Goal: Transaction & Acquisition: Purchase product/service

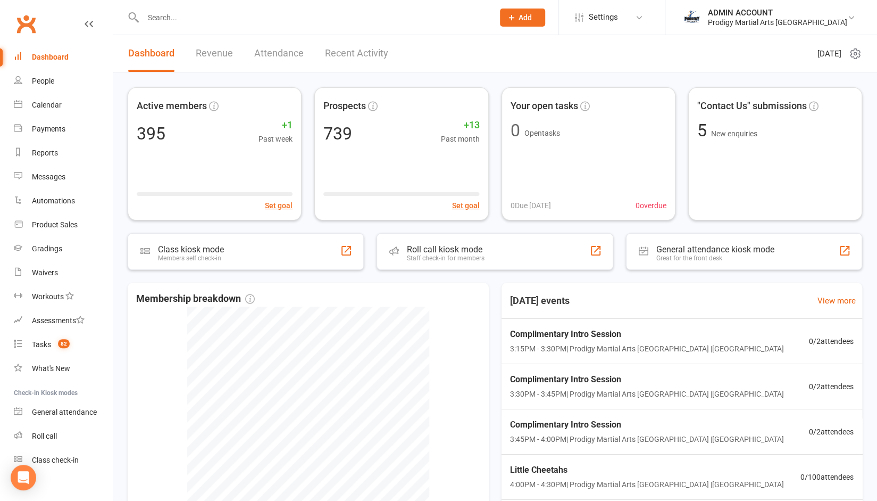
click at [173, 16] on input "text" at bounding box center [313, 17] width 346 height 15
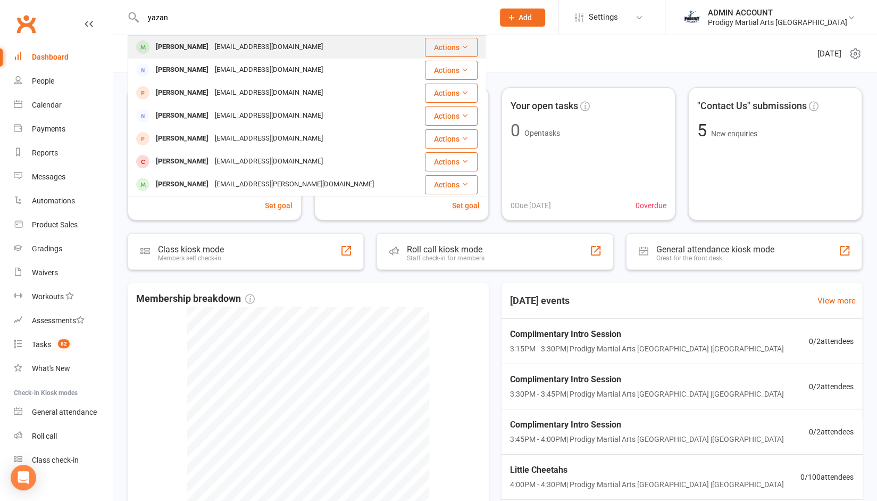
type input "yazan"
click at [190, 47] on div "Yazan Kiwan" at bounding box center [182, 46] width 59 height 15
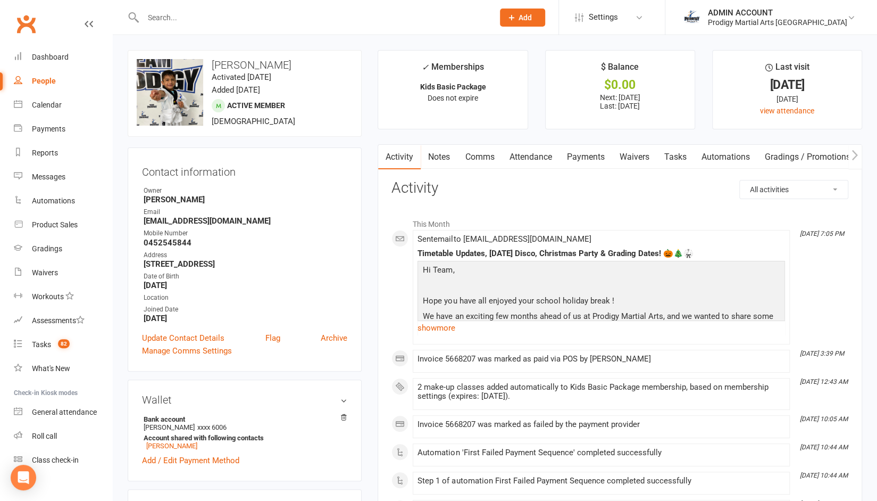
click at [594, 153] on link "Payments" at bounding box center [585, 157] width 53 height 24
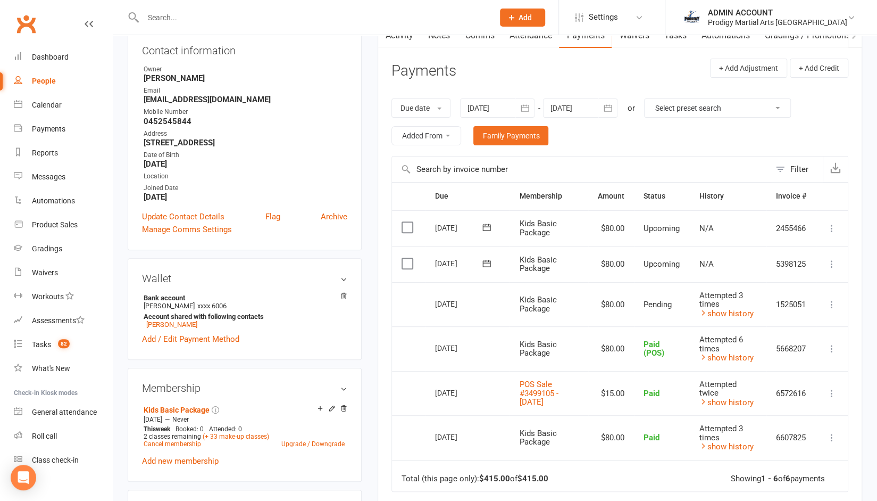
scroll to position [122, 0]
click at [718, 310] on link "show history" at bounding box center [727, 313] width 54 height 10
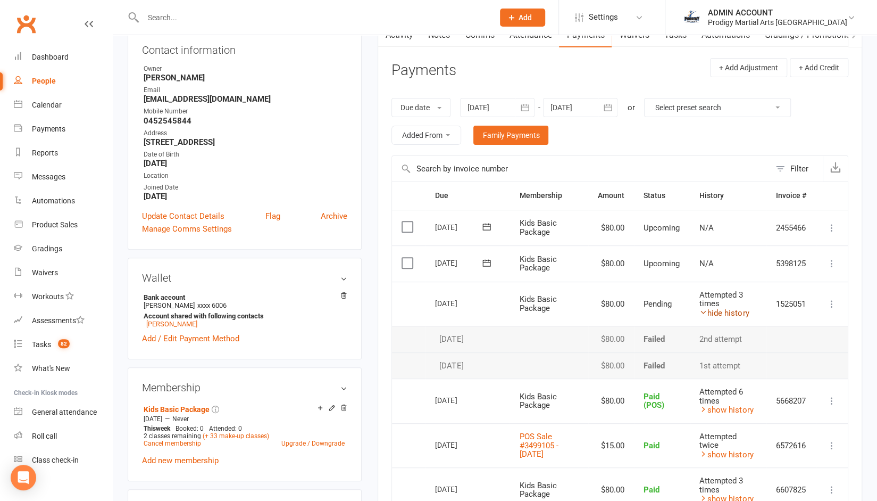
click at [718, 310] on link "hide history" at bounding box center [724, 313] width 49 height 10
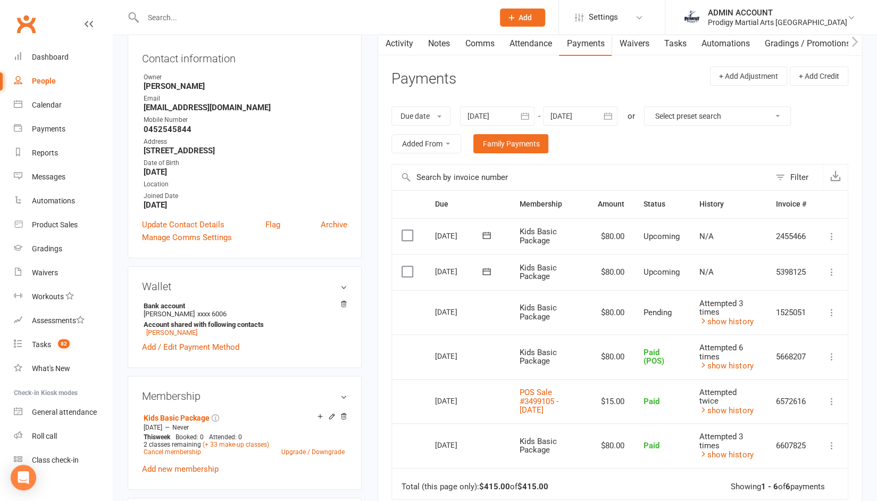
scroll to position [0, 0]
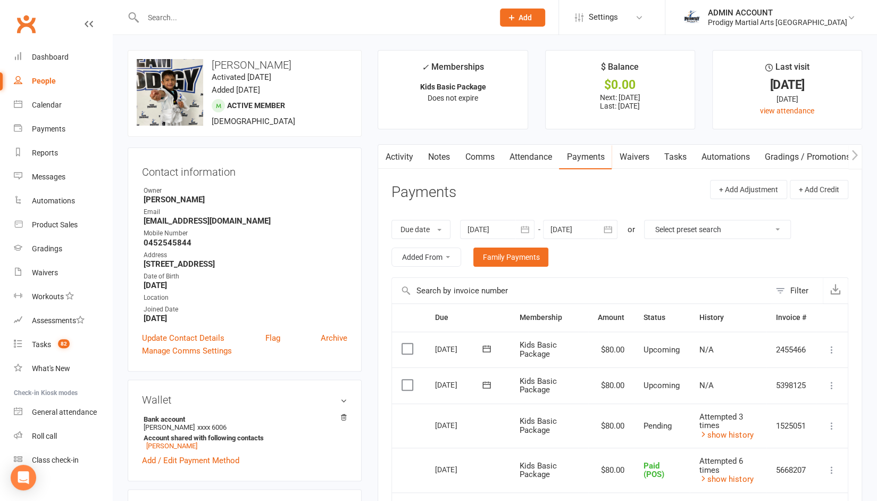
click at [472, 157] on link "Comms" at bounding box center [479, 157] width 44 height 24
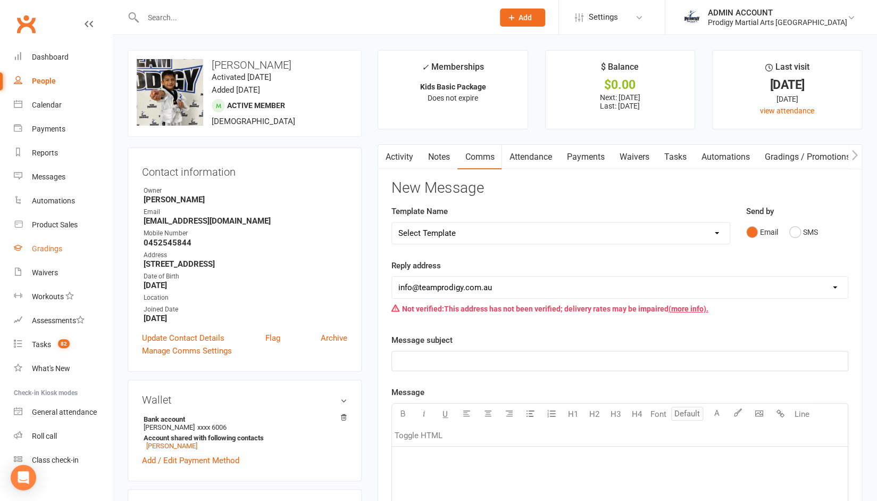
click at [45, 253] on div "Gradings" at bounding box center [47, 248] width 30 height 9
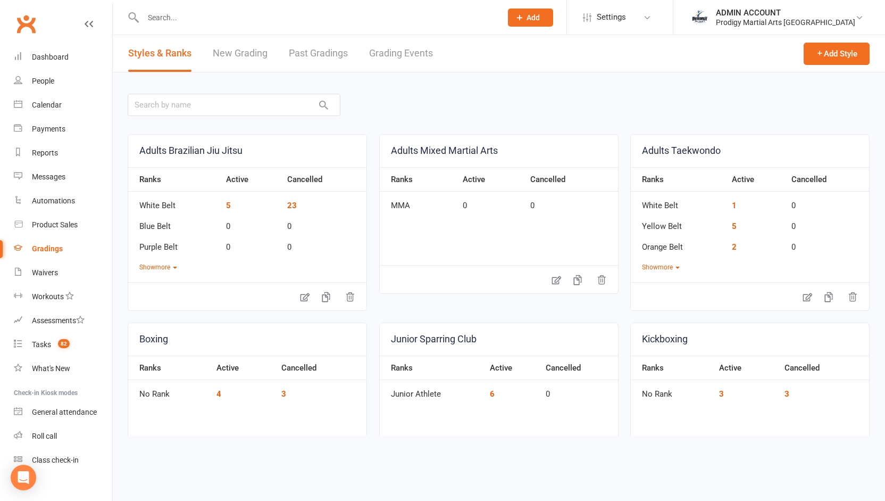
click at [249, 55] on link "New Grading" at bounding box center [240, 53] width 55 height 37
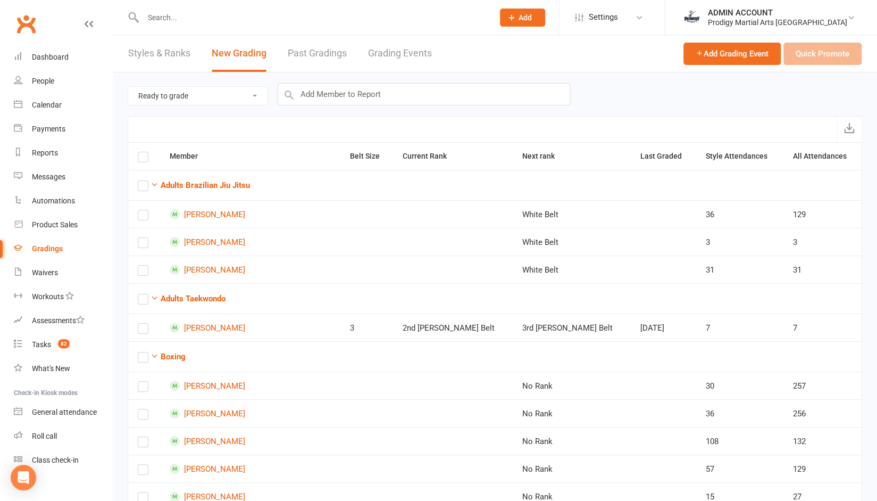
click at [215, 96] on select "Ready to grade All members enrolled in a style Active members enrolled in a sty…" at bounding box center [197, 96] width 139 height 18
select select "active_members_in_style"
click at [128, 87] on select "Ready to grade All members enrolled in a style Active members enrolled in a sty…" at bounding box center [197, 96] width 139 height 18
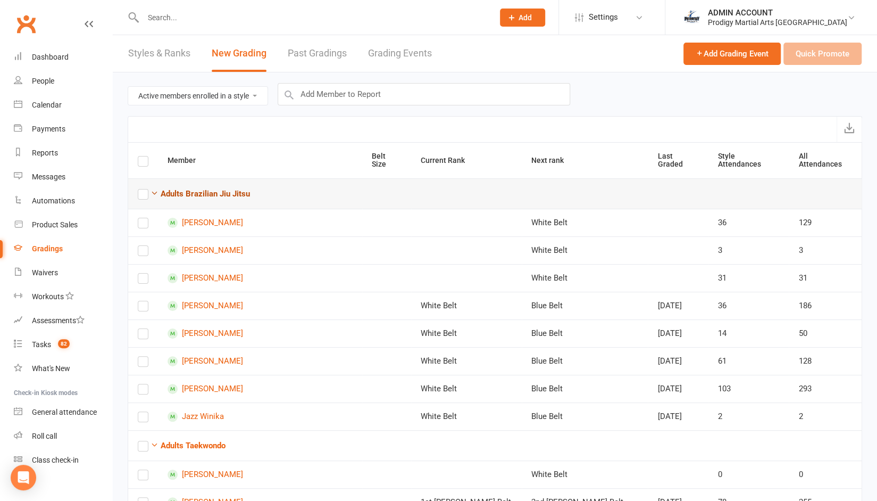
click at [154, 189] on icon "button" at bounding box center [155, 193] width 8 height 8
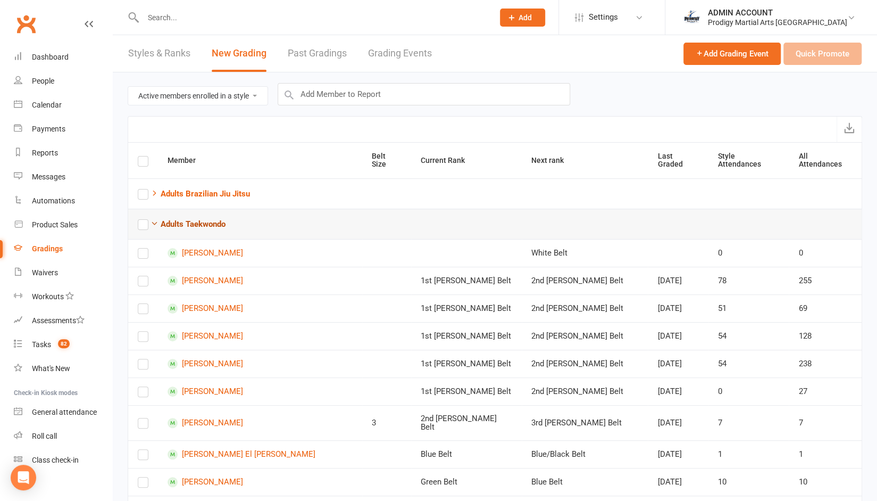
click at [153, 219] on icon "button" at bounding box center [155, 223] width 8 height 8
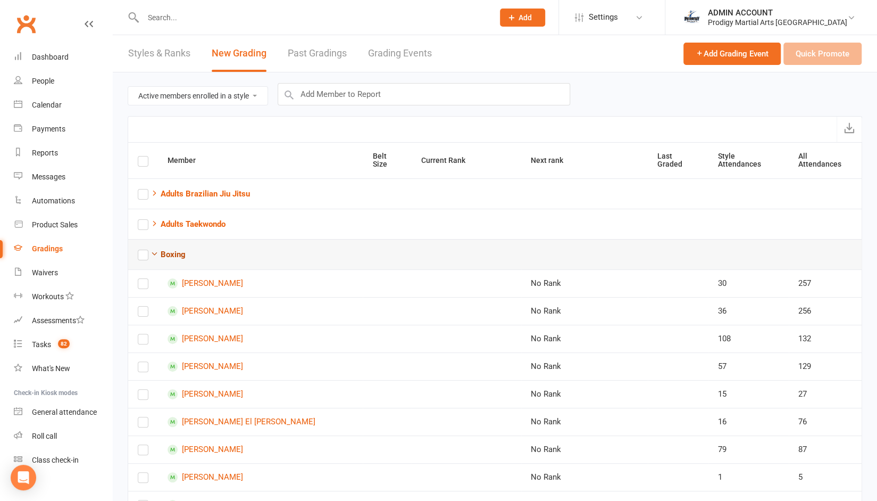
click at [156, 249] on icon "button" at bounding box center [155, 253] width 8 height 8
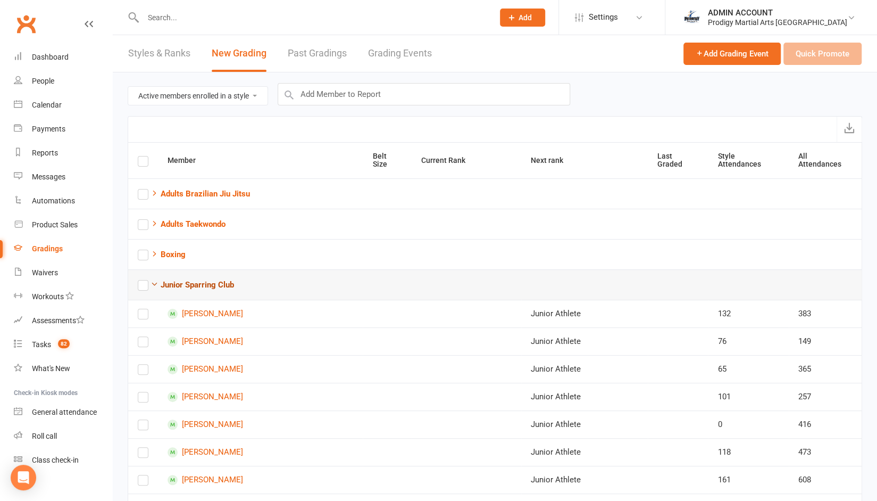
click at [151, 280] on icon "button" at bounding box center [155, 284] width 8 height 8
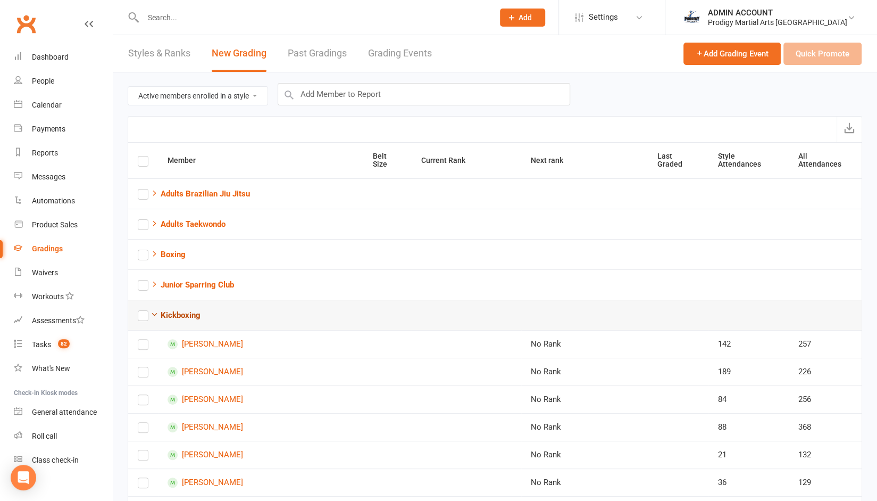
click at [153, 310] on icon "button" at bounding box center [155, 314] width 8 height 8
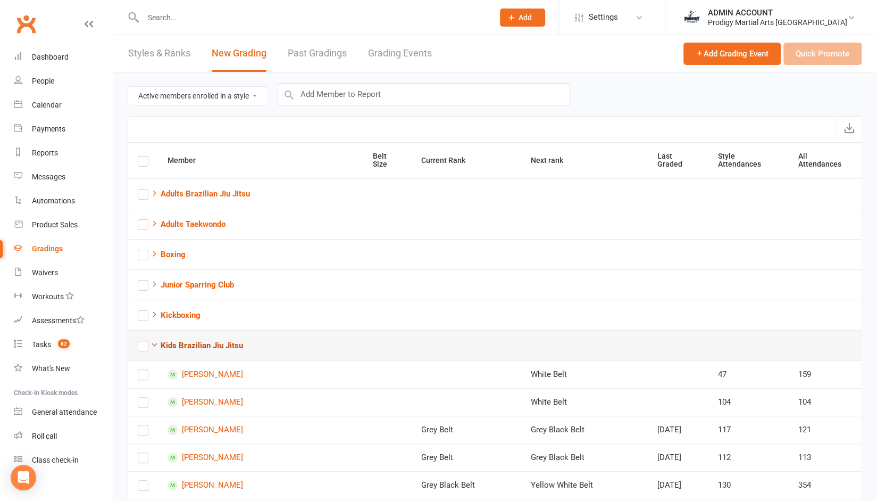
click at [156, 340] on icon "button" at bounding box center [155, 344] width 8 height 8
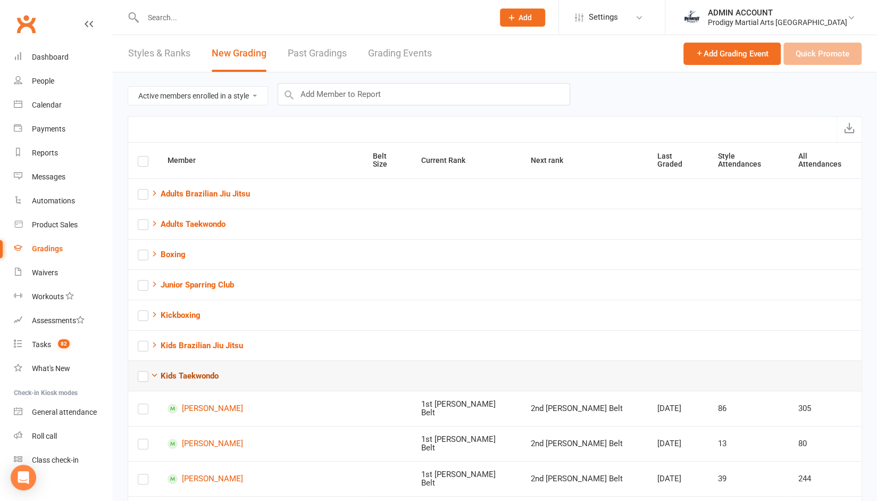
click at [152, 371] on icon "button" at bounding box center [155, 375] width 8 height 8
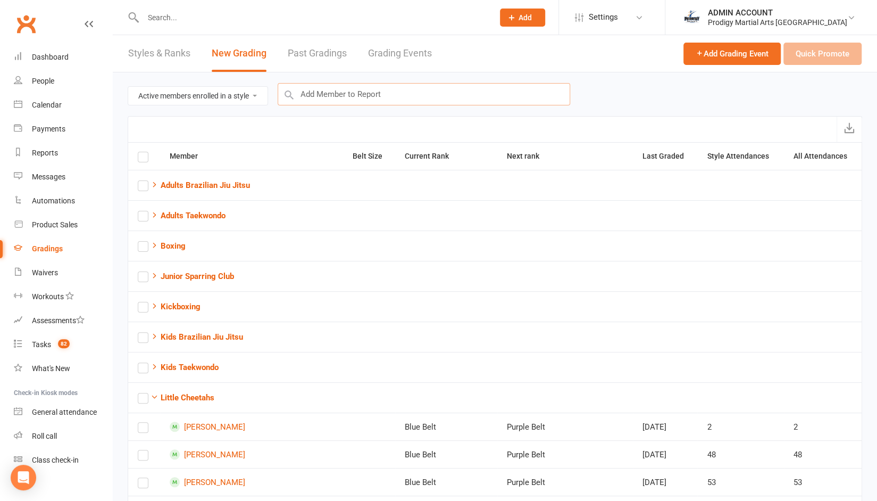
click at [362, 95] on input "text" at bounding box center [424, 94] width 293 height 22
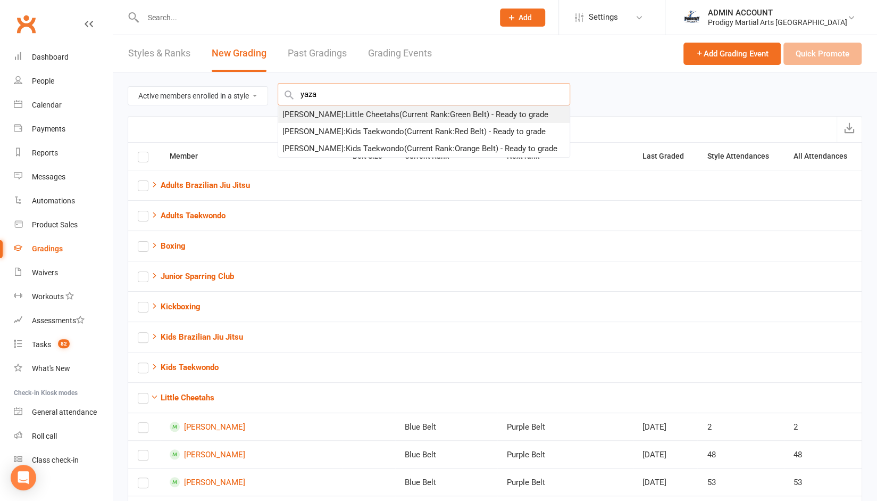
type input "yaza"
click at [348, 111] on div "Yazan Kiwan : Little Cheetahs (Current Rank: Green Belt ) - Ready to grade" at bounding box center [415, 114] width 266 height 13
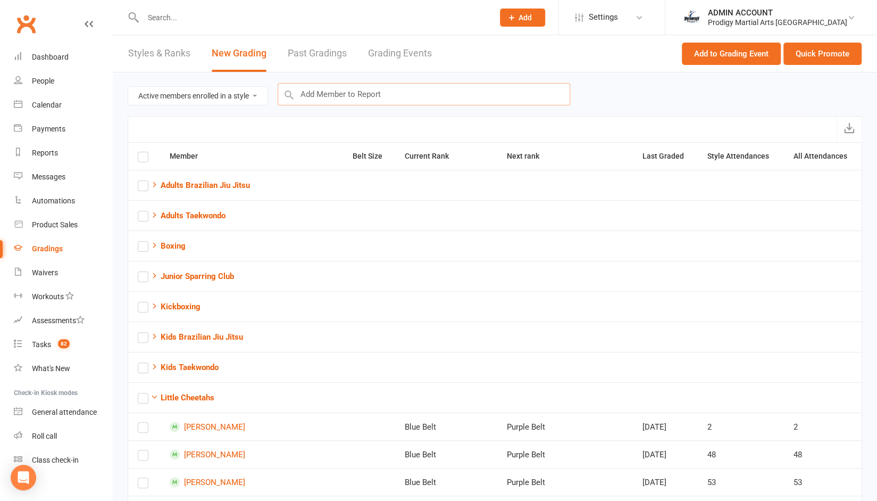
click at [355, 89] on input "text" at bounding box center [424, 94] width 293 height 22
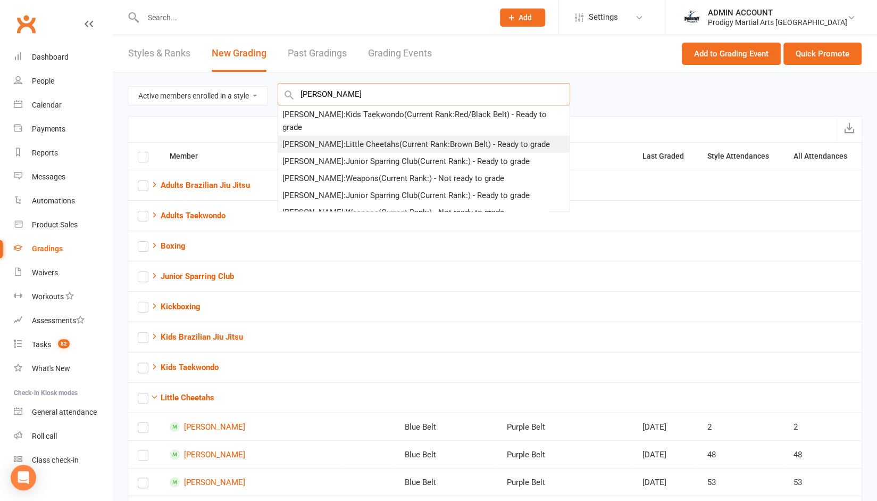
type input "leonard"
click at [349, 144] on div "Leonardo Tokatlian : Little Cheetahs (Current Rank: Brown Belt ) - Ready to gra…" at bounding box center [416, 144] width 268 height 13
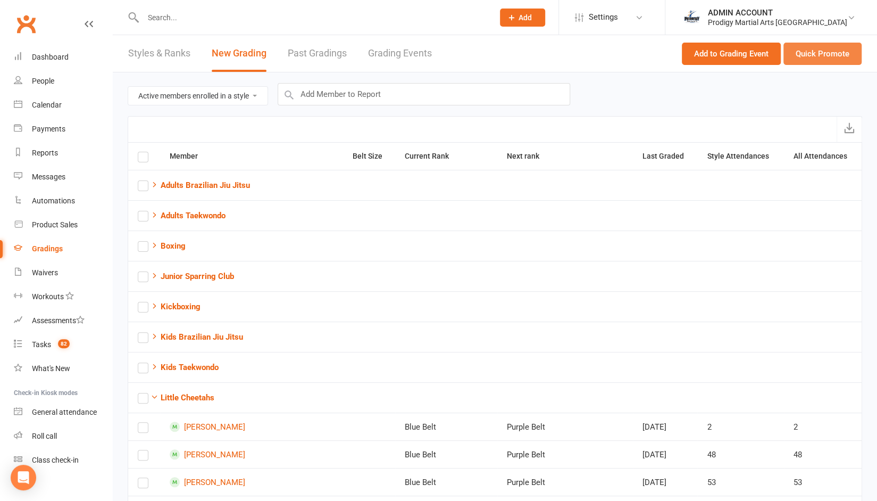
click at [813, 57] on button "Quick Promote" at bounding box center [823, 54] width 78 height 22
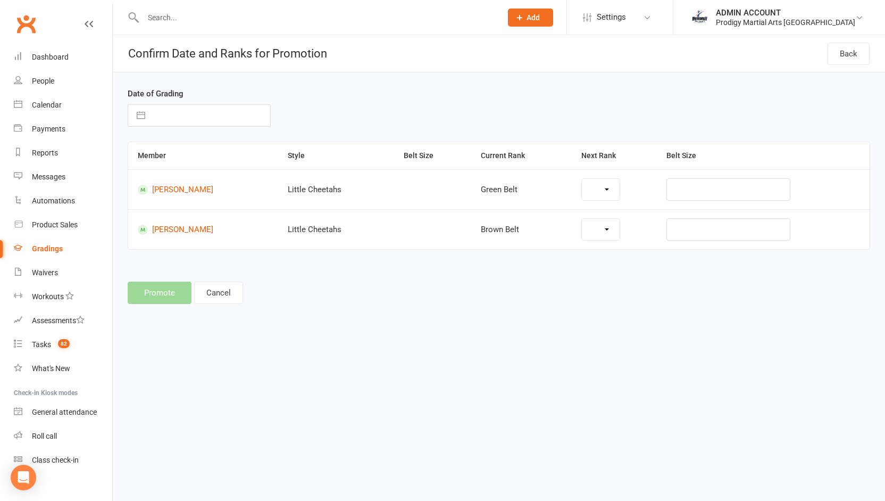
select select "29971"
select select "29975"
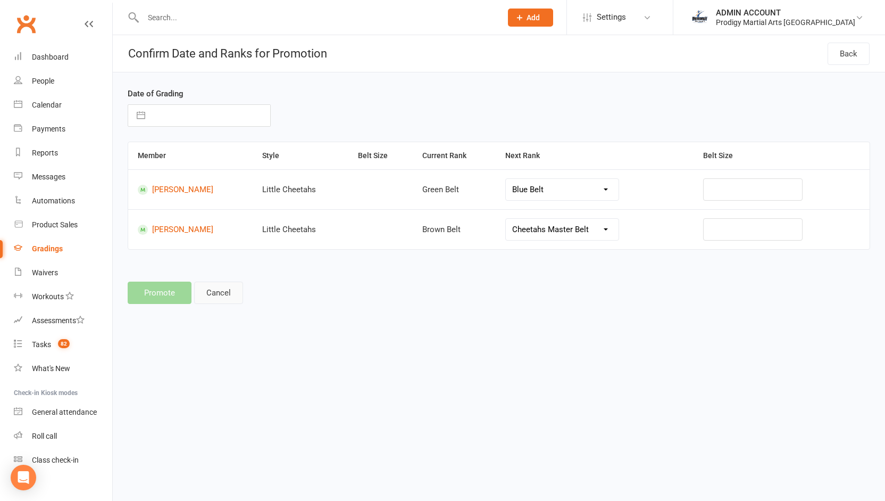
click at [224, 286] on button "Cancel" at bounding box center [218, 292] width 49 height 22
select select "active_members_in_style"
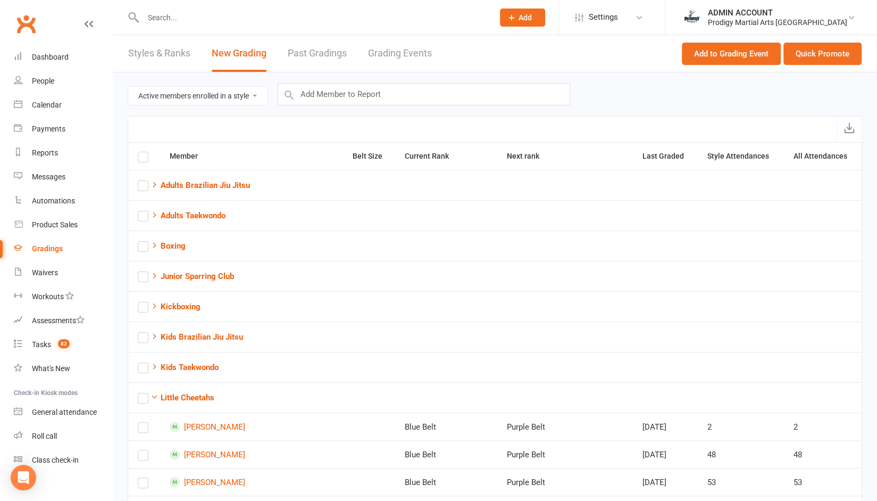
click at [46, 252] on div "Gradings" at bounding box center [47, 248] width 31 height 9
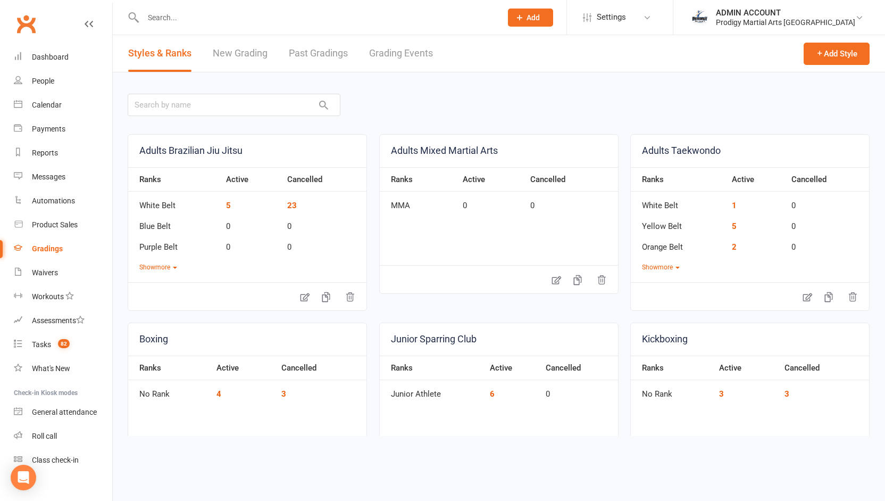
click at [245, 52] on link "New Grading" at bounding box center [240, 53] width 55 height 37
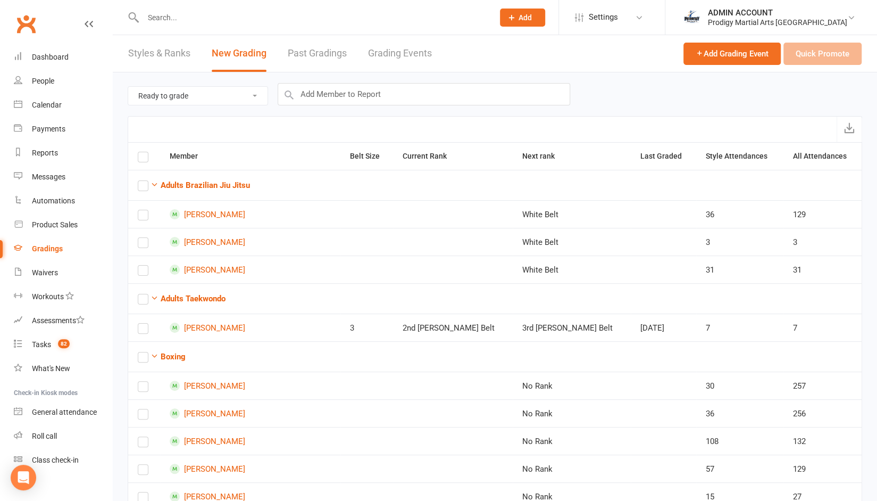
click at [213, 95] on select "Ready to grade All members enrolled in a style Active members enrolled in a sty…" at bounding box center [197, 96] width 139 height 18
select select "active_members_in_style"
click at [128, 87] on select "Ready to grade All members enrolled in a style Active members enrolled in a sty…" at bounding box center [197, 96] width 139 height 18
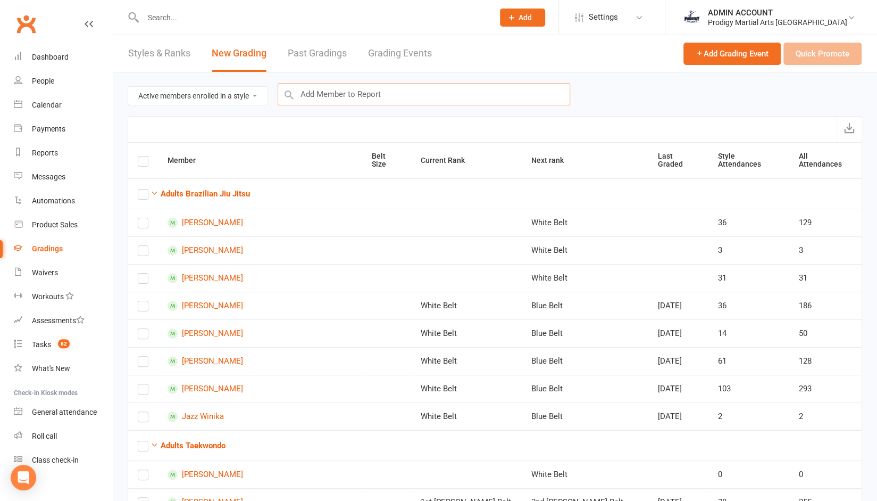
click at [341, 94] on input "text" at bounding box center [424, 94] width 293 height 22
type input "levi"
click at [417, 24] on input "text" at bounding box center [313, 17] width 346 height 15
click at [791, 18] on div "Prodigy Martial Arts [GEOGRAPHIC_DATA]" at bounding box center [777, 23] width 139 height 10
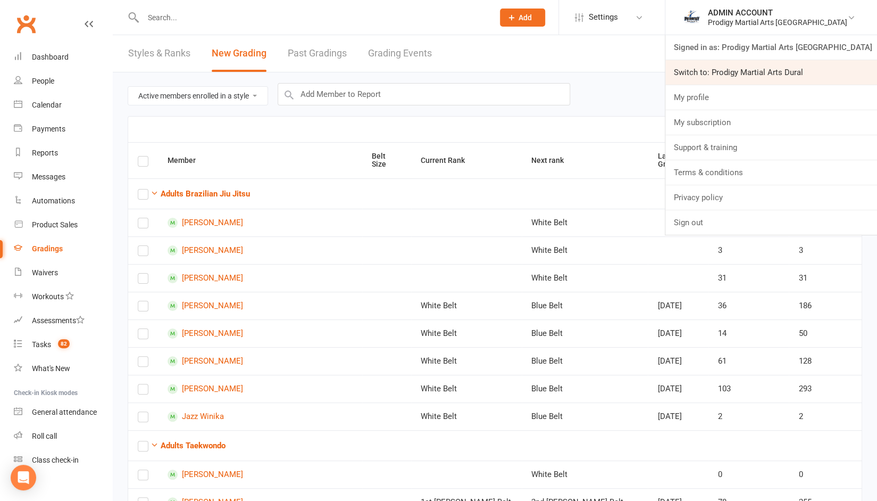
click at [755, 70] on link "Switch to: Prodigy Martial Arts Dural" at bounding box center [771, 72] width 212 height 24
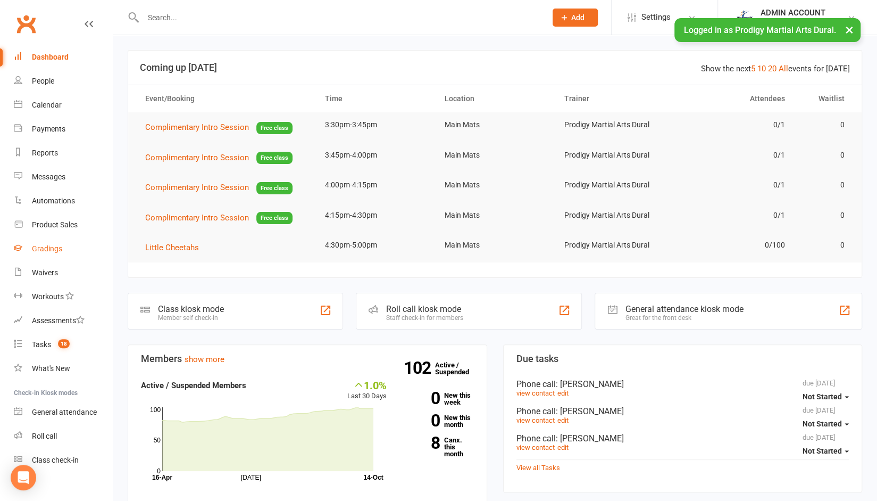
click at [45, 248] on div "Gradings" at bounding box center [47, 248] width 30 height 9
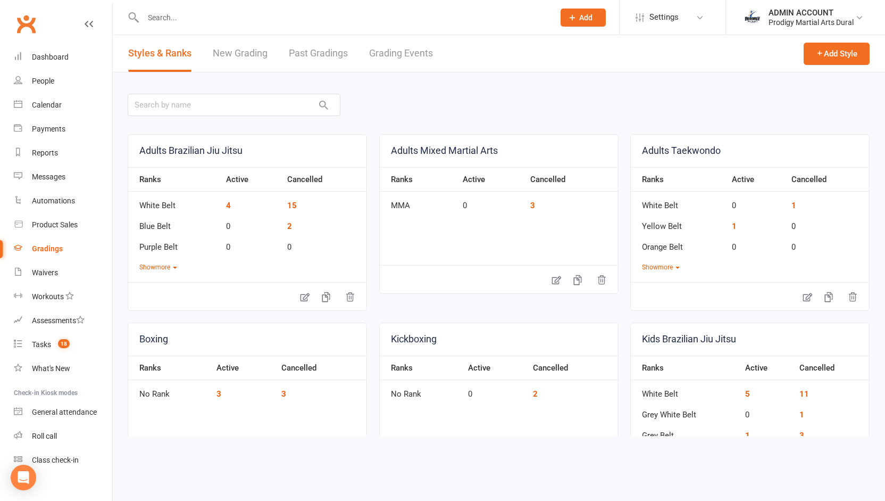
click at [234, 59] on link "New Grading" at bounding box center [240, 53] width 55 height 37
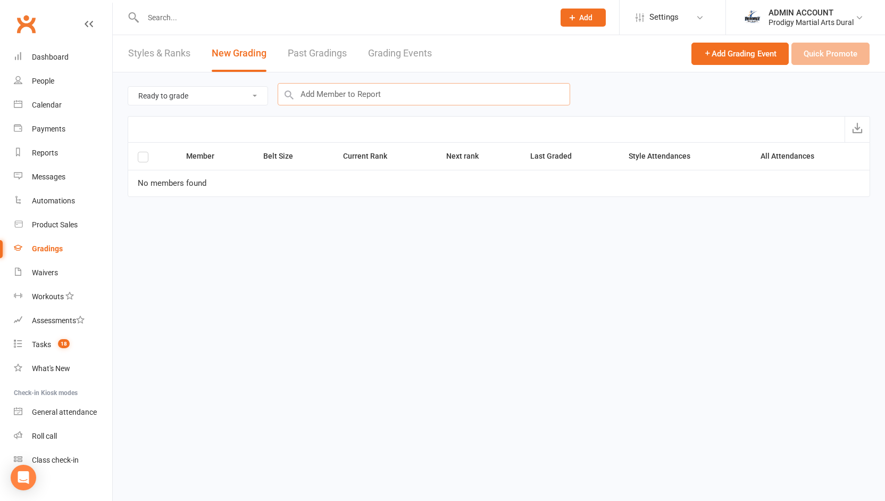
click at [330, 92] on input "text" at bounding box center [424, 94] width 293 height 22
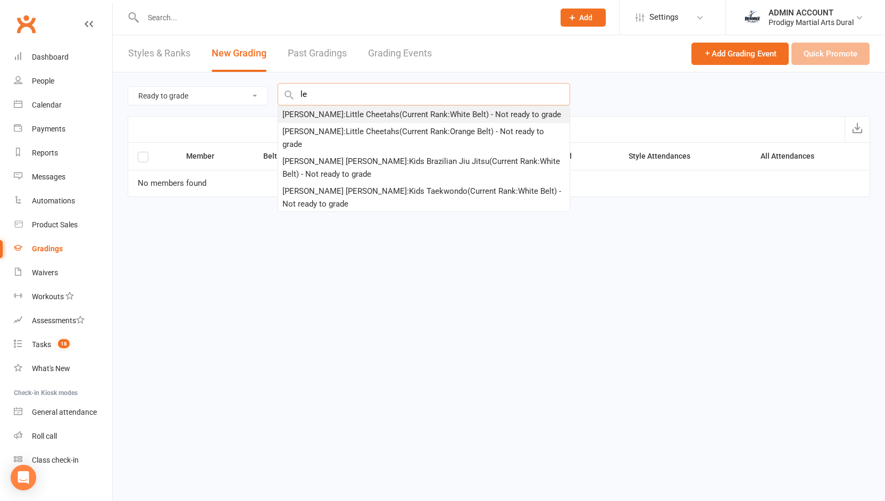
type input "le"
click at [327, 113] on div "Levi Li : Little Cheetahs (Current Rank: White Belt ) - Not ready to grade" at bounding box center [421, 114] width 279 height 13
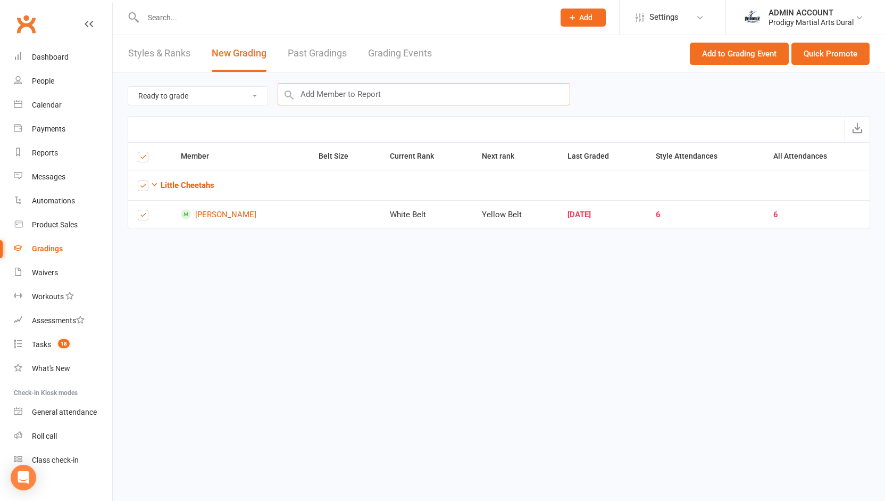
click at [326, 92] on input "text" at bounding box center [424, 94] width 293 height 22
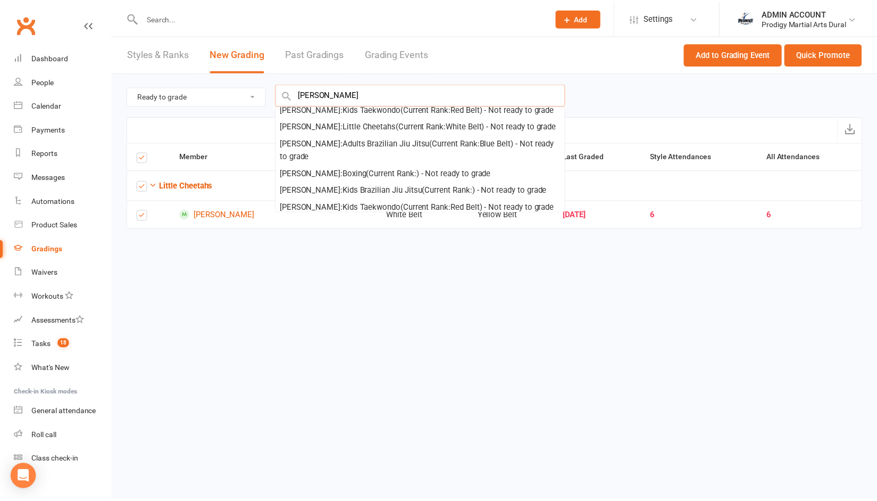
scroll to position [78, 0]
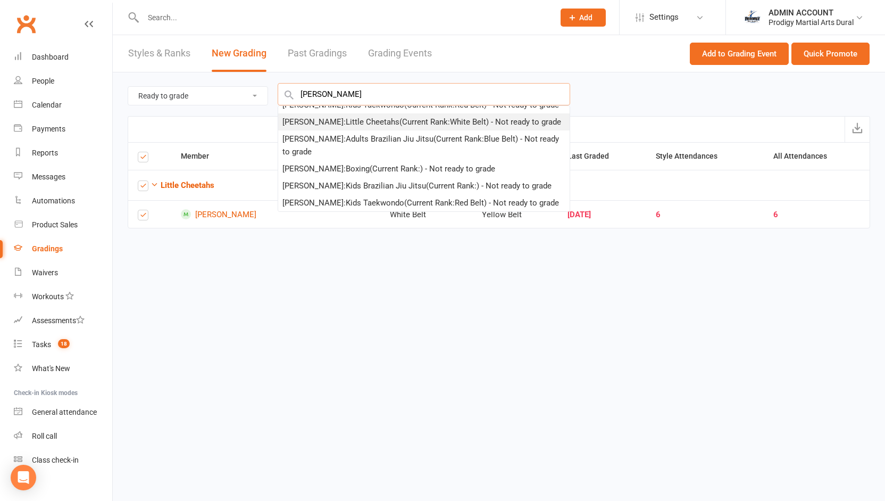
type input "joseph m"
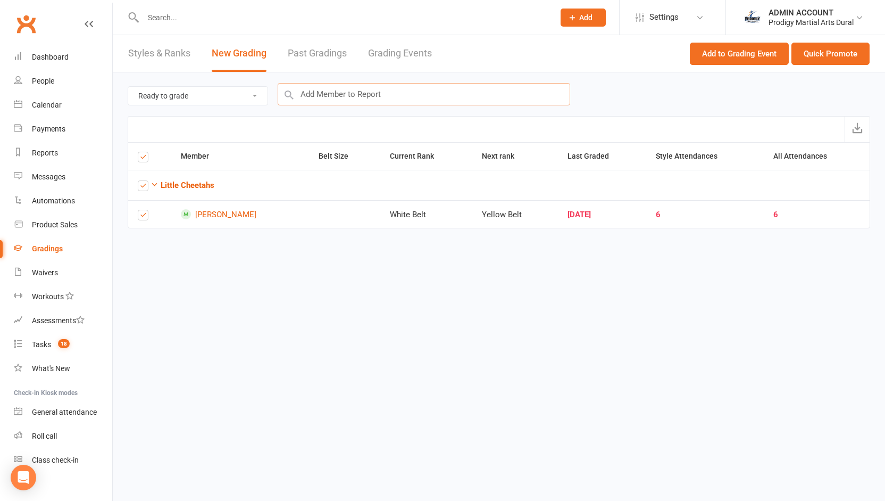
click at [352, 95] on input "text" at bounding box center [424, 94] width 293 height 22
click at [235, 95] on select "Ready to grade All members enrolled in a style Active members enrolled in a sty…" at bounding box center [197, 96] width 139 height 18
select select "active_members_in_style"
click at [128, 87] on select "Ready to grade All members enrolled in a style Active members enrolled in a sty…" at bounding box center [197, 96] width 139 height 18
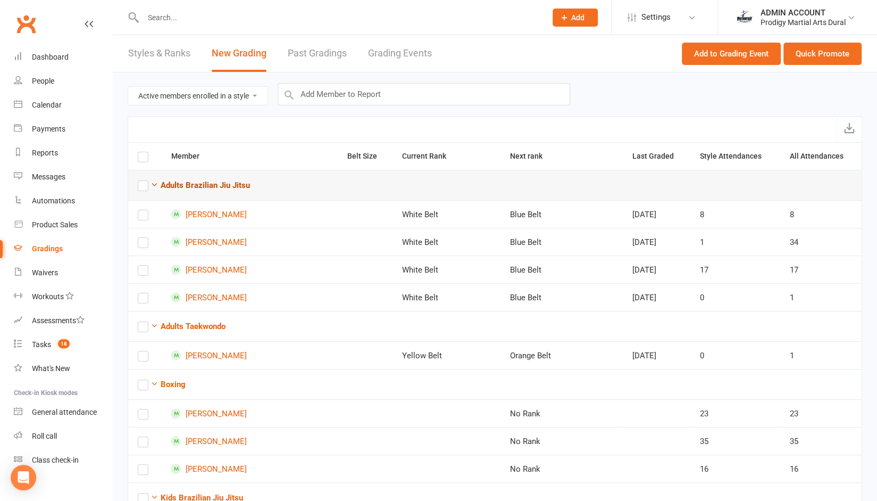
click at [163, 182] on strong "Adults Brazilian Jiu Jitsu" at bounding box center [205, 185] width 89 height 10
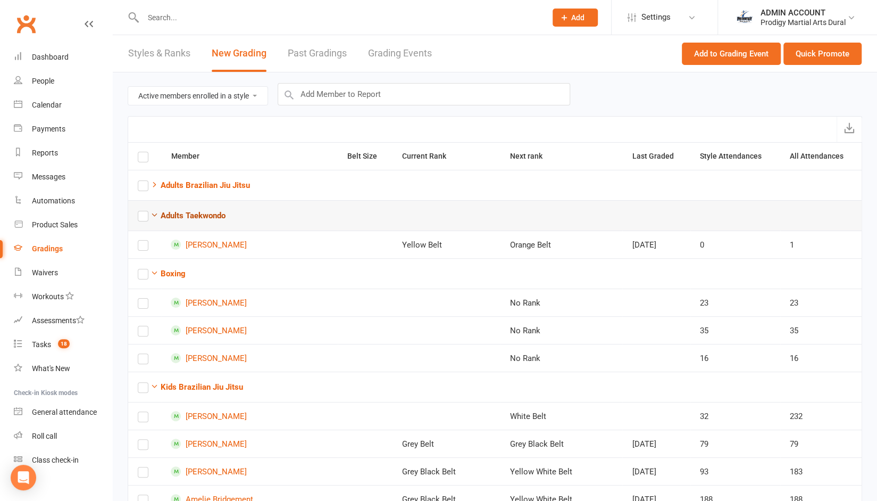
click at [153, 219] on button "Adults Taekwondo" at bounding box center [188, 215] width 75 height 13
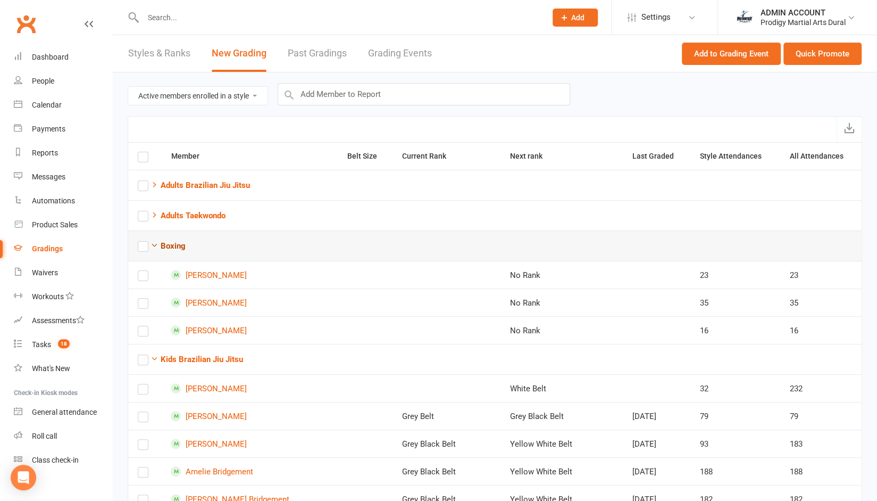
click at [155, 245] on icon "button" at bounding box center [155, 245] width 8 height 8
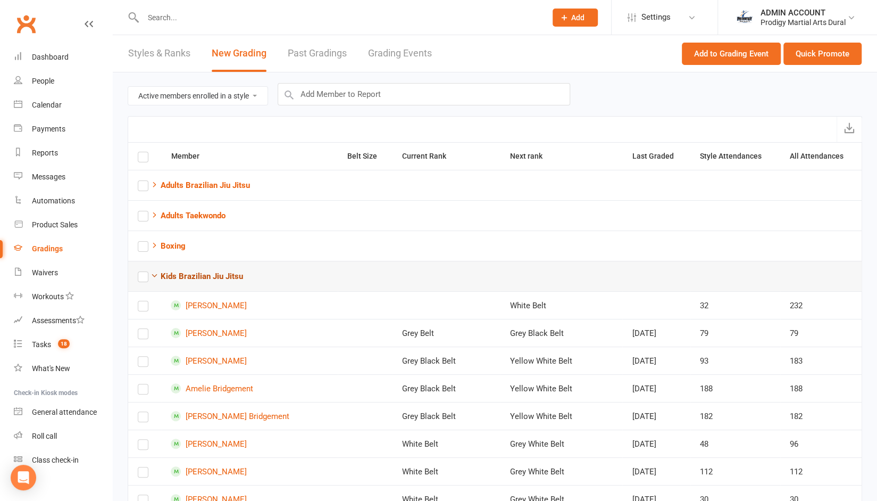
click at [156, 273] on icon "button" at bounding box center [155, 275] width 8 height 8
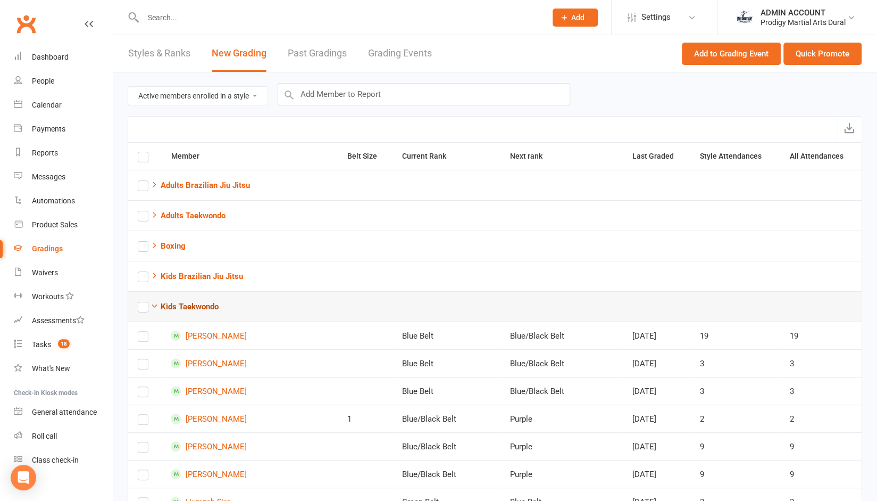
click at [152, 305] on icon "button" at bounding box center [155, 306] width 8 height 8
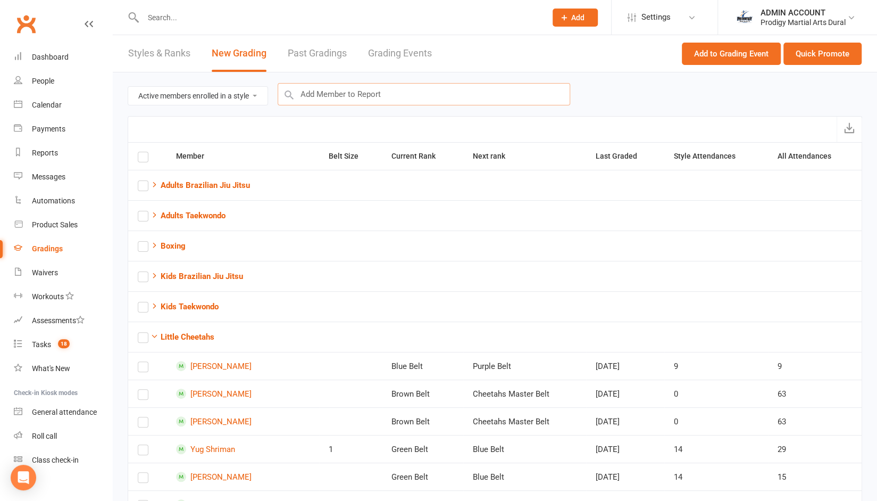
click at [337, 97] on input "text" at bounding box center [424, 94] width 293 height 22
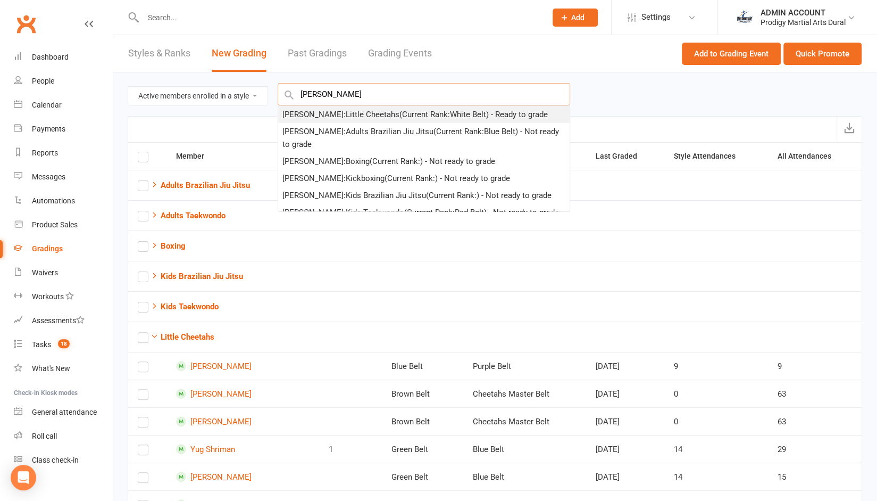
type input "joseph"
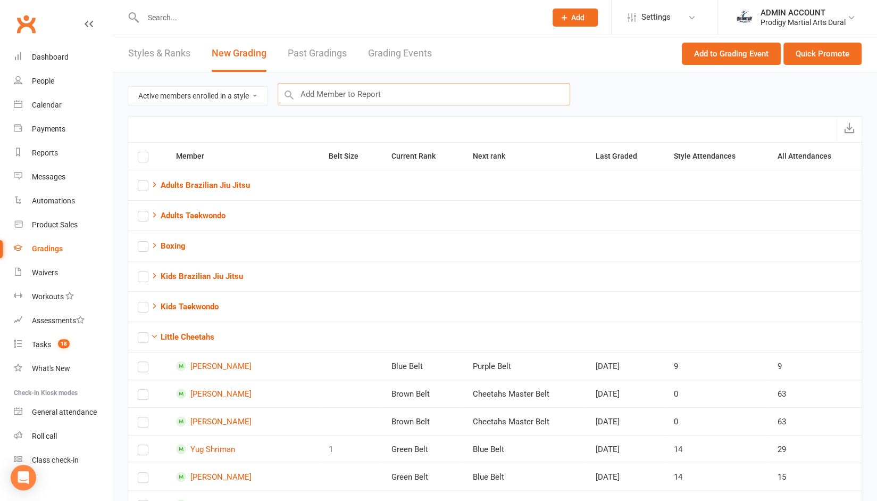
click at [370, 93] on input "text" at bounding box center [424, 94] width 293 height 22
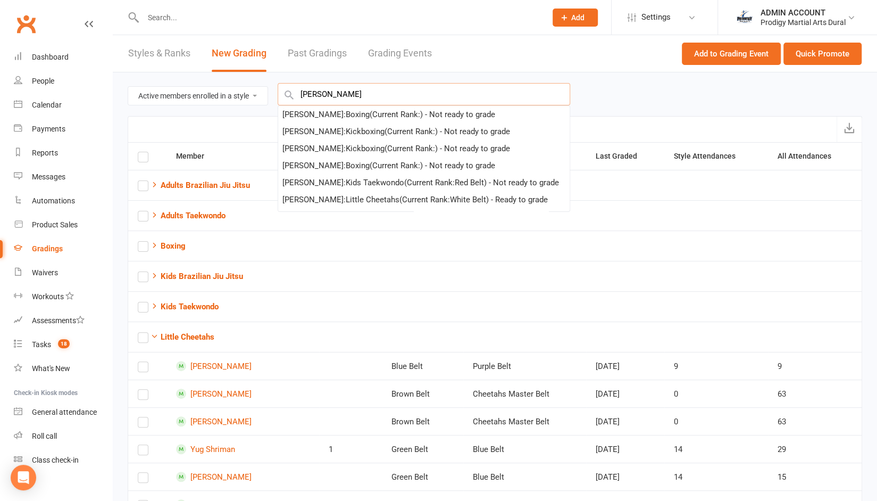
type input "joseph m"
click at [370, 93] on input "text" at bounding box center [424, 94] width 293 height 22
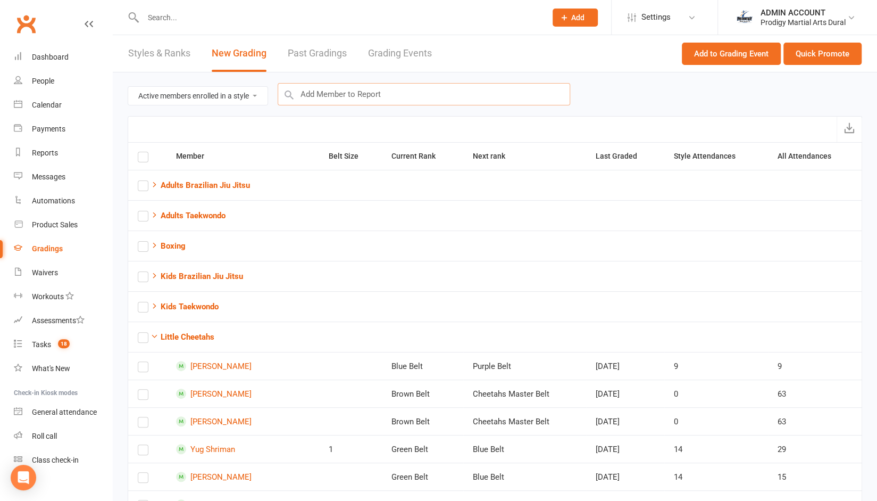
click at [370, 93] on input "text" at bounding box center [424, 94] width 293 height 22
click at [811, 47] on button "Quick Promote" at bounding box center [823, 54] width 78 height 22
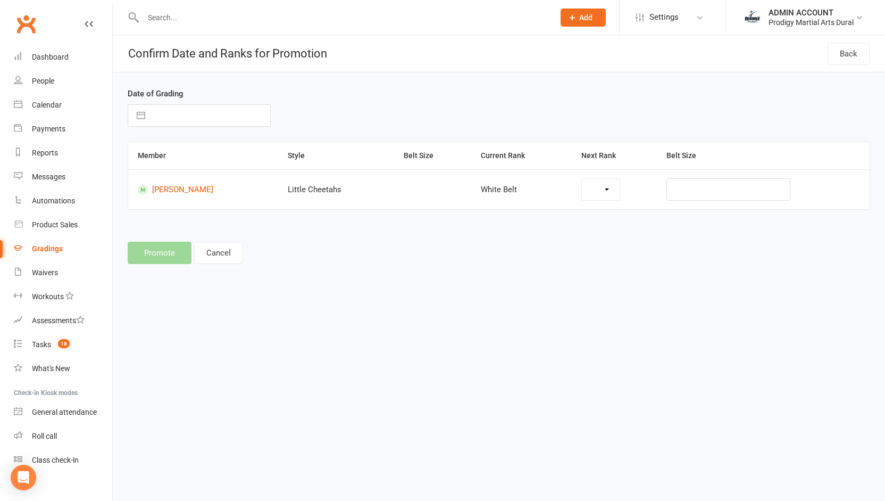
select select "30748"
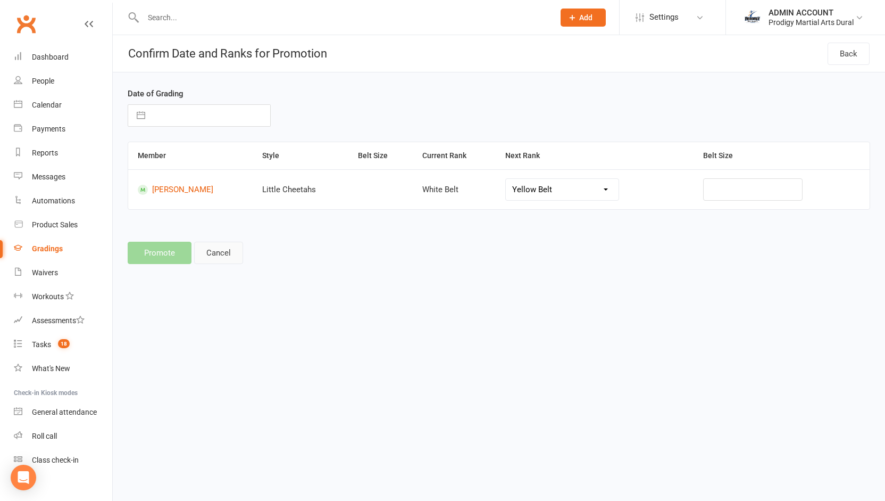
click at [207, 255] on button "Cancel" at bounding box center [218, 253] width 49 height 22
select select "active_members_in_style"
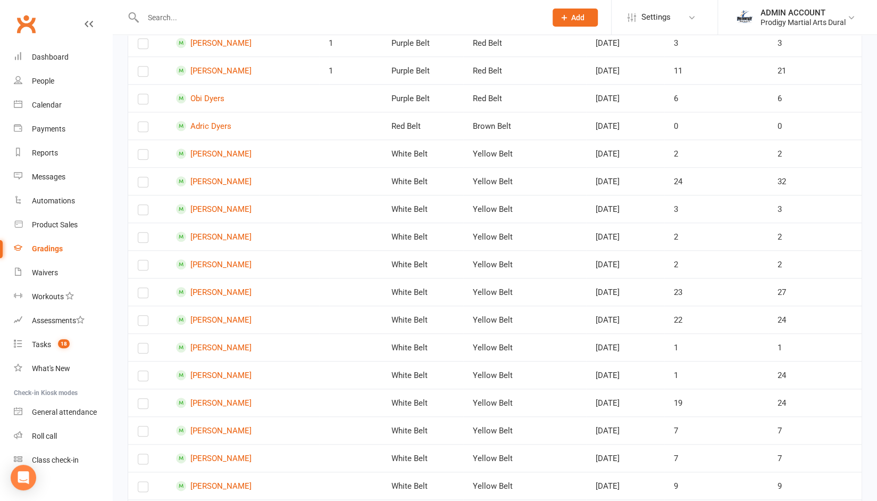
scroll to position [555, 0]
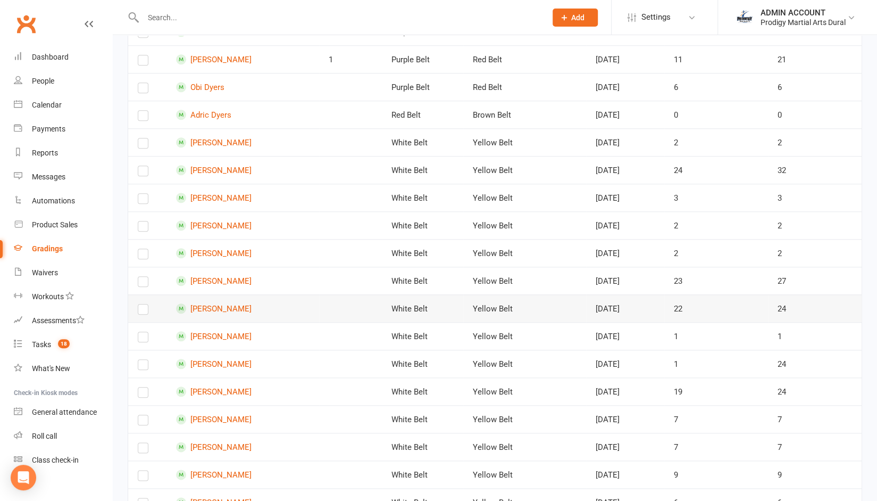
click at [144, 311] on label at bounding box center [143, 311] width 11 height 0
click at [144, 304] on input "checkbox" at bounding box center [143, 304] width 11 height 0
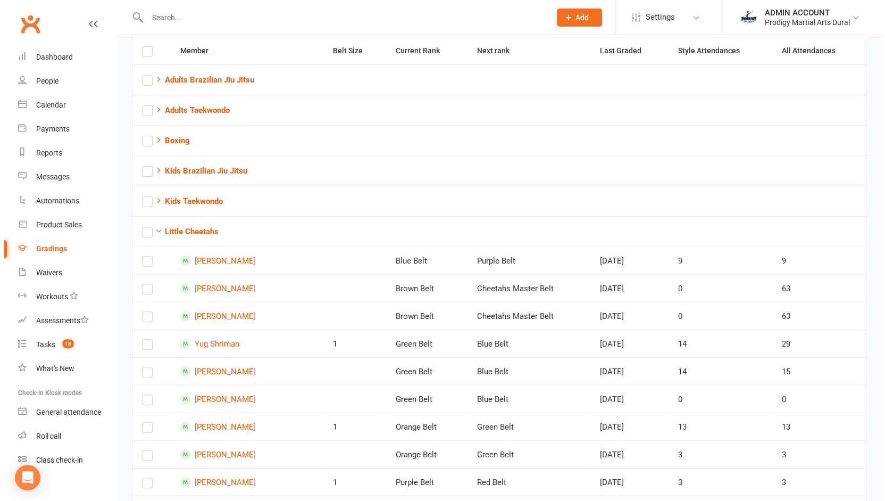
scroll to position [0, 0]
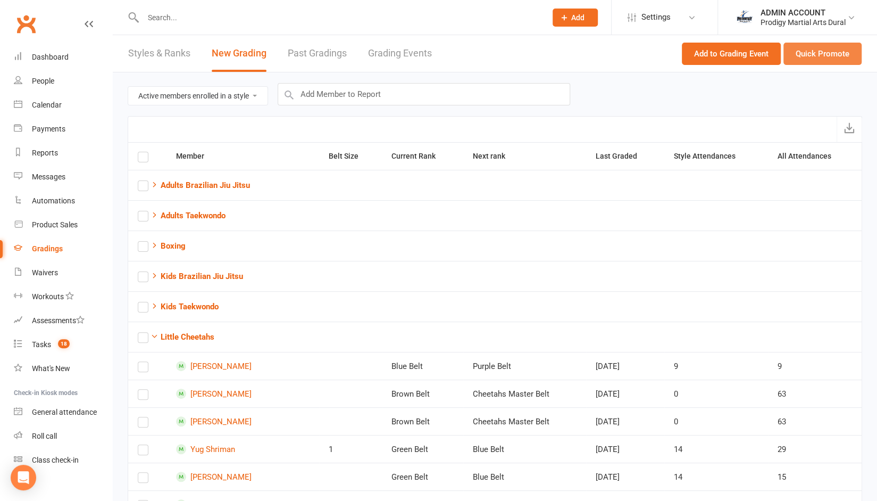
click at [825, 52] on button "Quick Promote" at bounding box center [823, 54] width 78 height 22
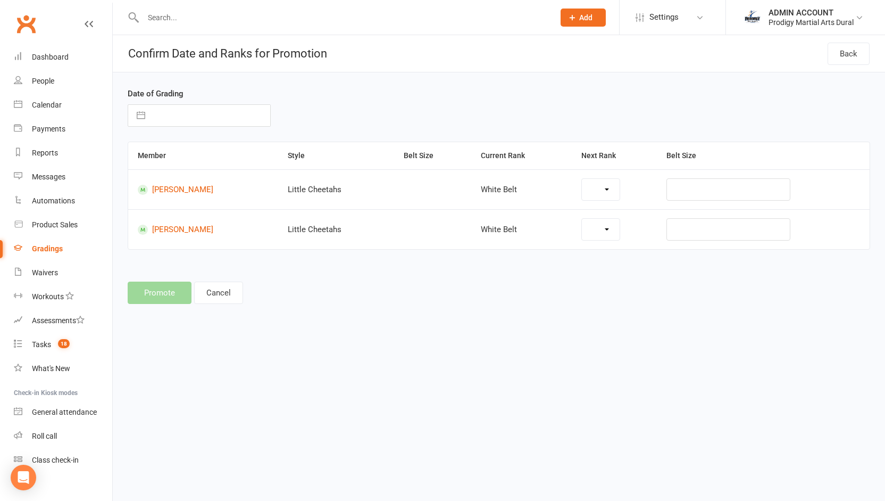
select select "30748"
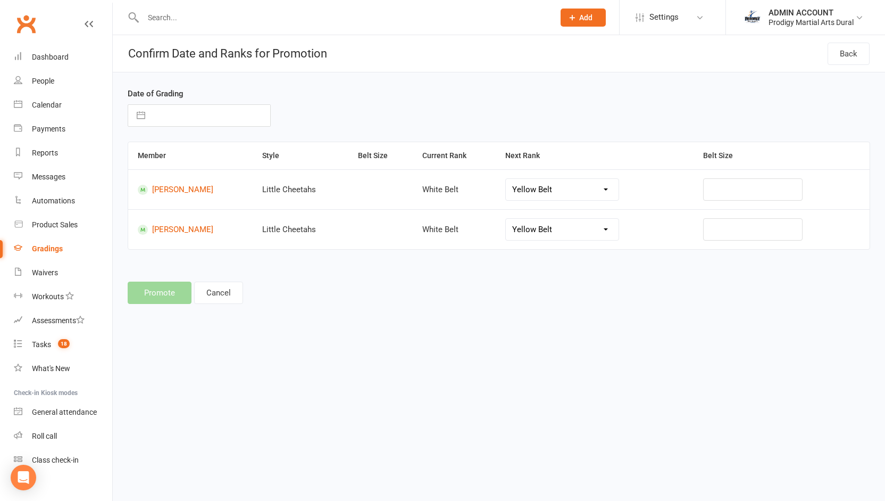
select select "8"
select select "2025"
select select "9"
select select "2025"
select select "10"
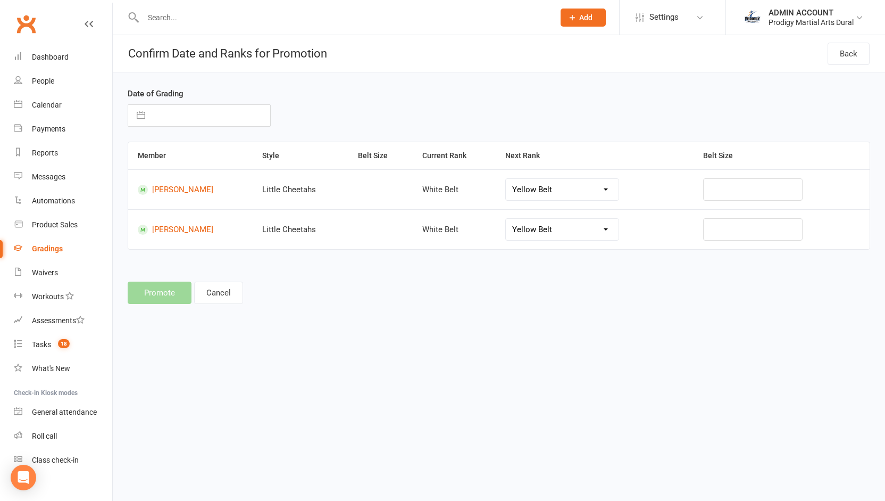
select select "2025"
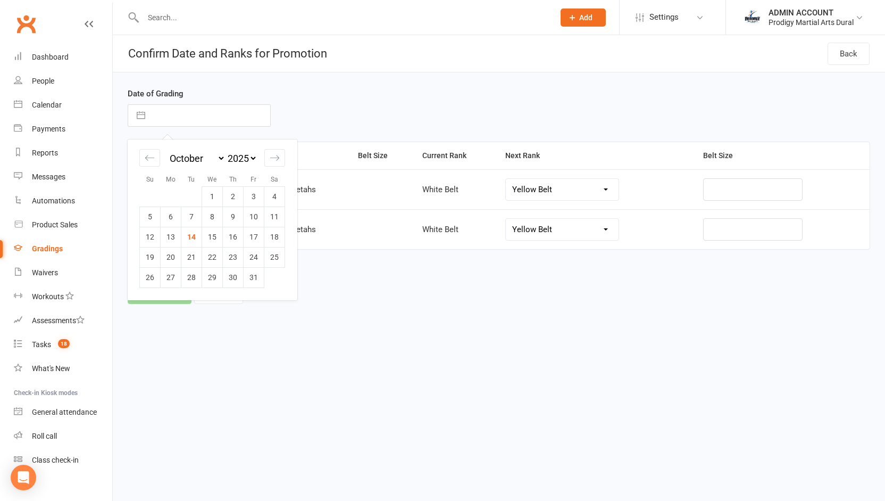
click at [171, 118] on input "text" at bounding box center [211, 115] width 120 height 21
click at [151, 241] on td "12" at bounding box center [150, 237] width 21 height 20
type input "[DATE]"
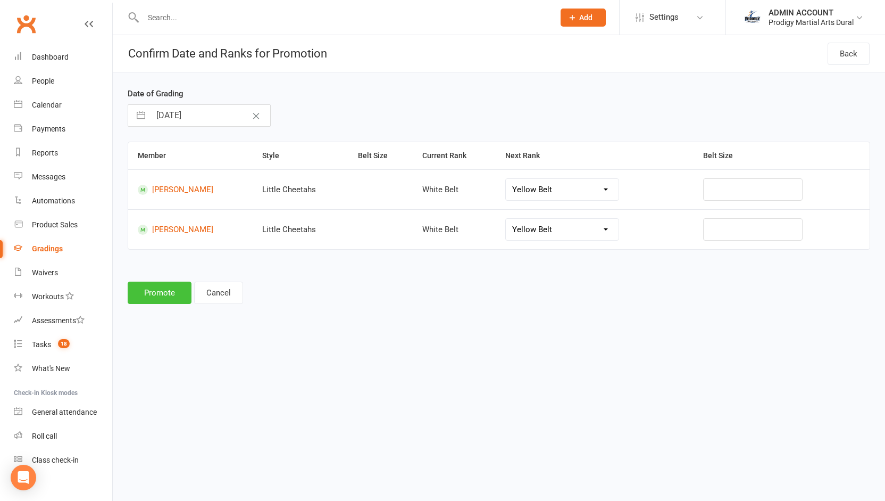
click at [159, 294] on button "Promote" at bounding box center [160, 292] width 64 height 22
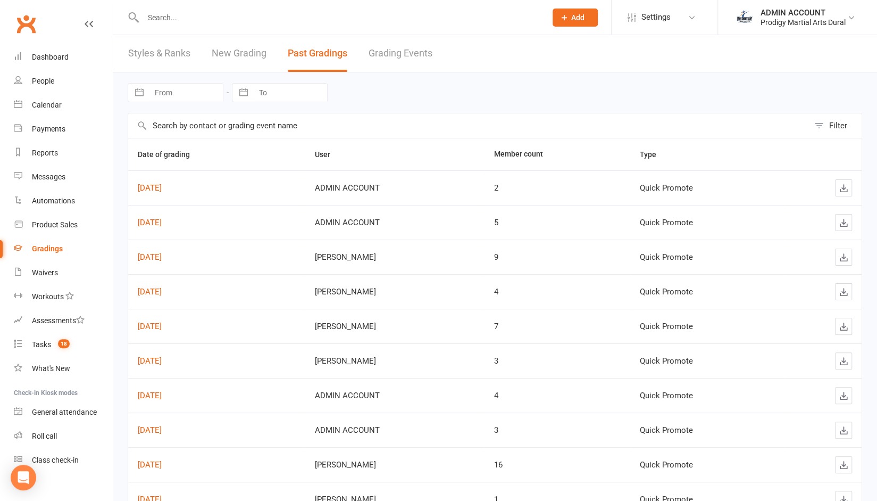
drag, startPoint x: 164, startPoint y: 188, endPoint x: 116, endPoint y: 206, distance: 51.9
click at [116, 206] on div "Navigate forward to interact with the calendar and select a date. Press the que…" at bounding box center [495, 320] width 764 height 496
click at [162, 188] on link "Oct 12, 2025" at bounding box center [150, 188] width 24 height 10
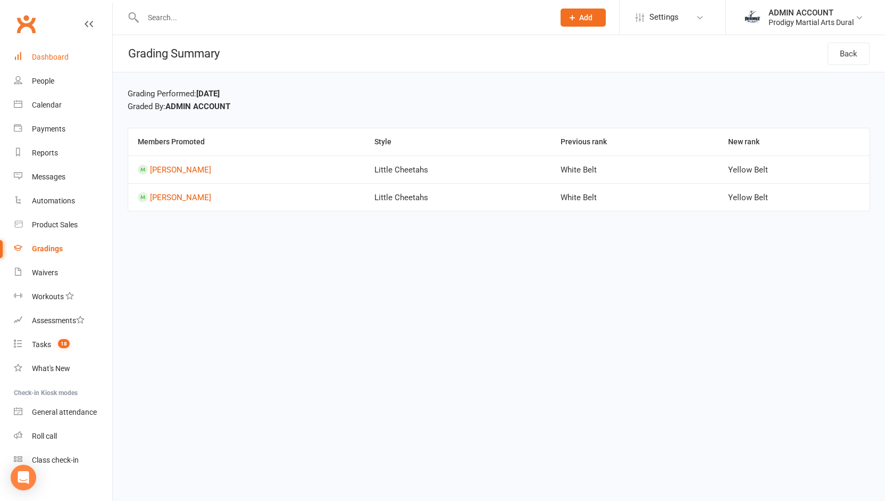
click at [64, 57] on div "Dashboard" at bounding box center [50, 57] width 37 height 9
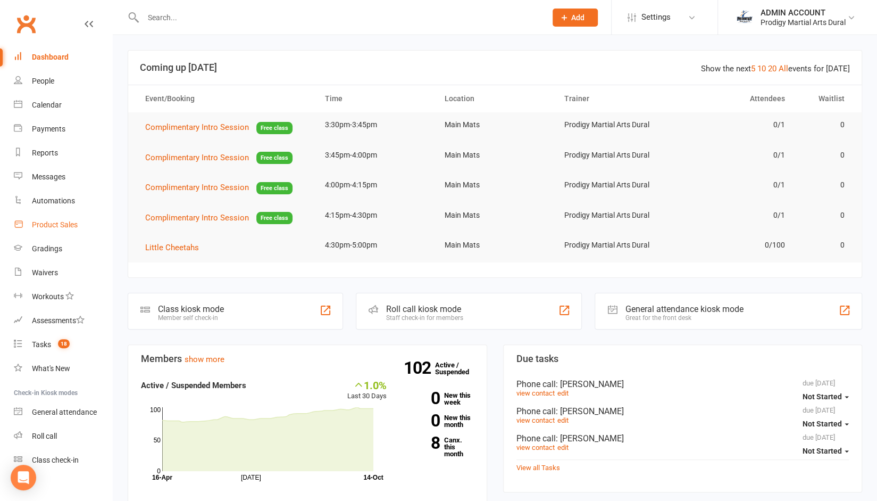
click at [61, 228] on div "Product Sales" at bounding box center [55, 224] width 46 height 9
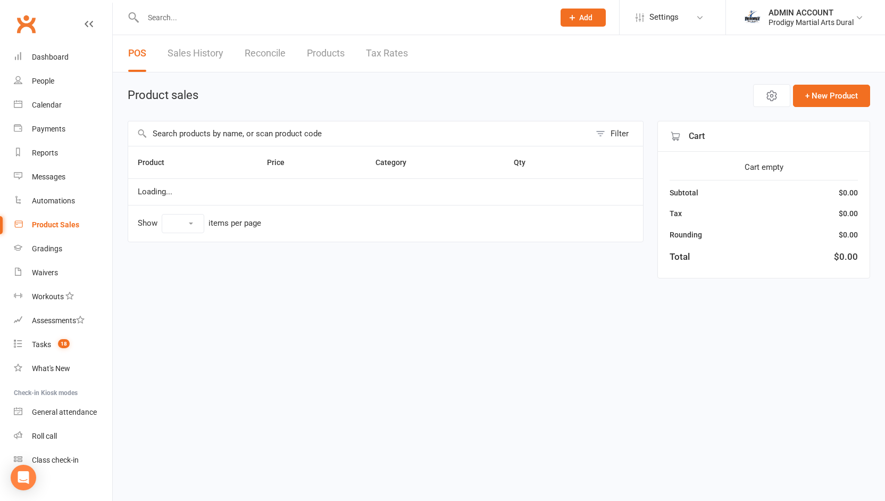
select select "10"
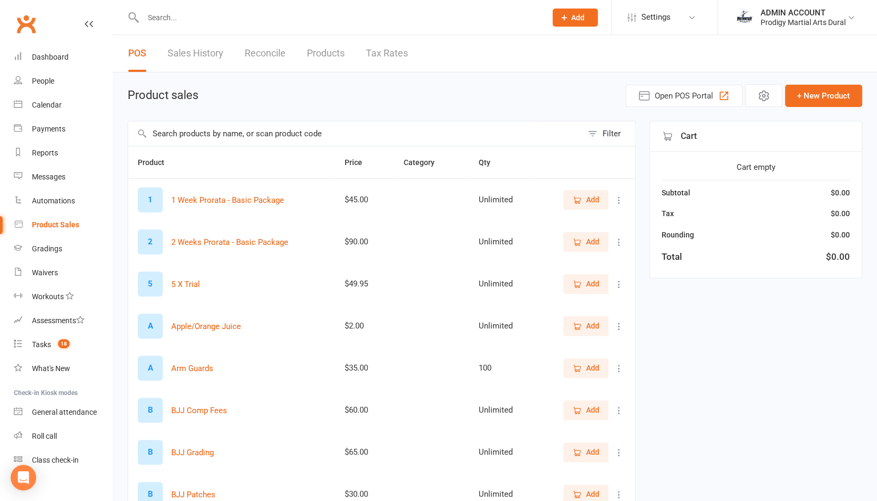
click at [208, 134] on input "text" at bounding box center [355, 133] width 454 height 24
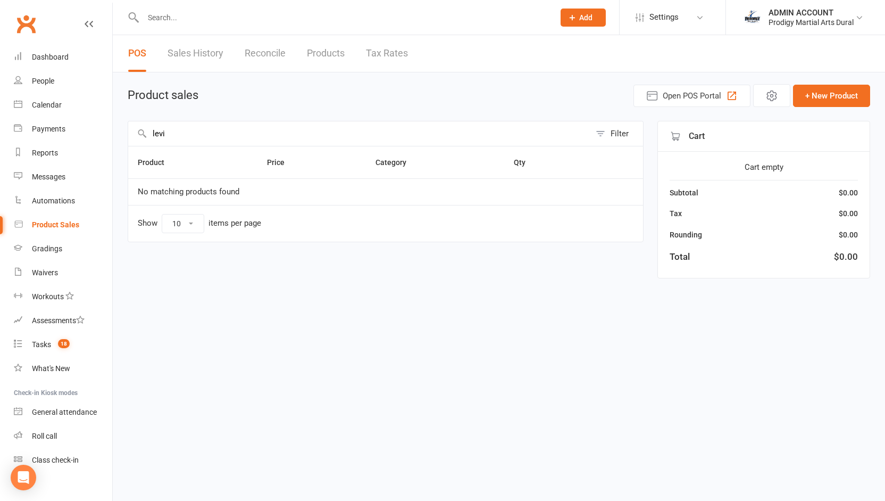
click at [208, 134] on input "levi" at bounding box center [359, 133] width 462 height 24
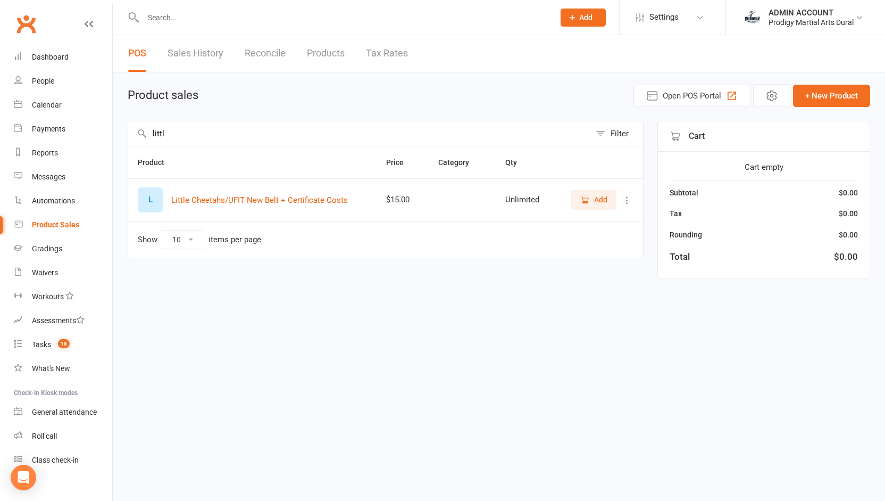
type input "littl"
click at [595, 194] on span "Add" at bounding box center [600, 200] width 13 height 12
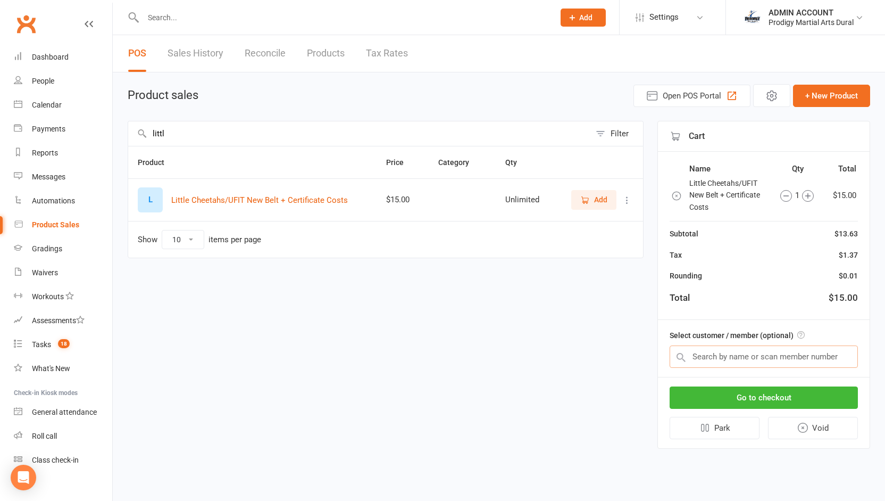
click at [718, 356] on input "text" at bounding box center [764, 356] width 188 height 22
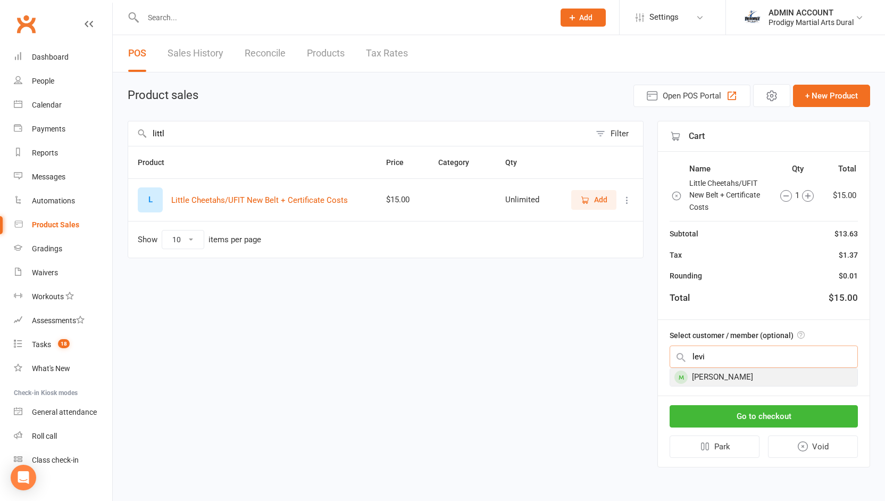
type input "levi"
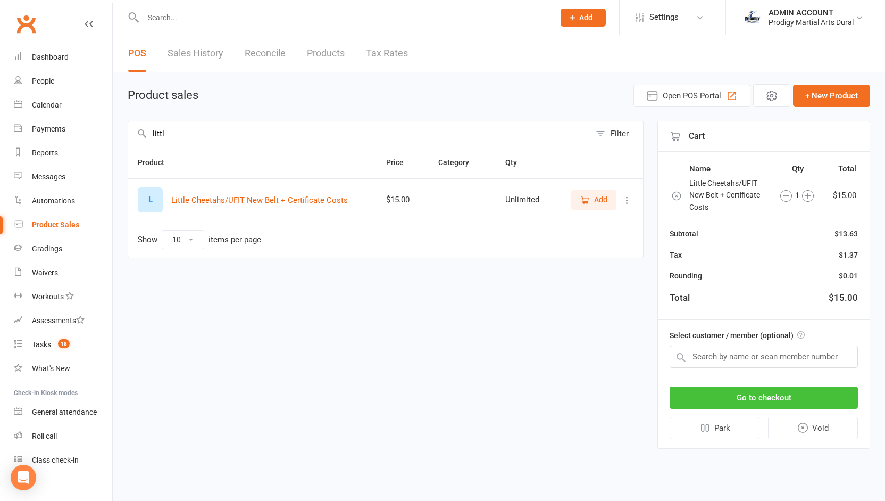
click at [706, 403] on button "Go to checkout" at bounding box center [764, 397] width 188 height 22
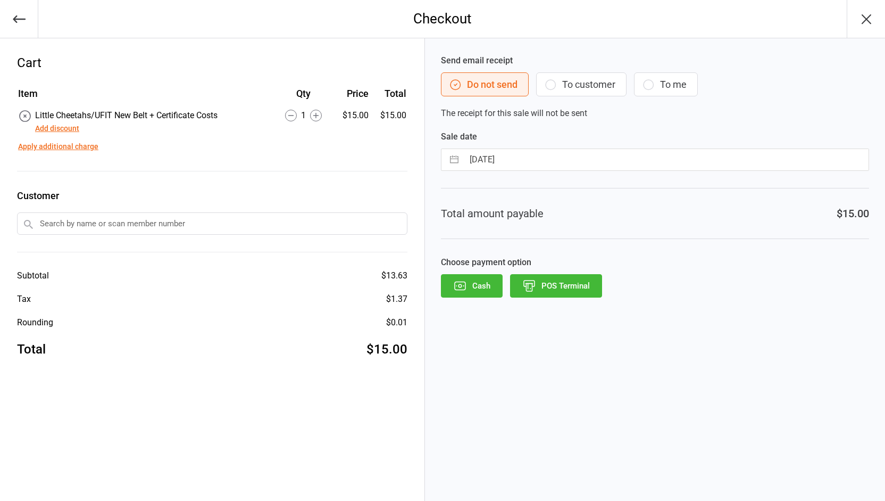
click at [214, 223] on input "text" at bounding box center [212, 223] width 390 height 22
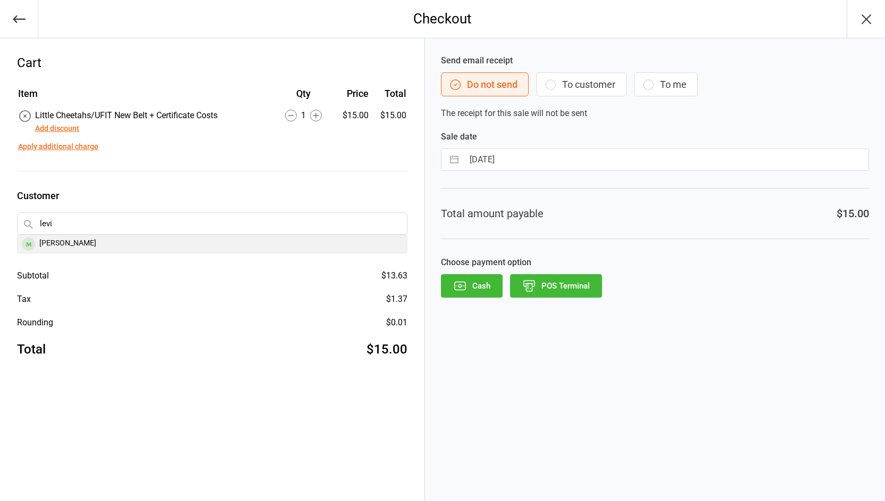
type input "levi"
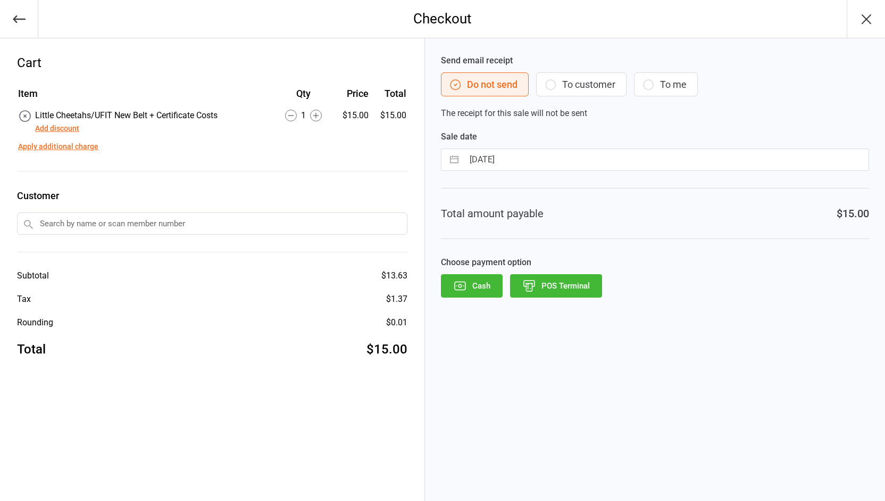
click at [59, 225] on input "text" at bounding box center [212, 223] width 390 height 22
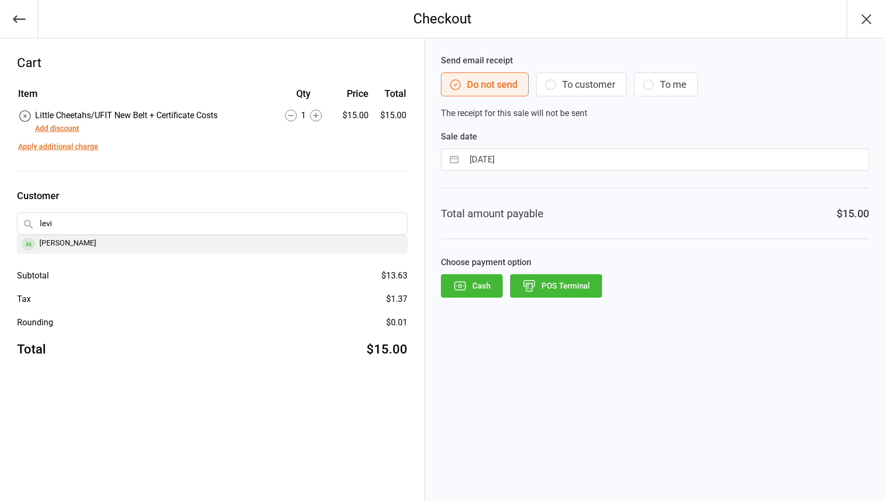
type input "levi"
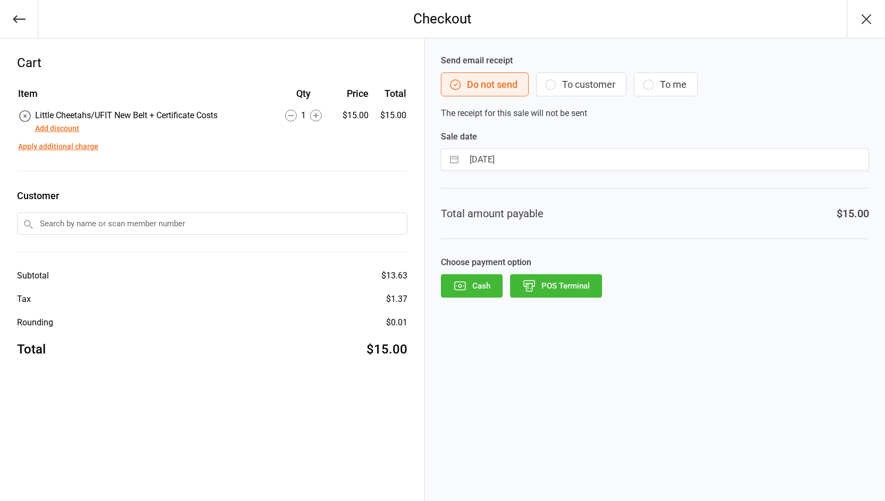
click at [61, 231] on input "text" at bounding box center [212, 223] width 390 height 22
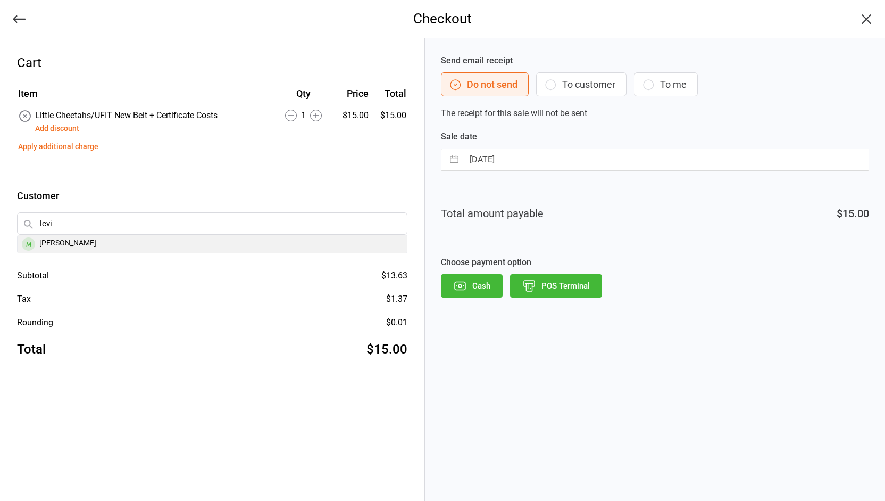
type input "levi"
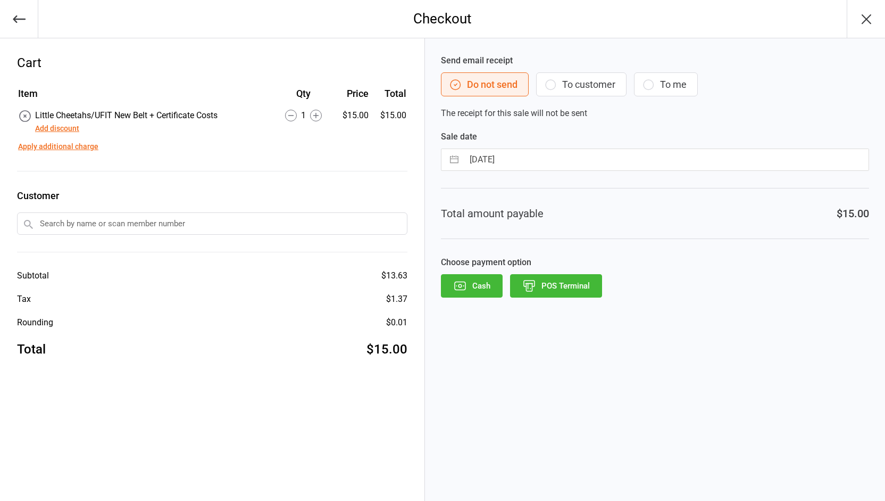
click at [60, 224] on input "text" at bounding box center [212, 223] width 390 height 22
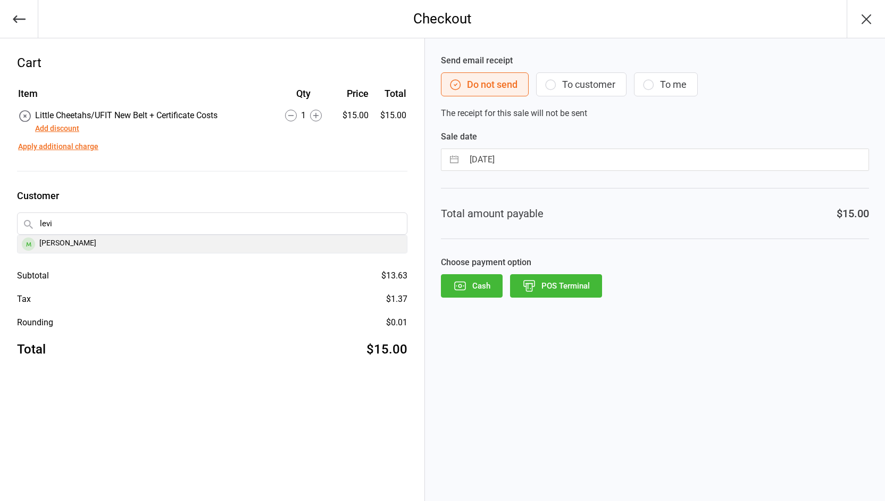
type input "levi"
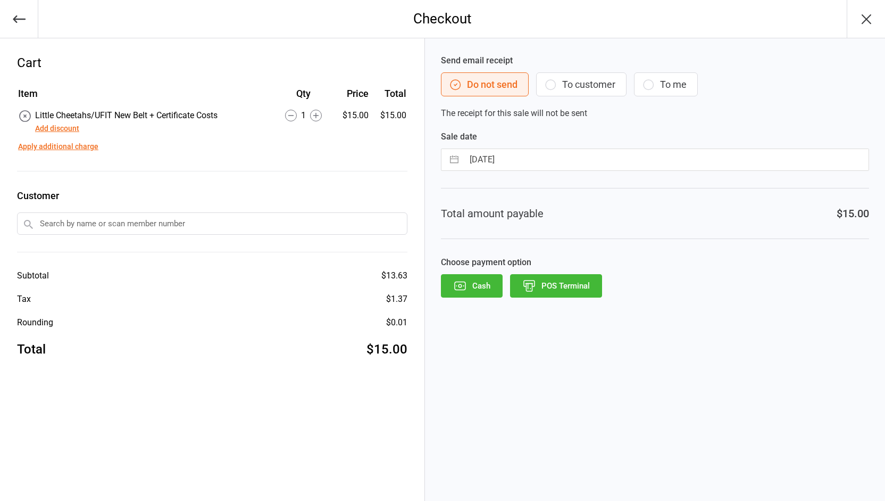
click at [51, 228] on input "text" at bounding box center [212, 223] width 390 height 22
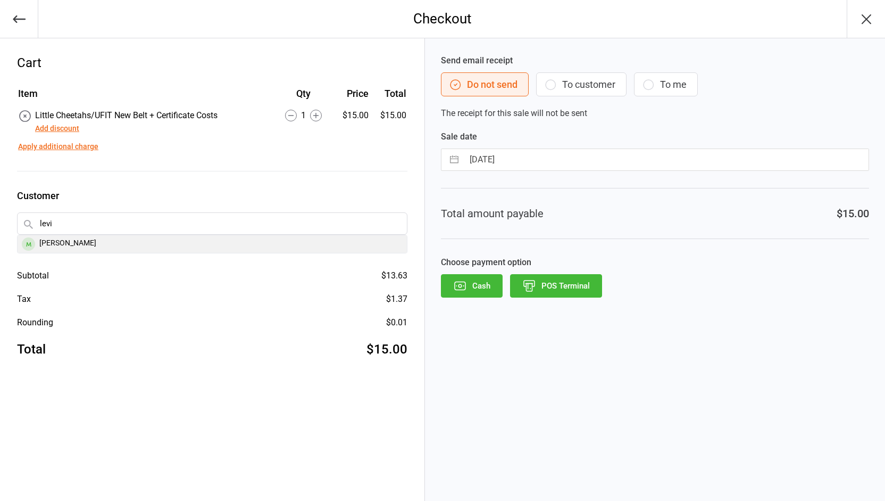
type input "levi"
click at [45, 242] on div "Levi Li" at bounding box center [212, 244] width 389 height 18
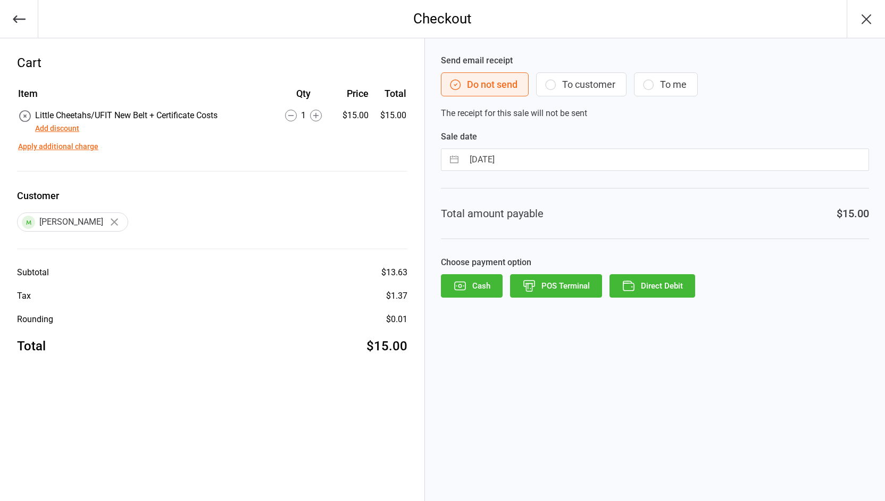
click at [656, 275] on button "Direct Debit" at bounding box center [653, 285] width 86 height 23
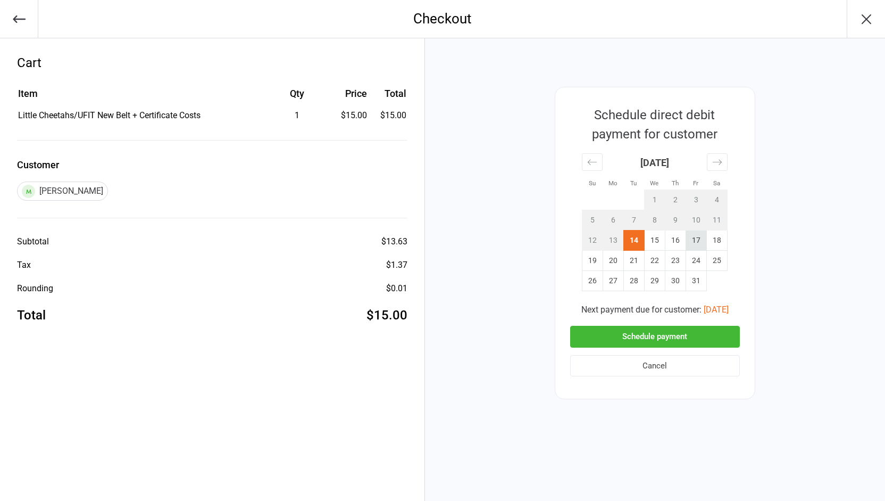
click at [698, 241] on td "17" at bounding box center [696, 240] width 21 height 20
click at [654, 335] on button "Schedule payment" at bounding box center [655, 337] width 170 height 22
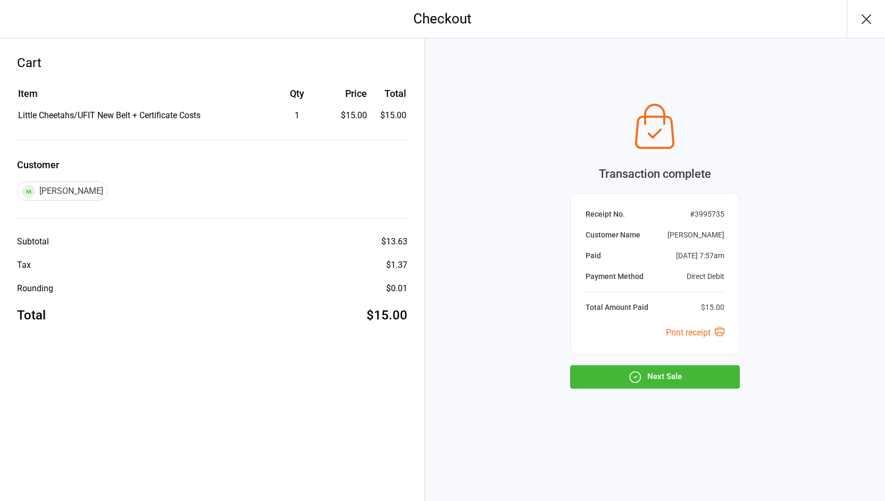
click at [644, 373] on button "Next Sale" at bounding box center [655, 376] width 170 height 23
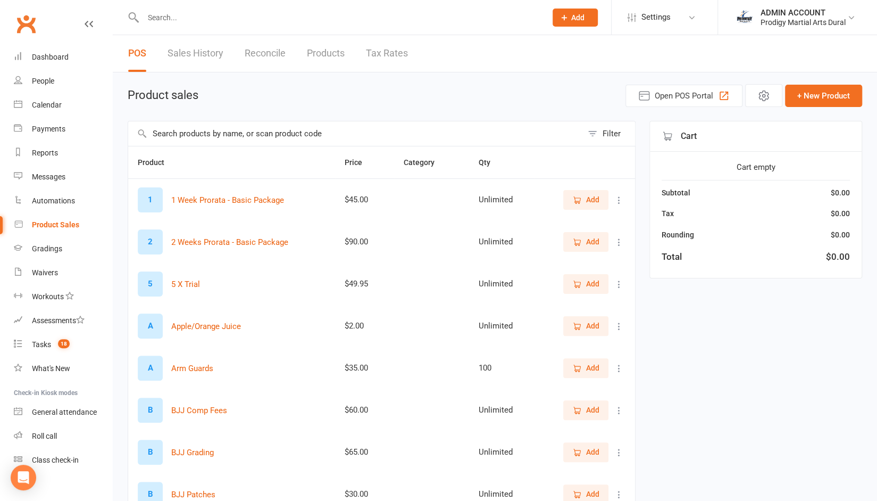
click at [195, 136] on input "text" at bounding box center [355, 133] width 454 height 24
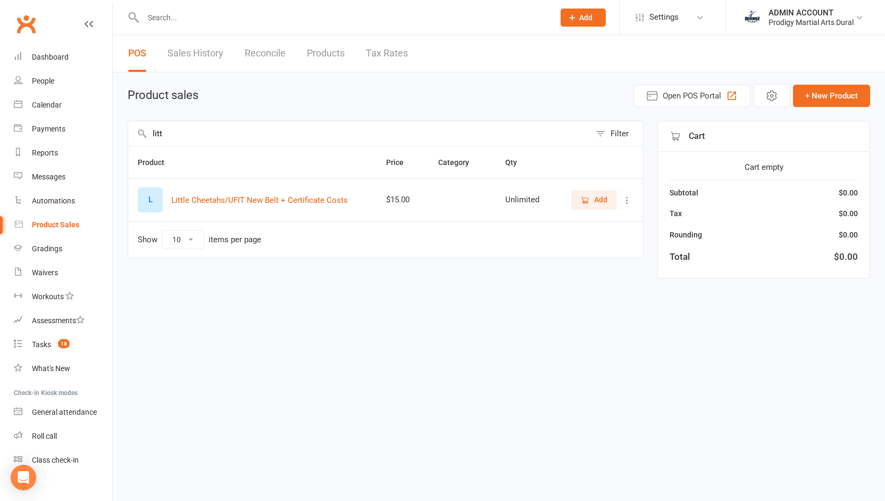
type input "litt"
click at [584, 202] on icon "button" at bounding box center [586, 199] width 6 height 5
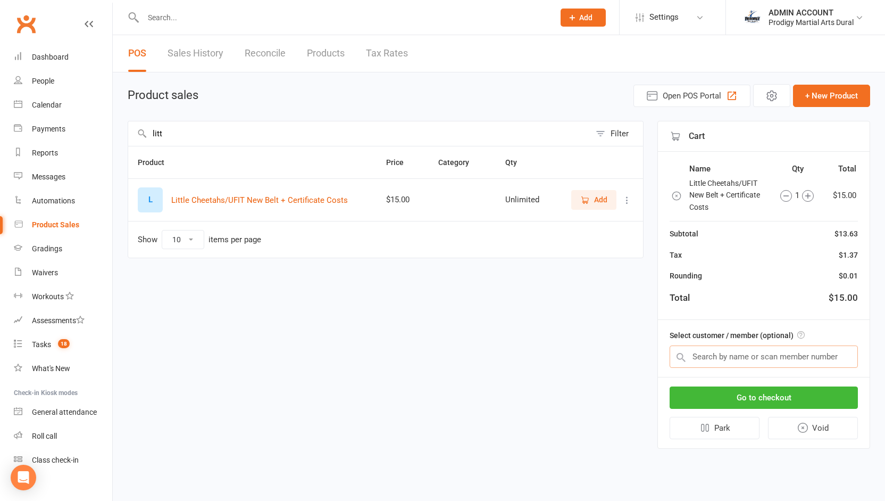
click at [702, 351] on input "text" at bounding box center [764, 356] width 188 height 22
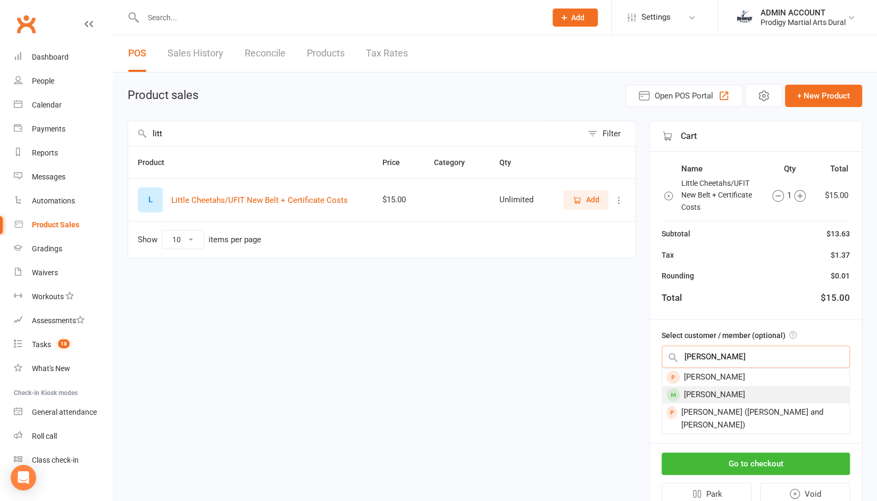
type input "[PERSON_NAME]"
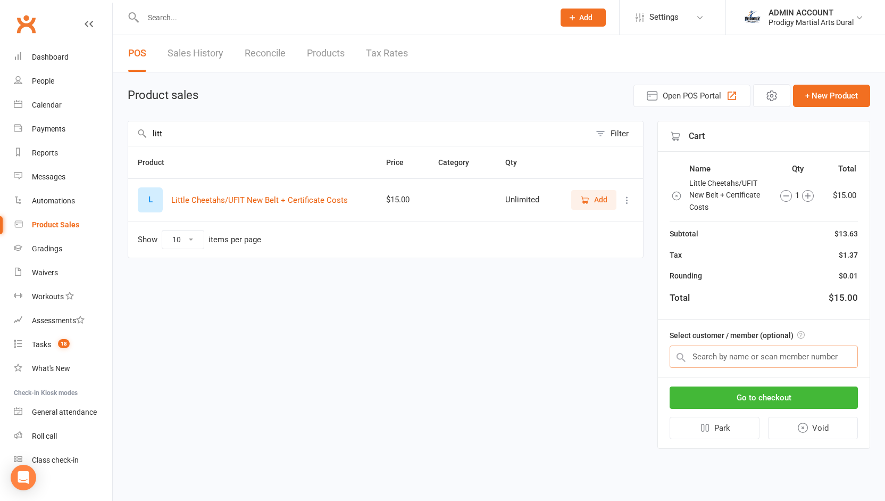
click at [726, 359] on input "text" at bounding box center [764, 356] width 188 height 22
click at [724, 390] on button "Go to checkout" at bounding box center [764, 397] width 188 height 22
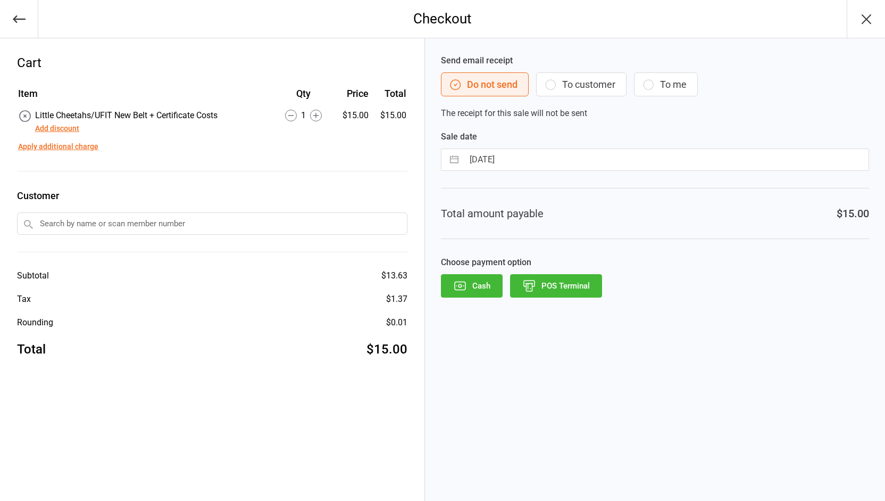
click at [129, 219] on input "text" at bounding box center [212, 223] width 390 height 22
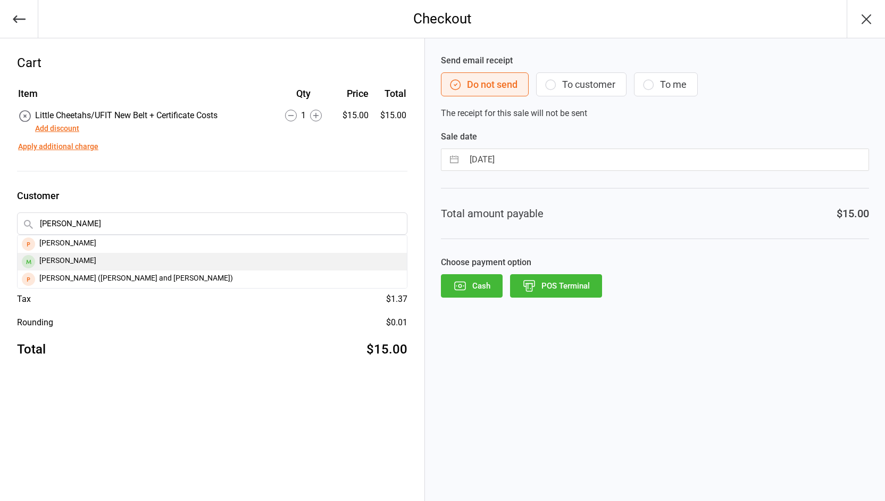
type input "[PERSON_NAME]"
click at [69, 259] on div "[PERSON_NAME]" at bounding box center [212, 262] width 389 height 18
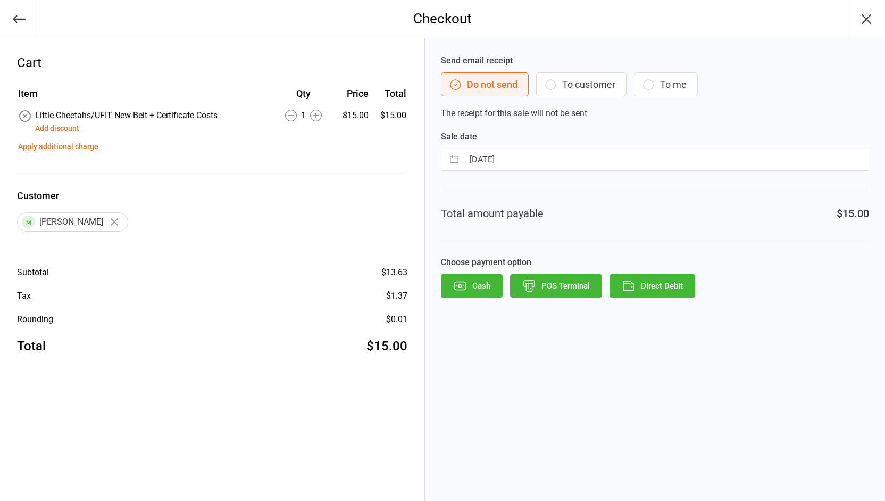
click at [654, 291] on button "Direct Debit" at bounding box center [653, 285] width 86 height 23
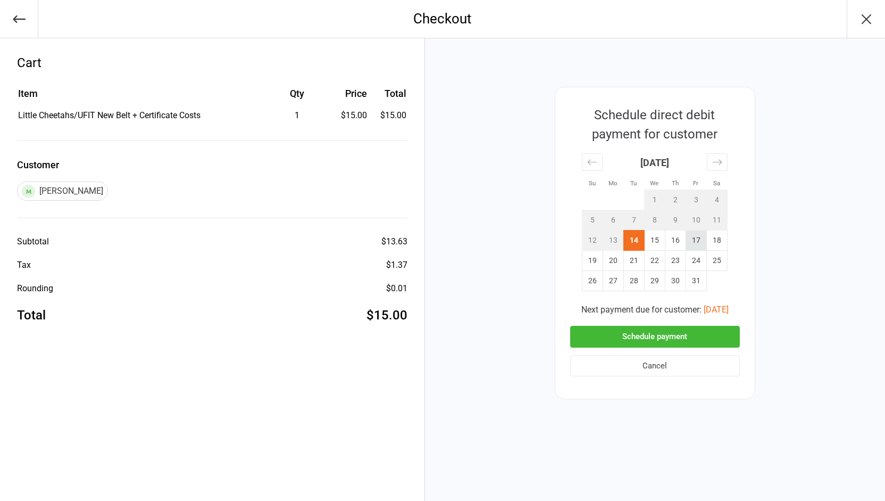
click at [696, 237] on td "17" at bounding box center [696, 240] width 21 height 20
click at [630, 339] on button "Schedule payment" at bounding box center [655, 337] width 170 height 22
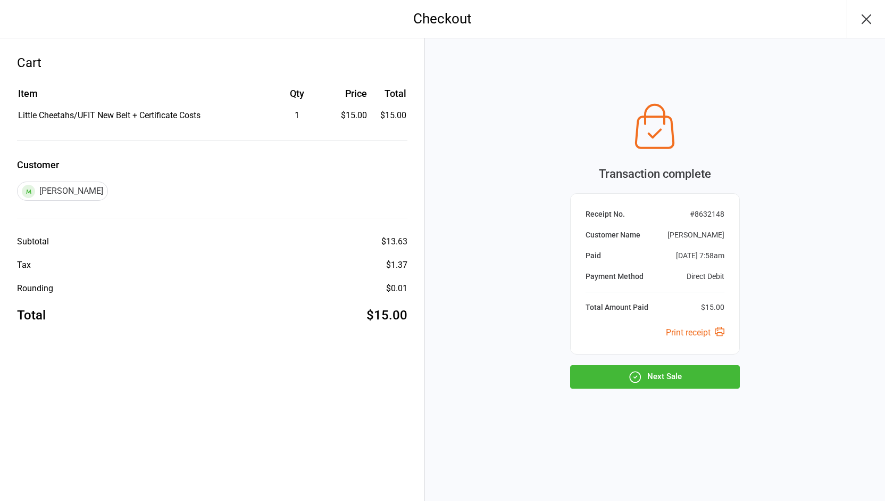
click at [613, 372] on button "Next Sale" at bounding box center [655, 376] width 170 height 23
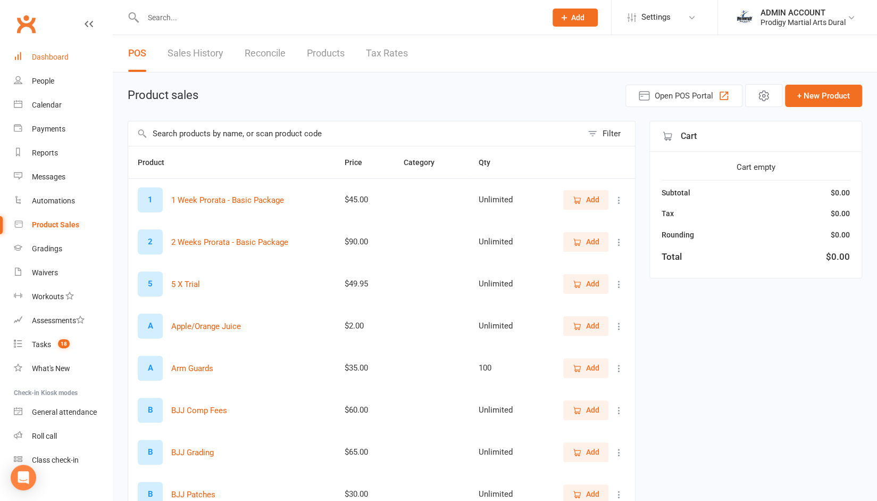
click at [48, 57] on div "Dashboard" at bounding box center [50, 57] width 37 height 9
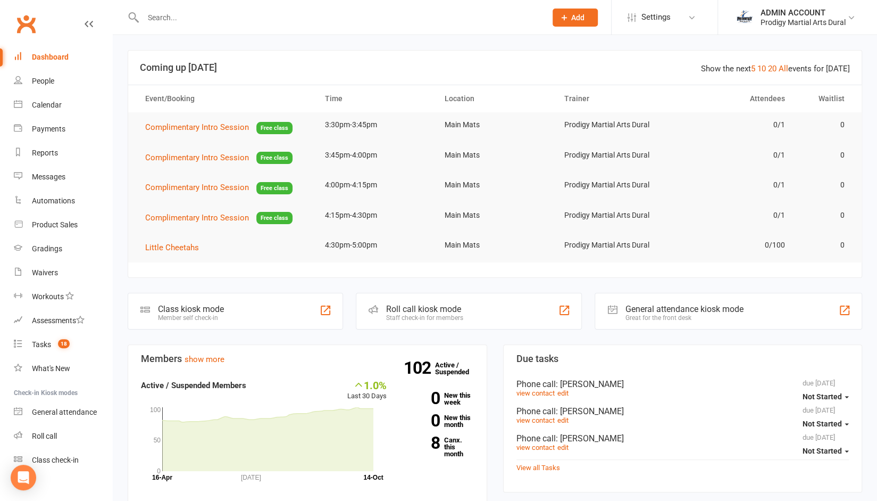
click at [195, 17] on input "text" at bounding box center [339, 17] width 399 height 15
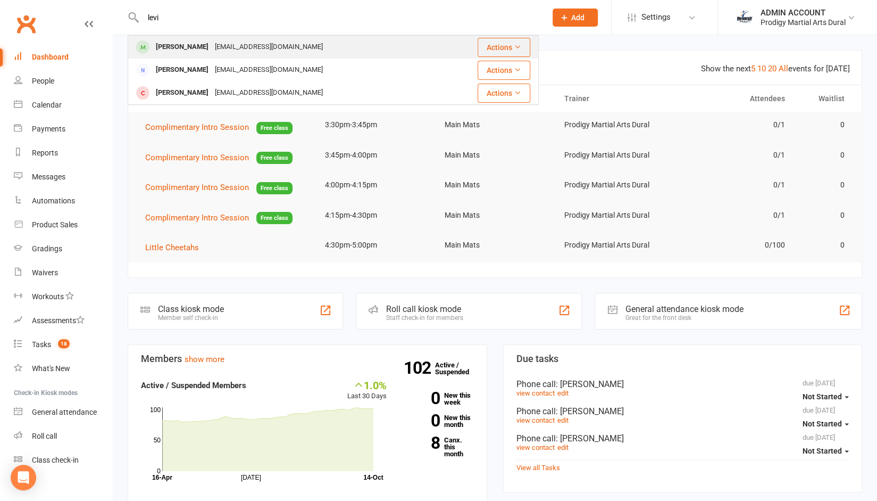
type input "levi"
click at [212, 44] on div "sririn.li25@gmail.com" at bounding box center [269, 46] width 114 height 15
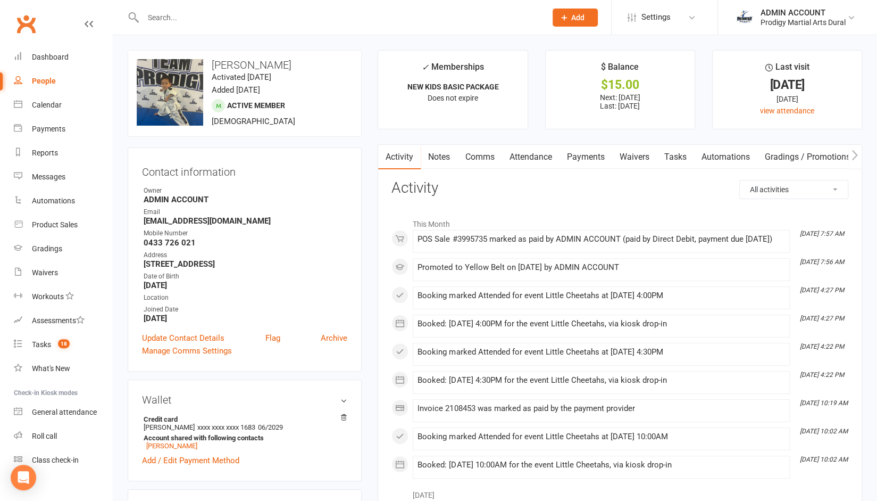
click at [484, 154] on link "Comms" at bounding box center [479, 157] width 44 height 24
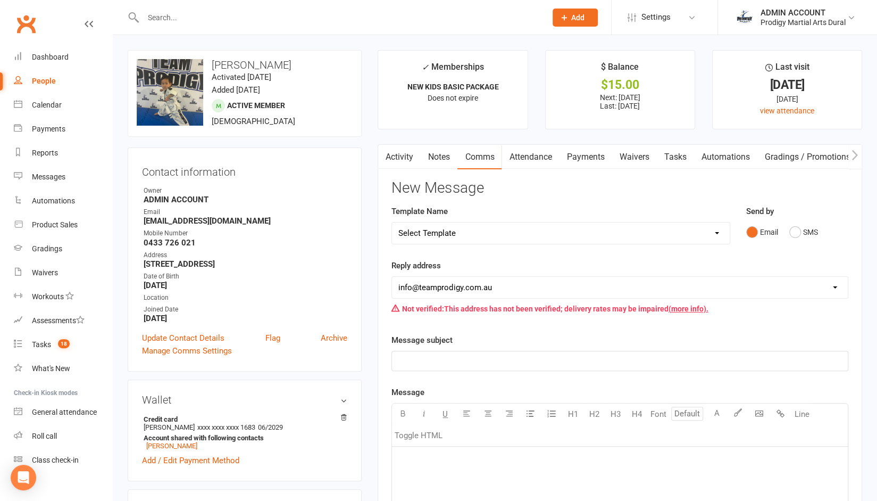
click at [451, 232] on select "Select Template [Email] Welcome to Red Belt! [Email] 5x Trial Info [Email] Acti…" at bounding box center [560, 232] width 337 height 21
select select "10"
click at [392, 222] on select "Select Template [Email] Welcome to Red Belt! [Email] 5x Trial Info [Email] Acti…" at bounding box center [560, 232] width 337 height 21
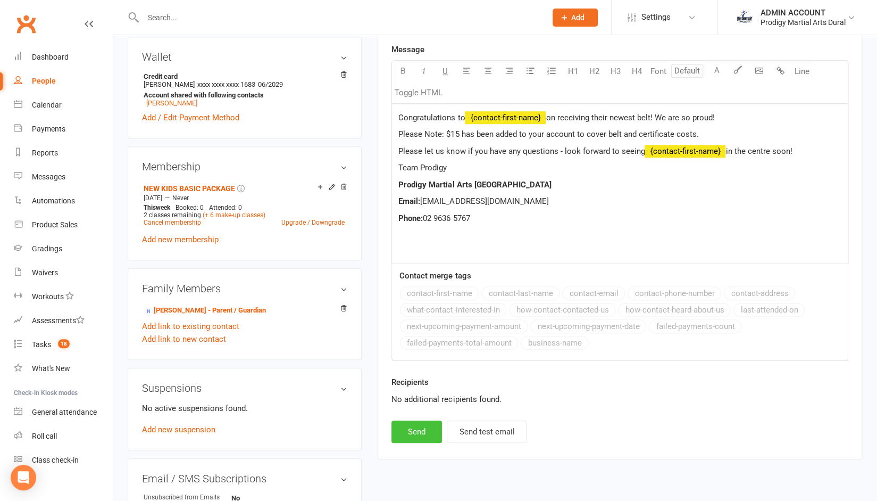
scroll to position [343, 0]
click at [415, 431] on button "Send" at bounding box center [417, 431] width 51 height 22
select select
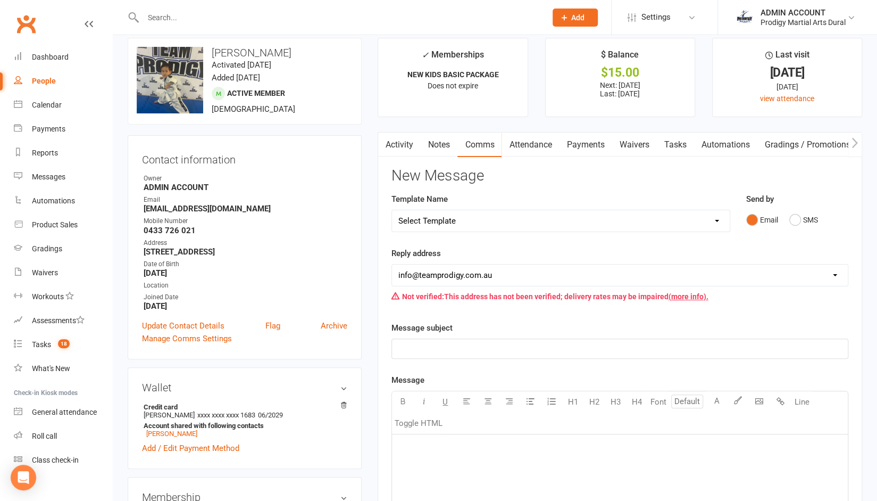
scroll to position [9, 0]
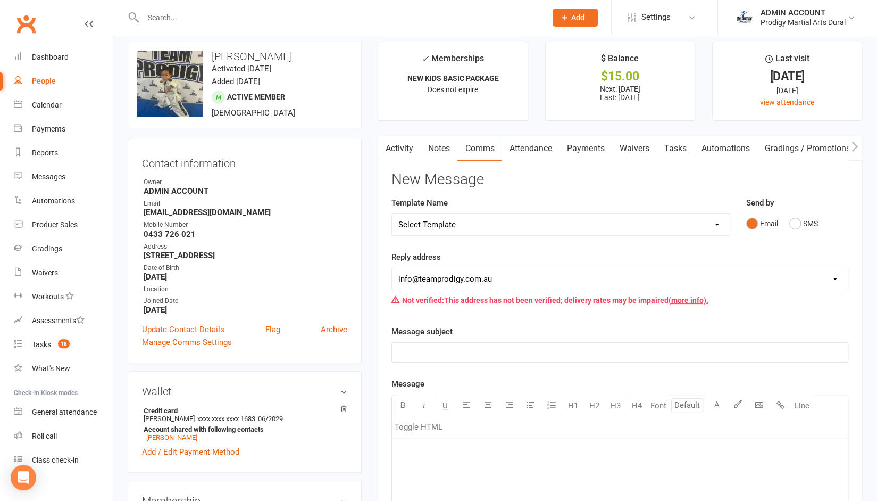
click at [287, 15] on input "text" at bounding box center [339, 17] width 399 height 15
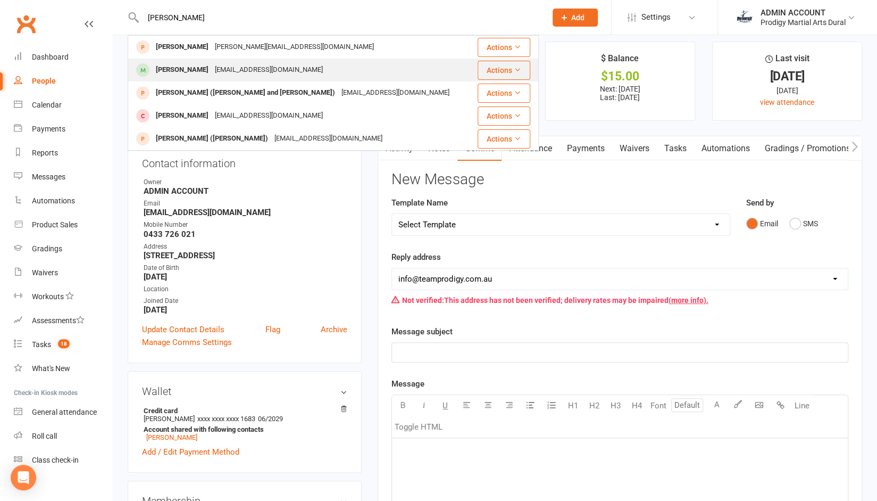
type input "joseph"
click at [212, 66] on div "Joseph Mouhayet" at bounding box center [182, 69] width 59 height 15
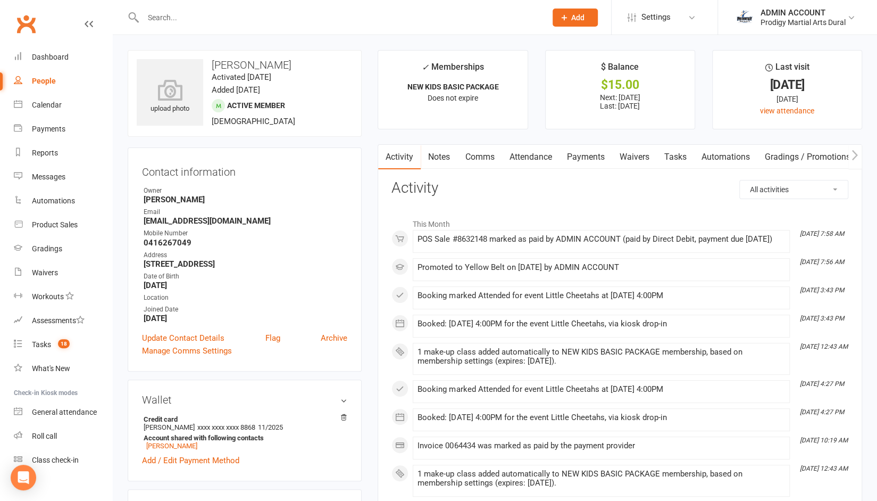
click at [480, 153] on link "Comms" at bounding box center [479, 157] width 44 height 24
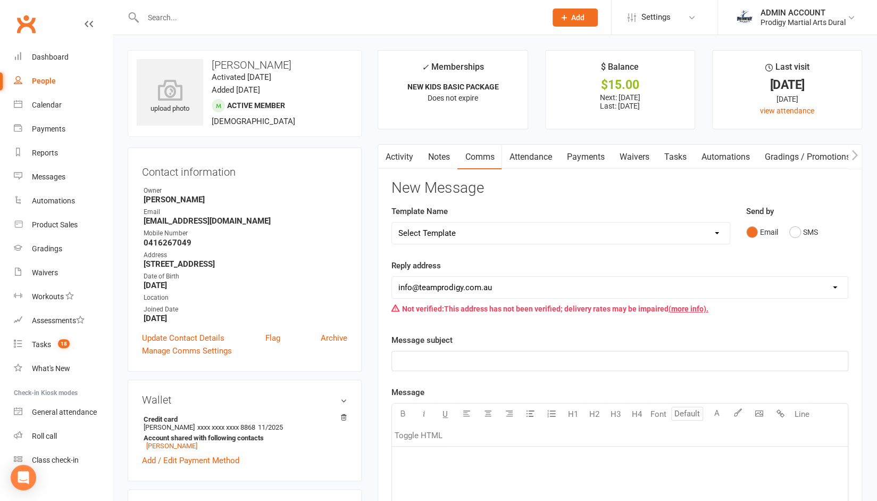
click at [456, 231] on select "Select Template [Email] Welcome to Red Belt! [Email] 5x Trial Info [Email] Acti…" at bounding box center [560, 232] width 337 height 21
select select "10"
click at [392, 222] on select "Select Template [Email] Welcome to Red Belt! [Email] 5x Trial Info [Email] Acti…" at bounding box center [560, 232] width 337 height 21
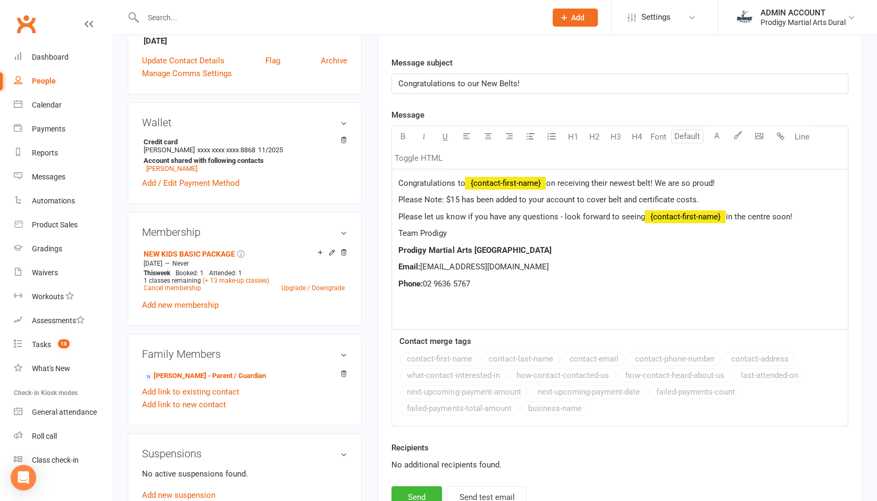
scroll to position [284, 0]
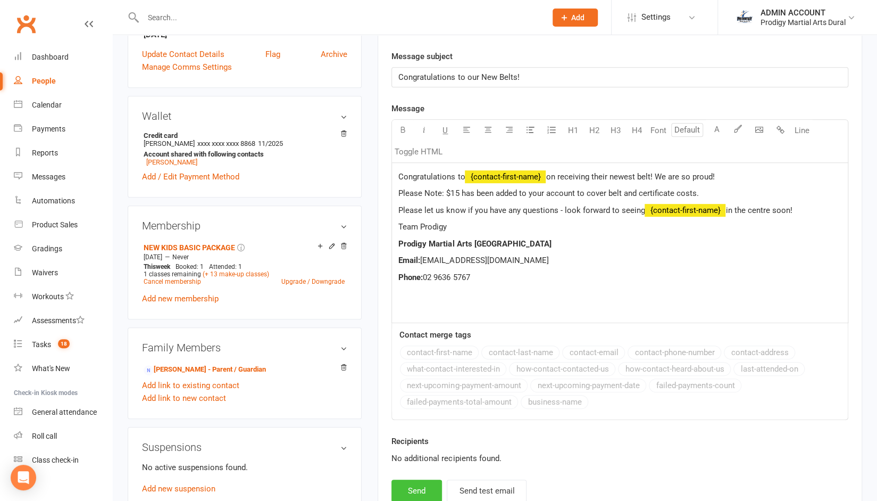
click at [417, 480] on button "Send" at bounding box center [417, 490] width 51 height 22
select select
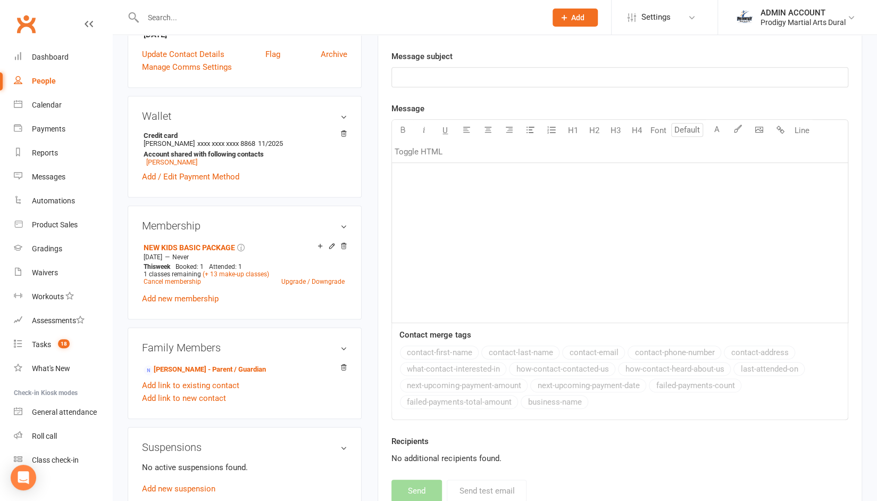
scroll to position [0, 0]
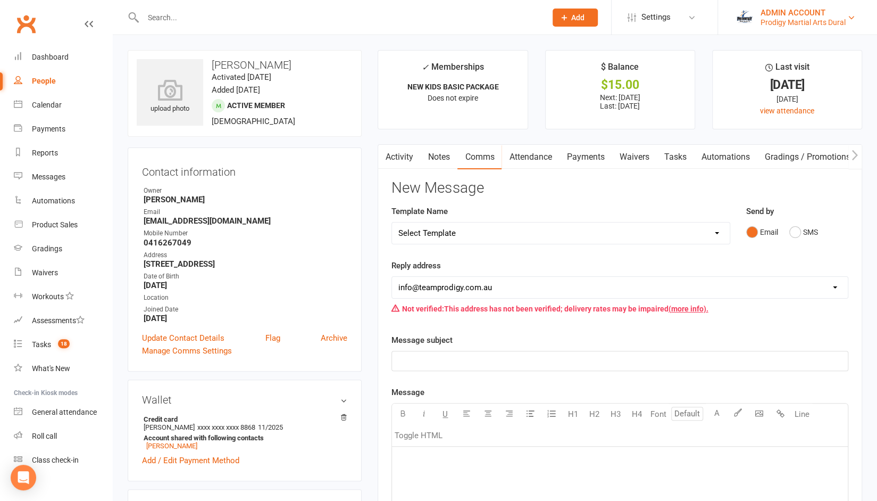
click at [794, 22] on div "Prodigy Martial Arts Dural" at bounding box center [803, 23] width 85 height 10
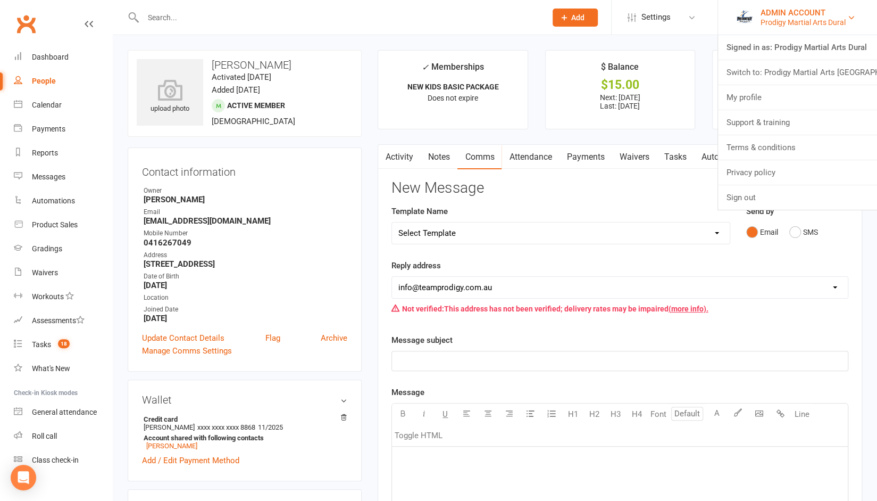
click at [794, 22] on div "Prodigy Martial Arts Dural" at bounding box center [803, 23] width 85 height 10
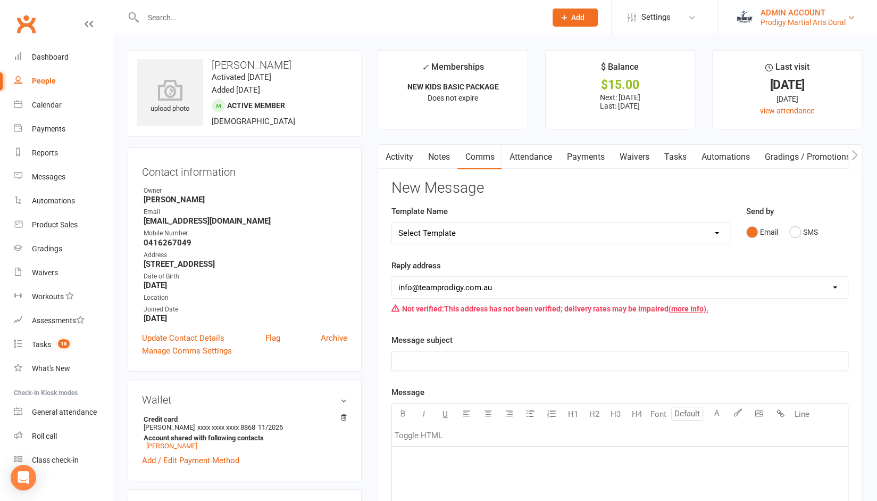
click at [794, 22] on div "Prodigy Martial Arts Dural" at bounding box center [803, 23] width 85 height 10
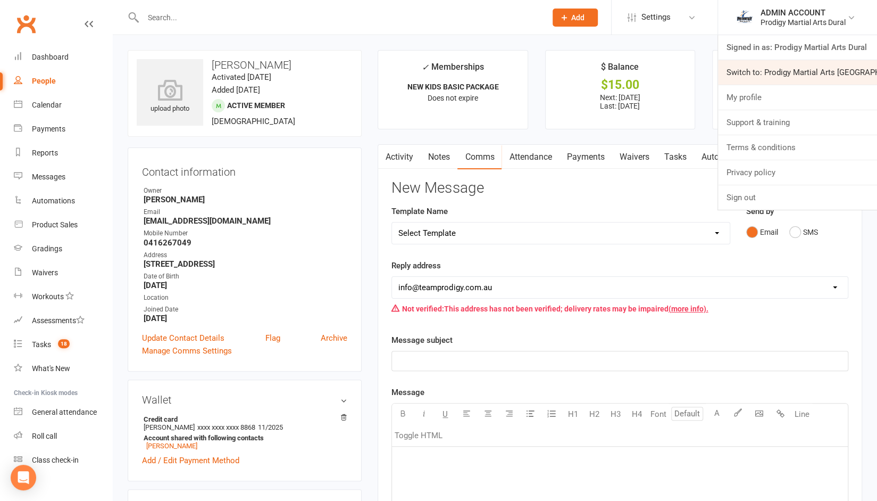
click at [773, 72] on link "Switch to: Prodigy Martial Arts Seven Hills" at bounding box center [797, 72] width 159 height 24
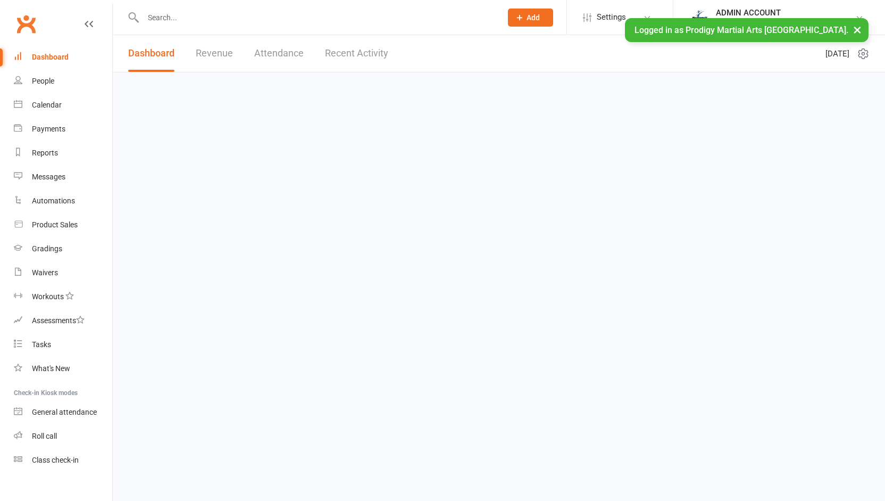
click at [235, 24] on input "text" at bounding box center [317, 17] width 354 height 15
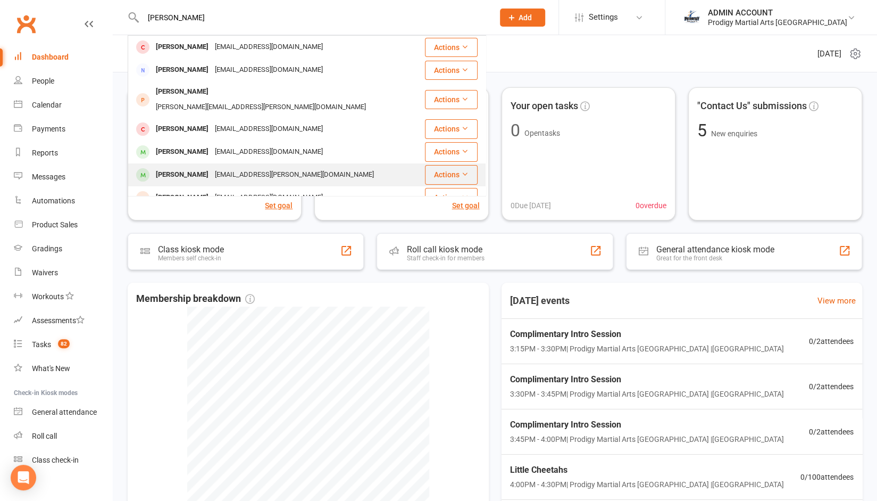
type input "[PERSON_NAME]"
click at [207, 167] on div "[PERSON_NAME]" at bounding box center [182, 174] width 59 height 15
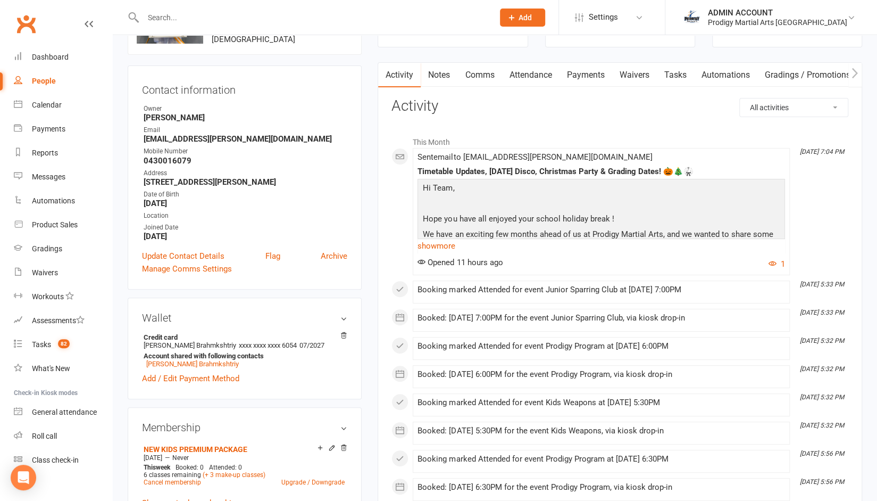
scroll to position [81, 0]
click at [443, 76] on link "Notes" at bounding box center [439, 75] width 37 height 24
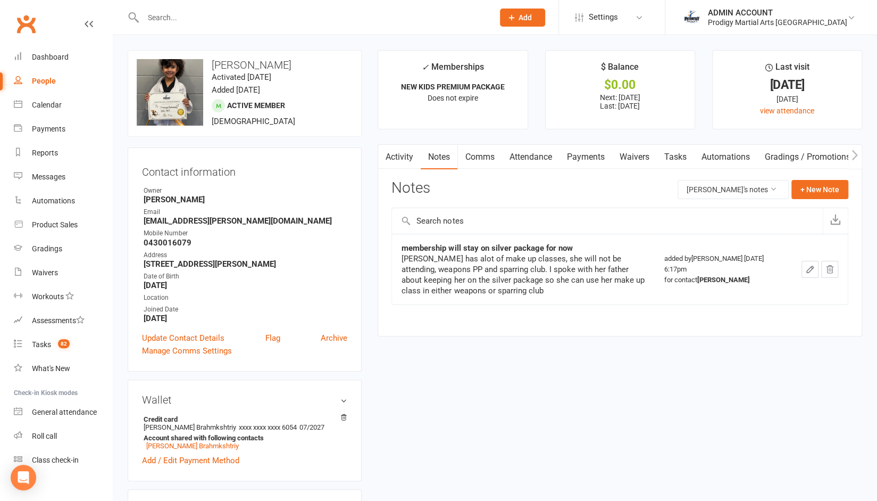
click at [581, 155] on link "Payments" at bounding box center [585, 157] width 53 height 24
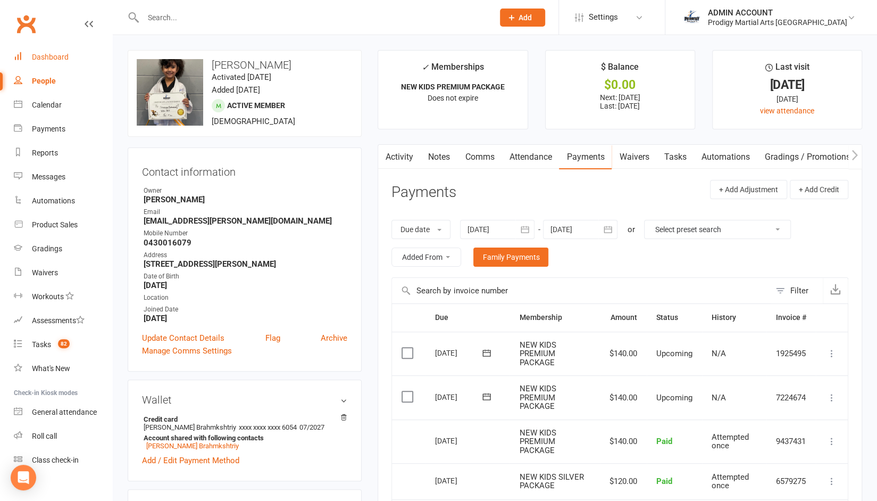
click at [38, 57] on div "Dashboard" at bounding box center [50, 57] width 37 height 9
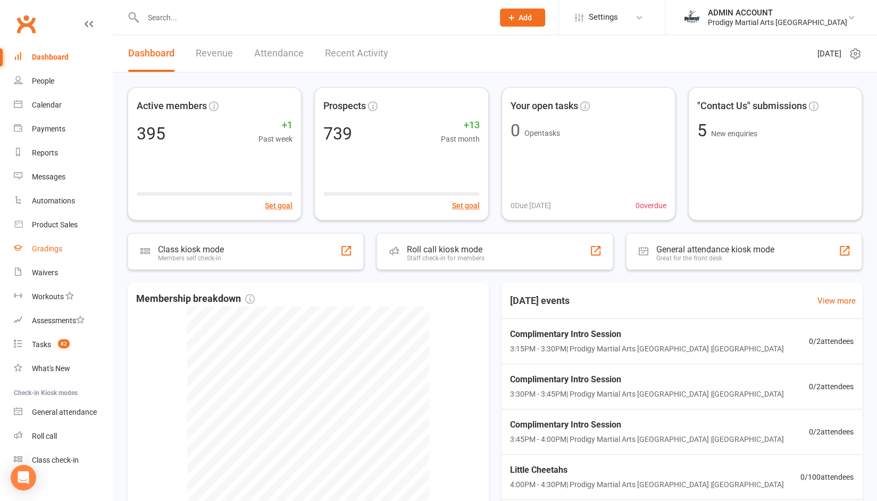
click at [49, 253] on link "Gradings" at bounding box center [63, 249] width 98 height 24
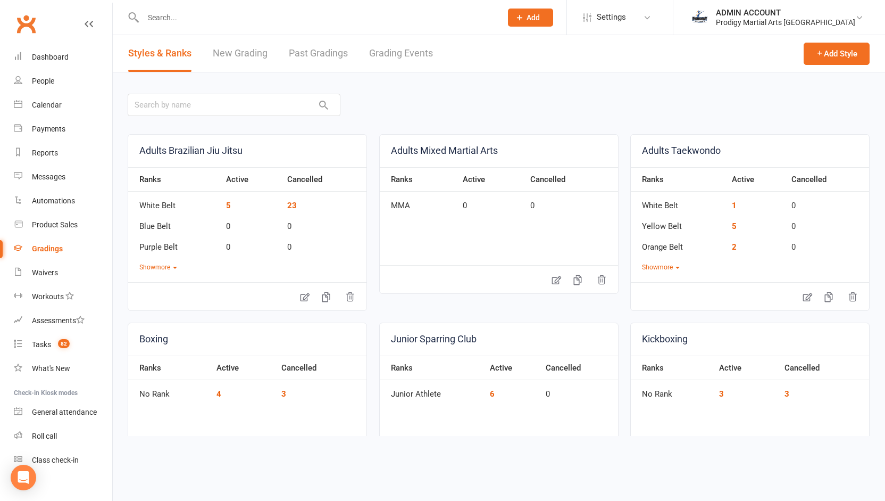
click at [236, 52] on link "New Grading" at bounding box center [240, 53] width 55 height 37
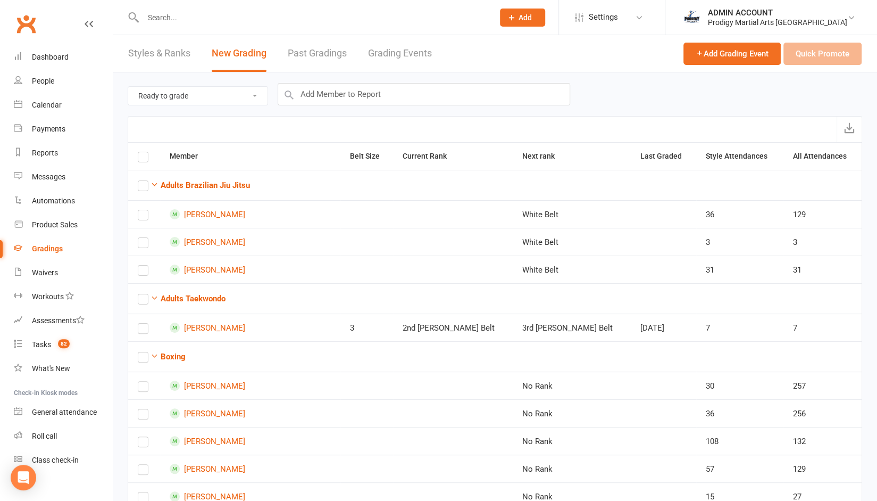
click at [203, 95] on select "Ready to grade All members enrolled in a style Active members enrolled in a sty…" at bounding box center [197, 96] width 139 height 18
select select "active_members_in_style"
click at [128, 87] on select "Ready to grade All members enrolled in a style Active members enrolled in a sty…" at bounding box center [197, 96] width 139 height 18
click at [156, 186] on icon "button" at bounding box center [155, 184] width 8 height 8
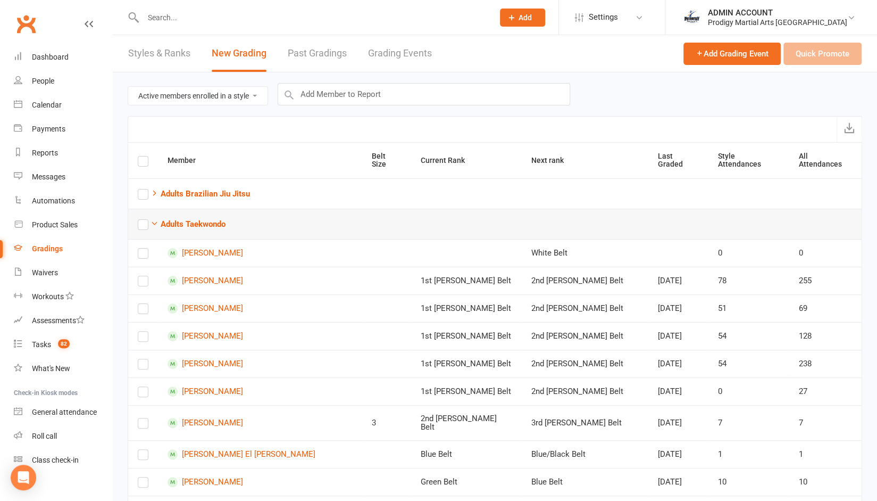
click at [146, 227] on label at bounding box center [143, 227] width 11 height 0
click at [146, 220] on input "checkbox" at bounding box center [143, 220] width 11 height 0
click at [143, 227] on label at bounding box center [143, 227] width 11 height 0
click at [143, 220] on input "checkbox" at bounding box center [143, 220] width 11 height 0
click at [156, 219] on icon "button" at bounding box center [155, 223] width 8 height 8
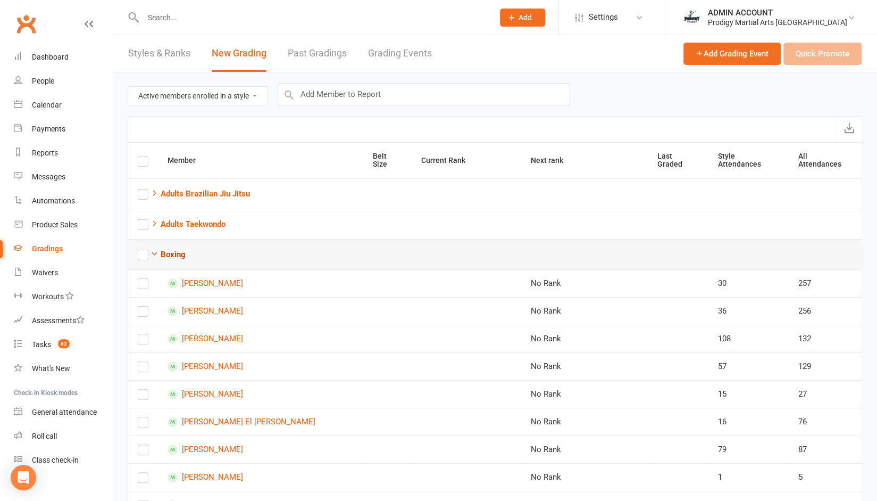
click at [153, 248] on button "Boxing" at bounding box center [168, 254] width 35 height 13
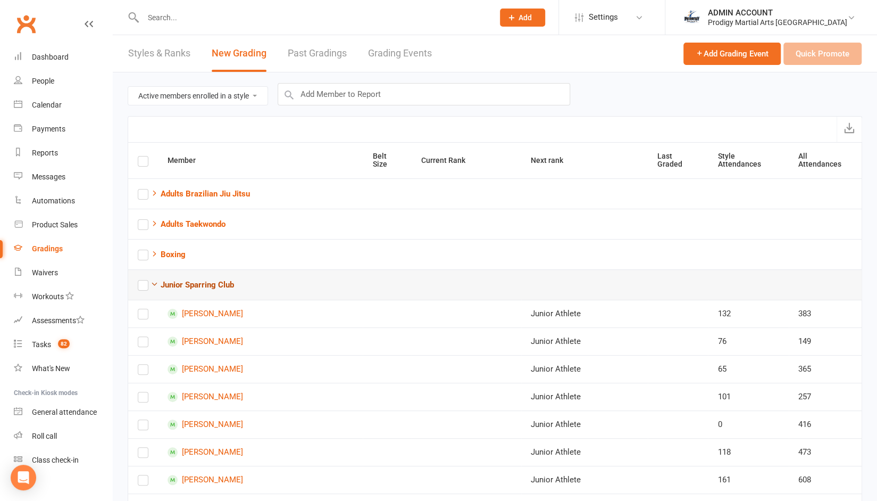
click at [154, 280] on icon "button" at bounding box center [155, 284] width 8 height 8
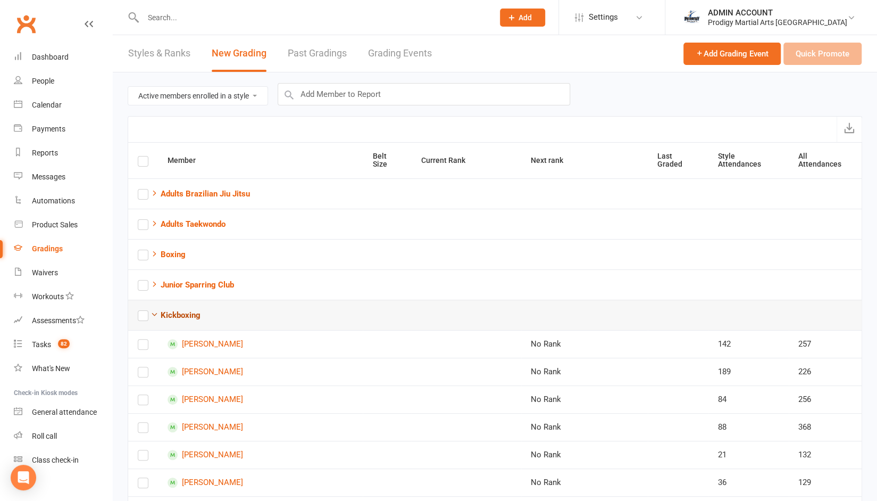
click at [155, 310] on icon "button" at bounding box center [155, 314] width 8 height 8
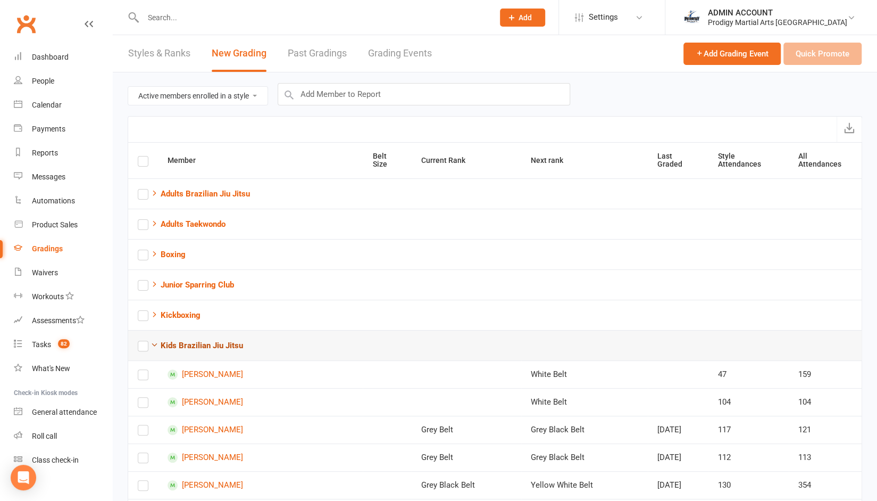
click at [156, 340] on icon "button" at bounding box center [155, 344] width 8 height 8
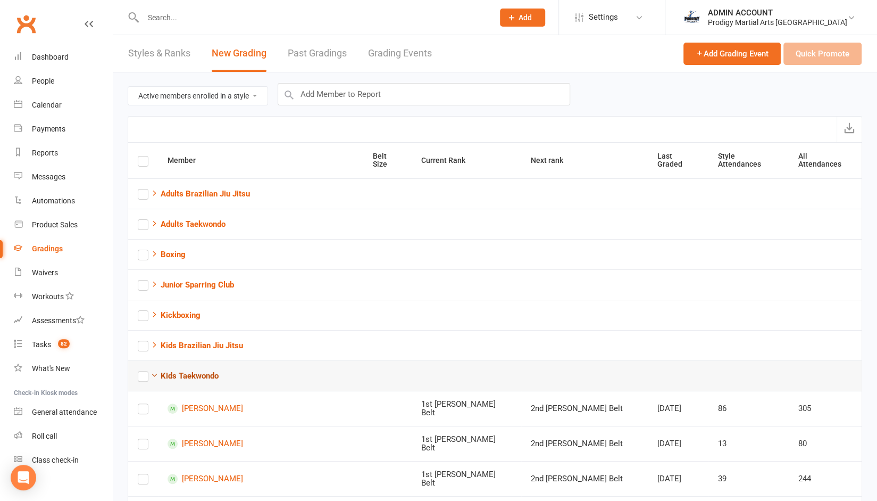
click at [156, 371] on icon "button" at bounding box center [155, 375] width 8 height 8
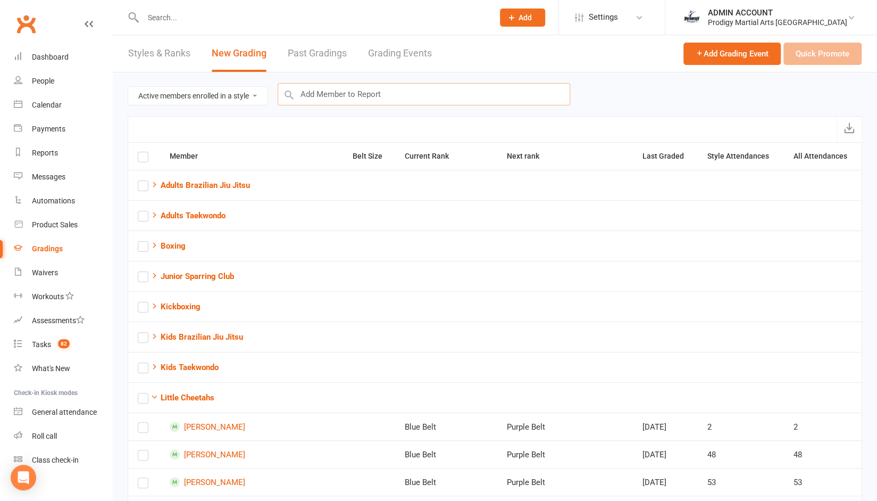
click at [349, 97] on input "text" at bounding box center [424, 94] width 293 height 22
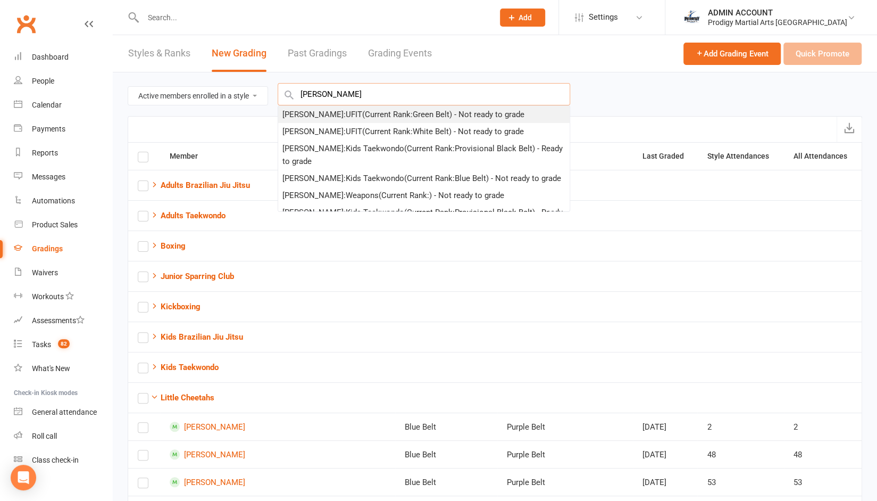
type input "hassan"
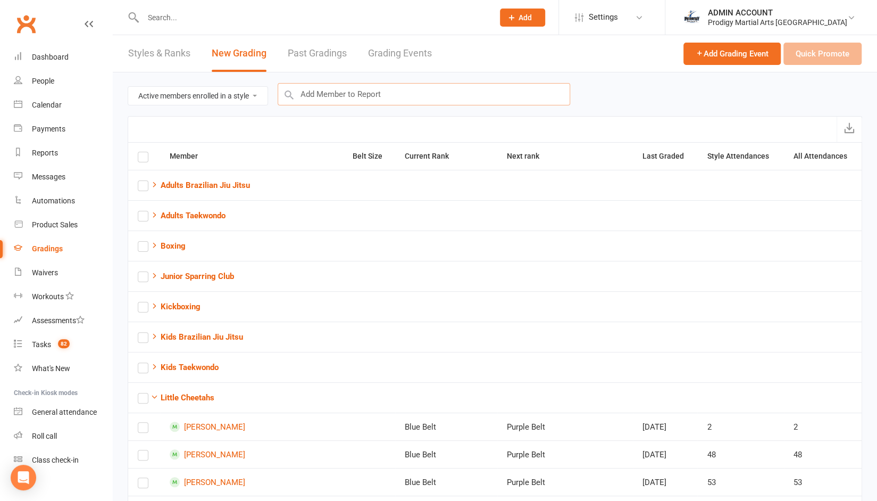
click at [350, 98] on input "text" at bounding box center [424, 94] width 293 height 22
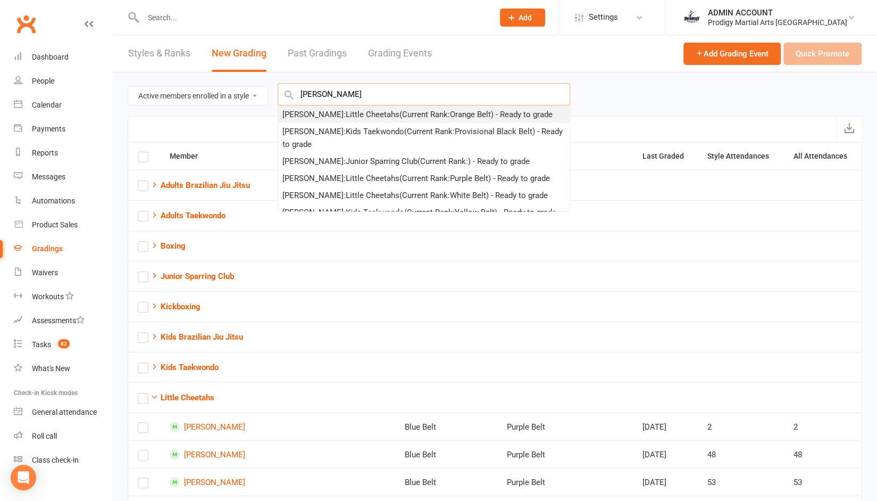
type input "elena"
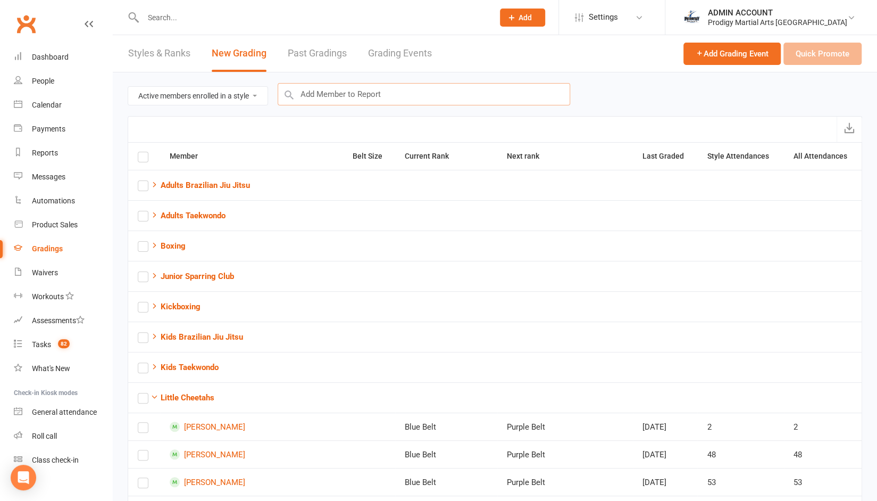
click at [342, 93] on input "text" at bounding box center [424, 94] width 293 height 22
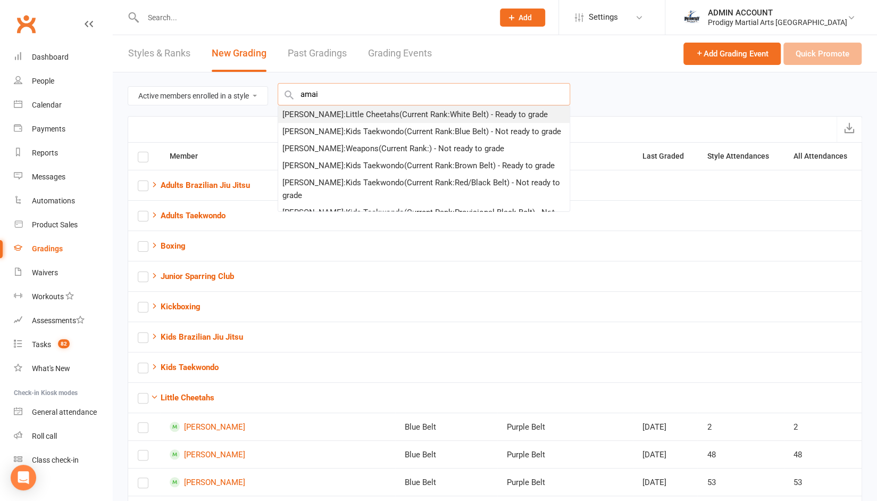
type input "amai"
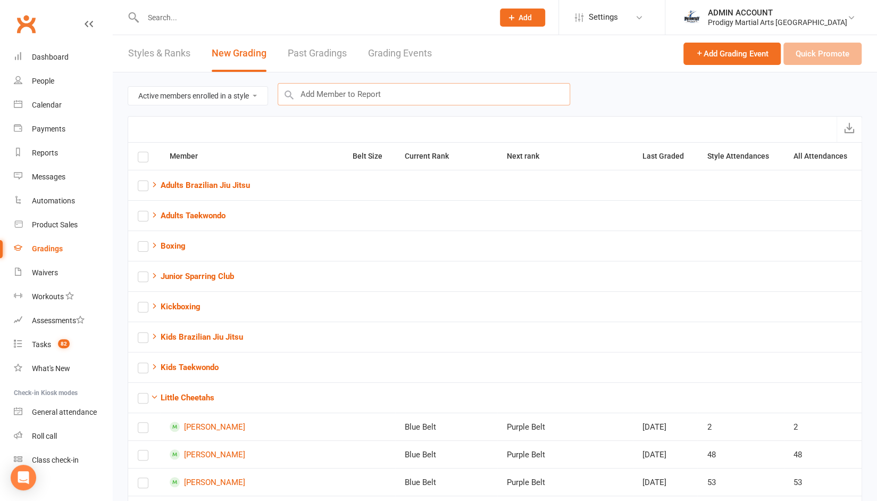
click at [339, 94] on input "text" at bounding box center [424, 94] width 293 height 22
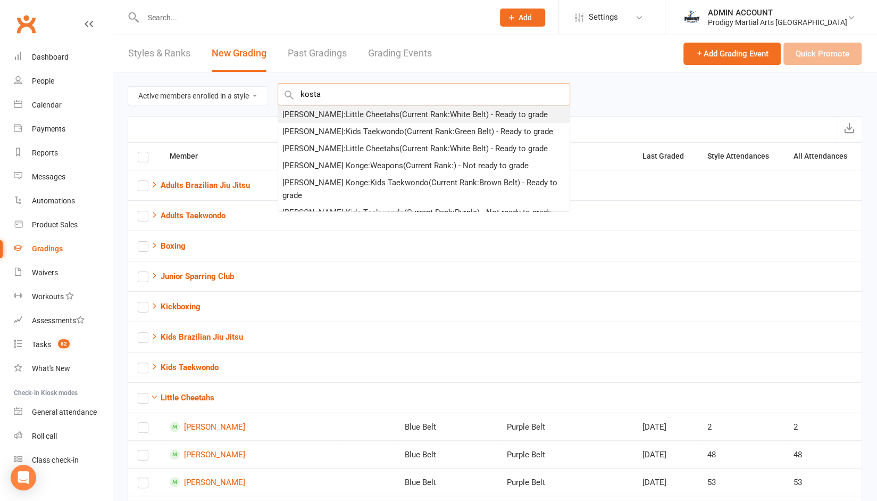
type input "kosta"
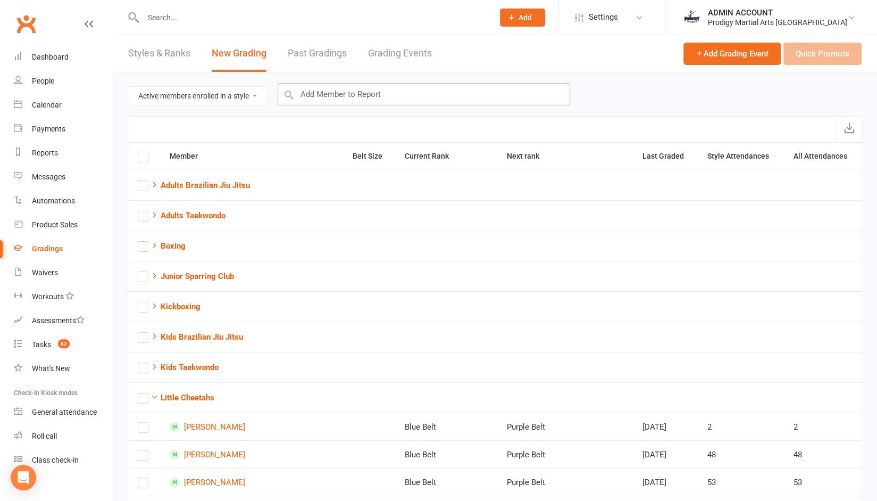
click at [332, 97] on input "text" at bounding box center [424, 94] width 293 height 22
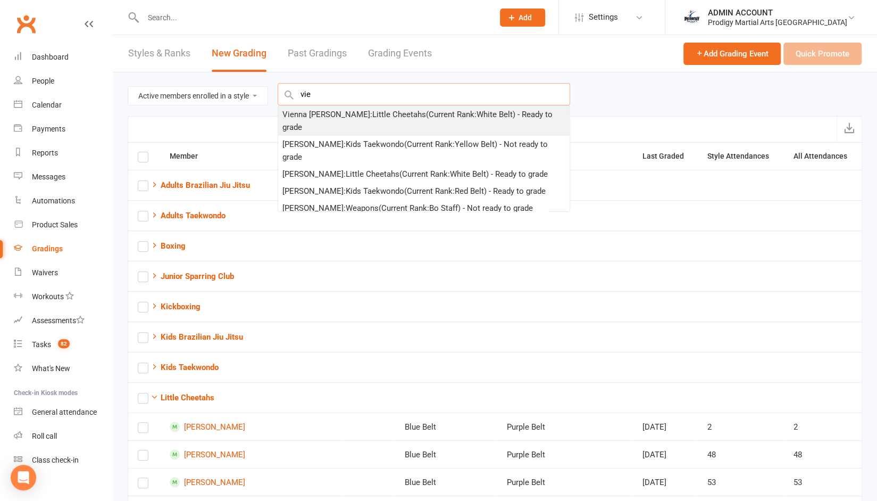
type input "vie"
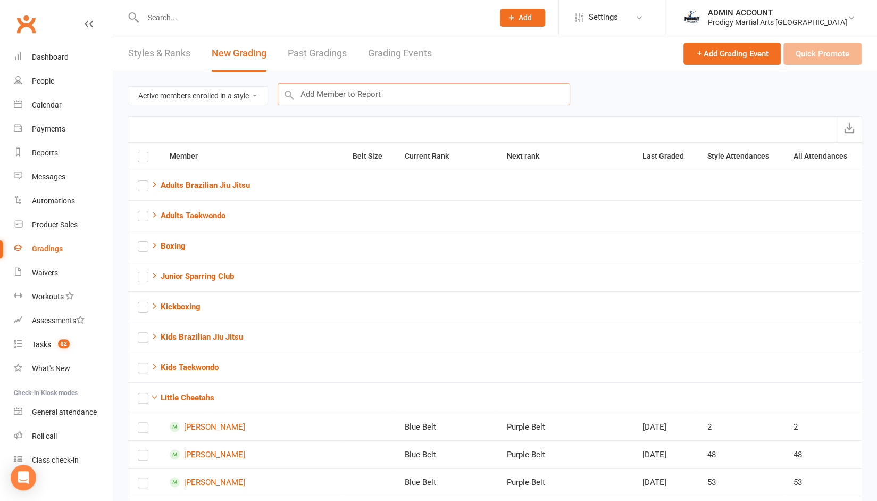
click at [435, 89] on input "text" at bounding box center [424, 94] width 293 height 22
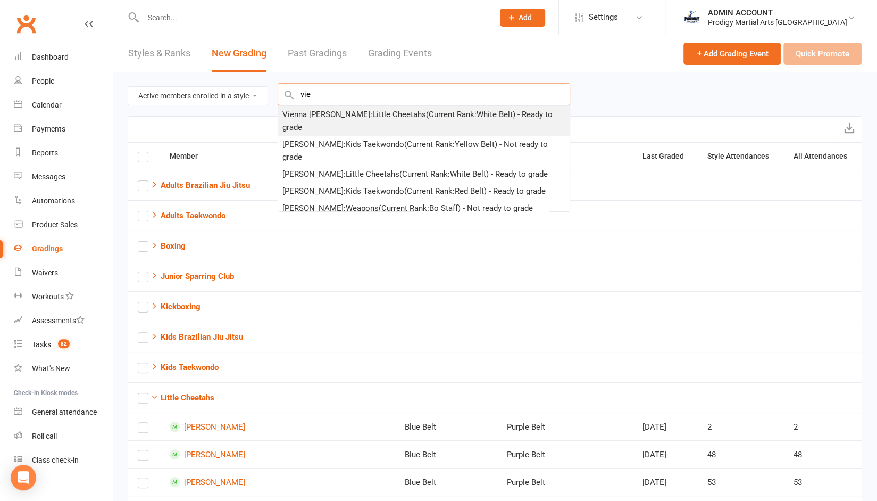
type input "vie"
click at [383, 115] on div "Vienna Hegedus : Little Cheetahs (Current Rank: White Belt ) - Ready to grade" at bounding box center [423, 121] width 283 height 26
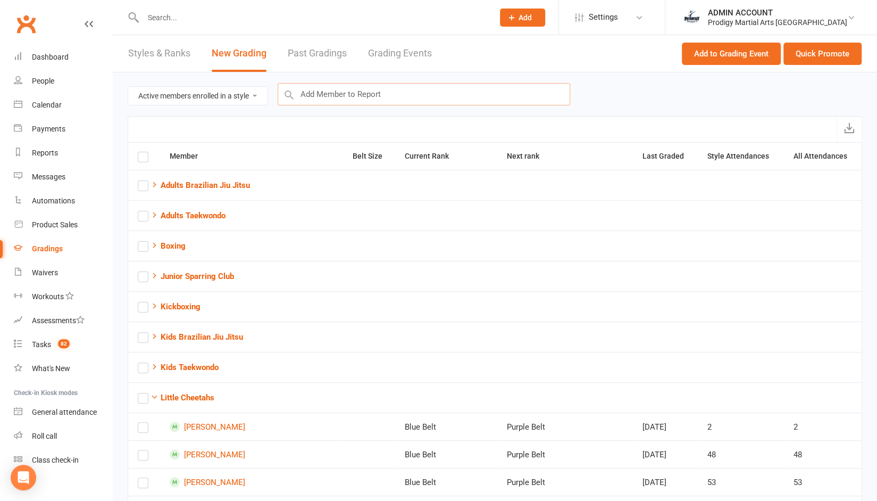
click at [369, 96] on input "text" at bounding box center [424, 94] width 293 height 22
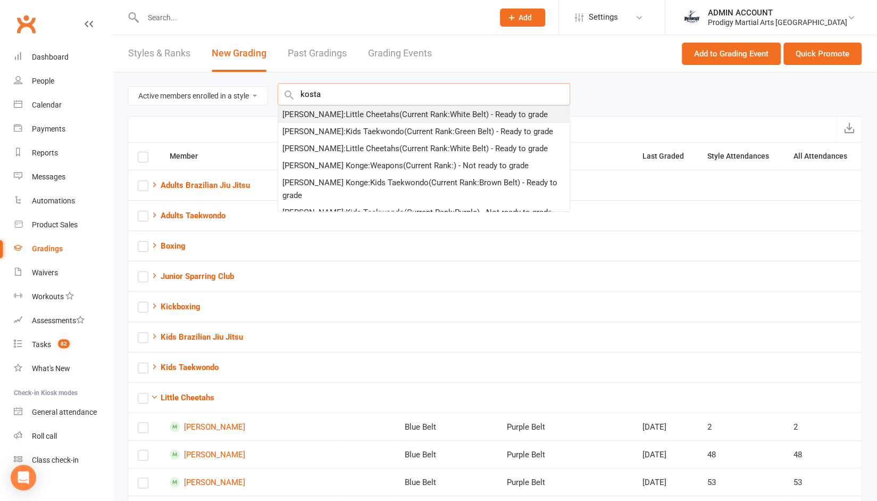
type input "kosta"
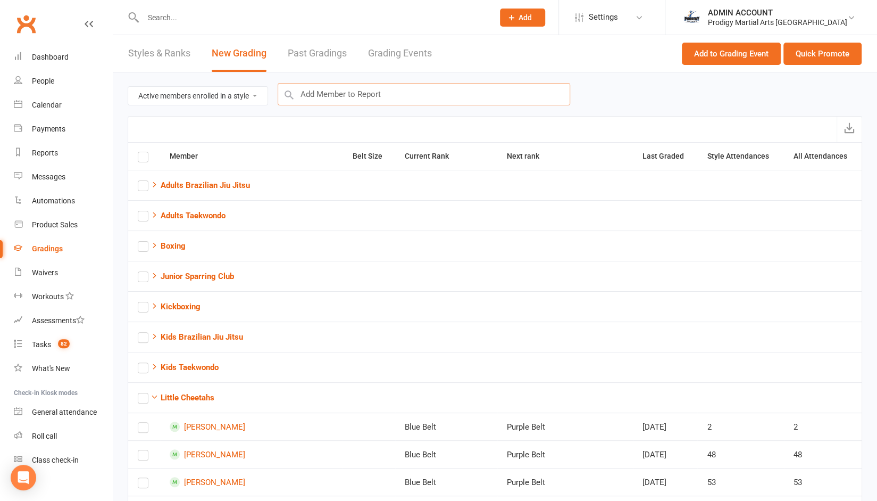
click at [330, 93] on input "text" at bounding box center [424, 94] width 293 height 22
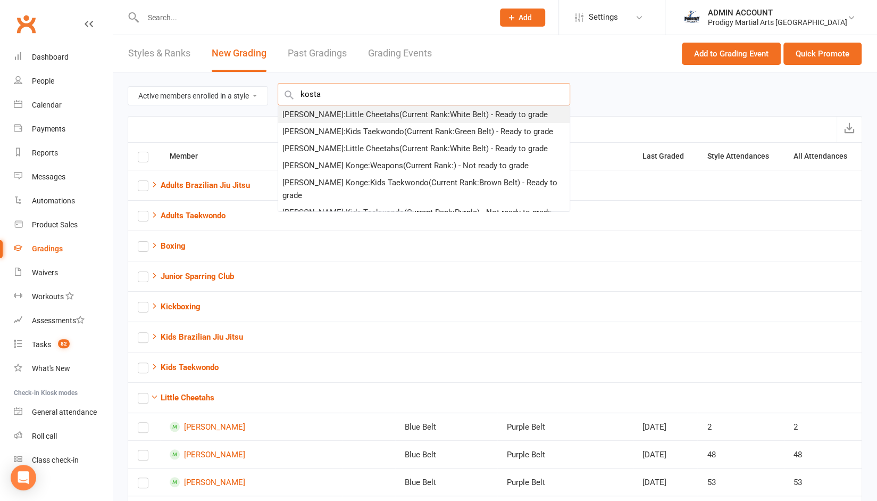
type input "kosta"
click at [298, 116] on div "Kostas Constantinou : Little Cheetahs (Current Rank: White Belt ) - Ready to gr…" at bounding box center [414, 114] width 265 height 13
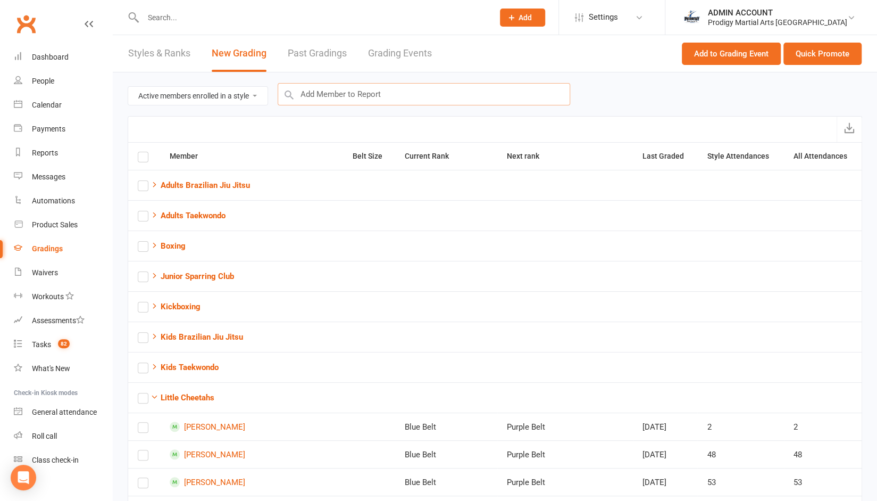
click at [312, 96] on input "text" at bounding box center [424, 94] width 293 height 22
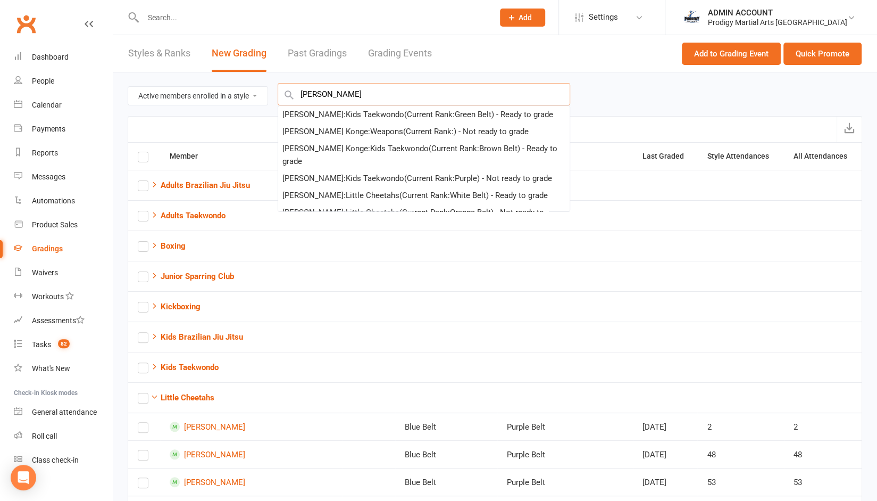
type input "kosta"
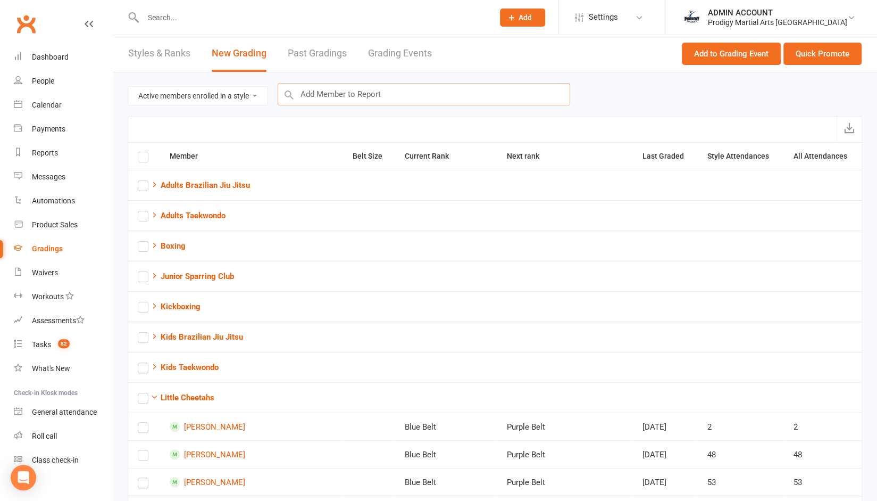
click at [312, 96] on input "text" at bounding box center [424, 94] width 293 height 22
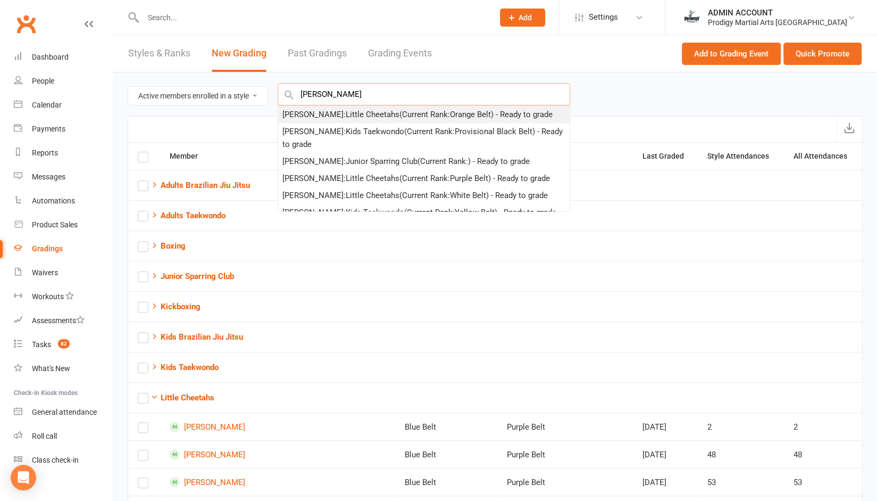
type input "elena"
click at [298, 115] on div "Elena Constantinou : Little Cheetahs (Current Rank: Orange Belt ) - Ready to gr…" at bounding box center [417, 114] width 270 height 13
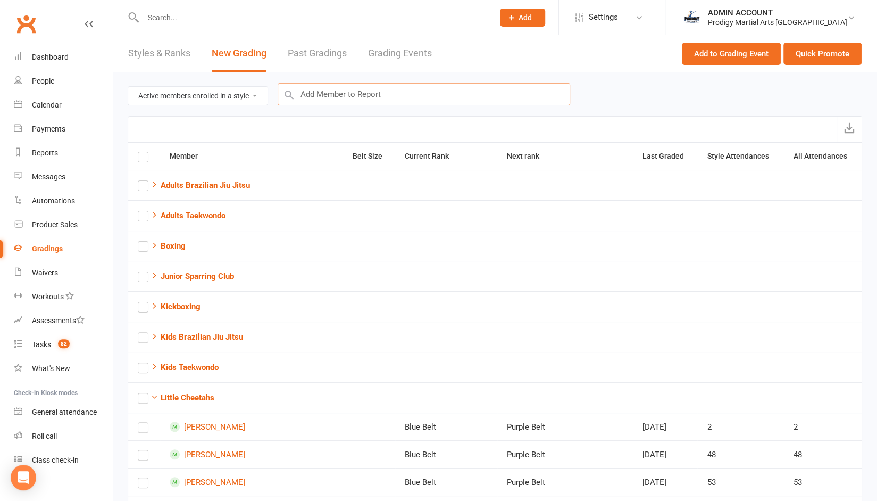
click at [314, 92] on input "text" at bounding box center [424, 94] width 293 height 22
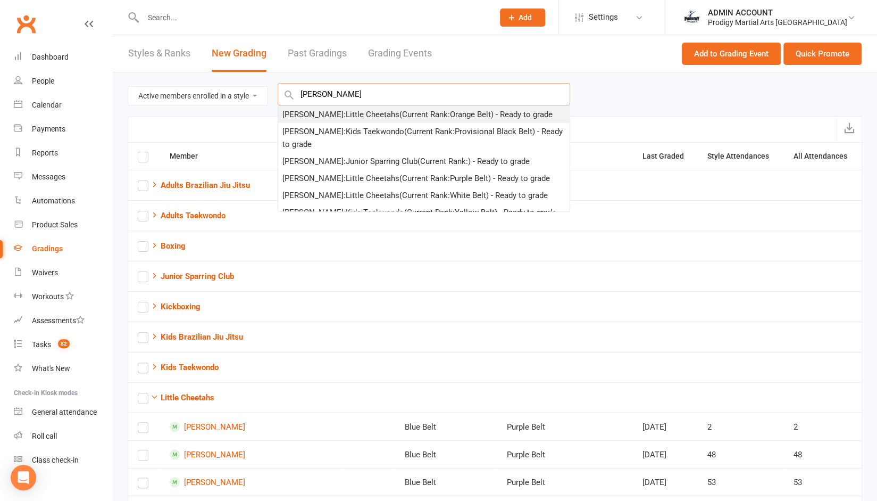
type input "elena"
click at [307, 113] on div "Elena Constantinou : Little Cheetahs (Current Rank: Orange Belt ) - Ready to gr…" at bounding box center [417, 114] width 270 height 13
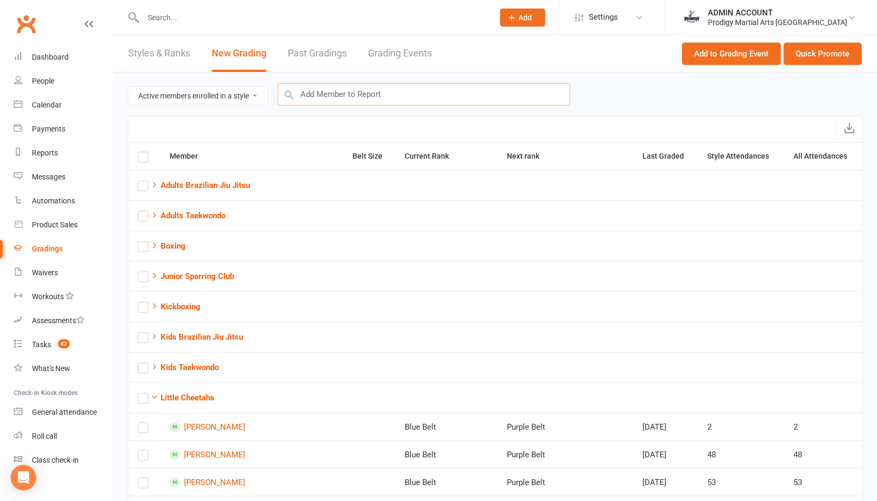
click at [319, 97] on input "text" at bounding box center [424, 94] width 293 height 22
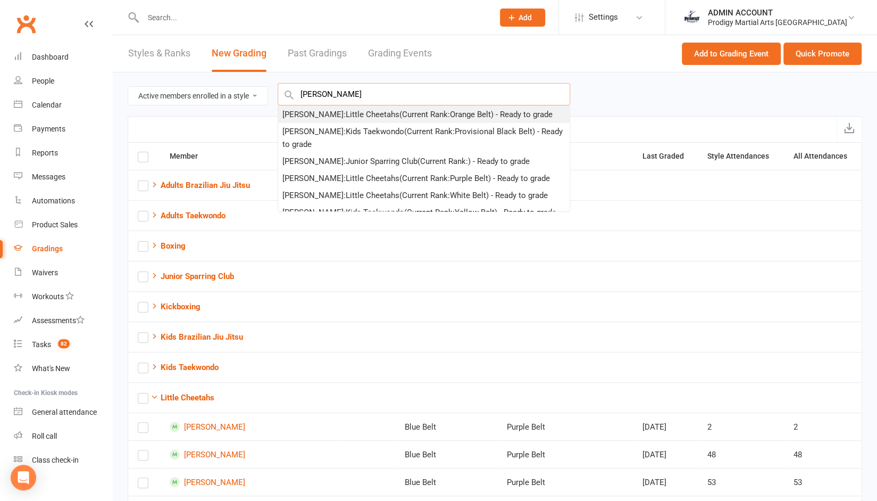
type input "elena"
click at [352, 114] on div "Elena Constantinou : Little Cheetahs (Current Rank: Orange Belt ) - Ready to gr…" at bounding box center [417, 114] width 270 height 13
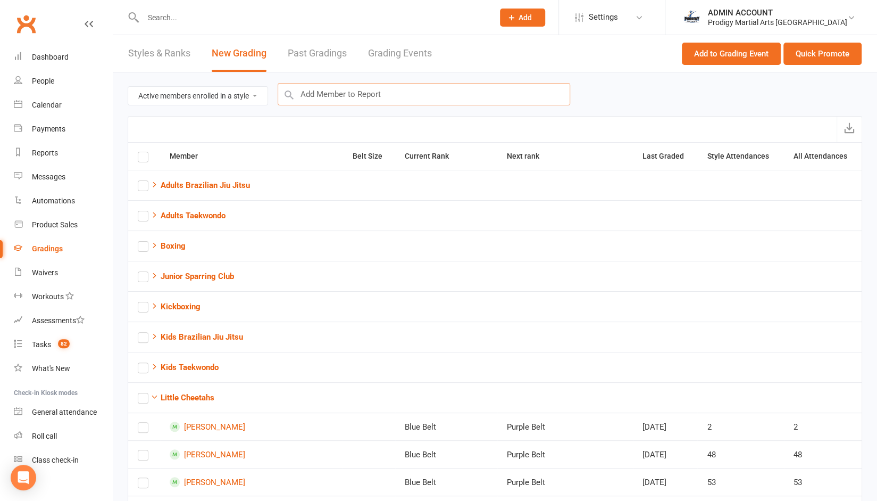
click at [352, 99] on input "text" at bounding box center [424, 94] width 293 height 22
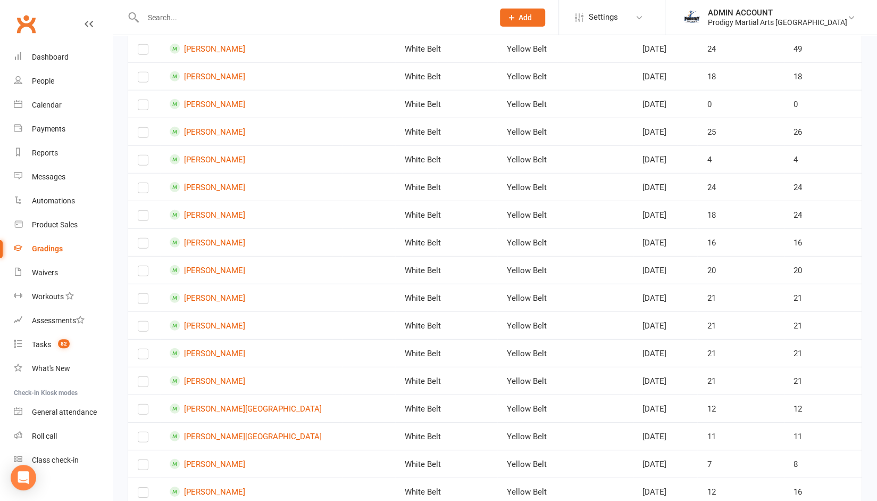
scroll to position [1820, 0]
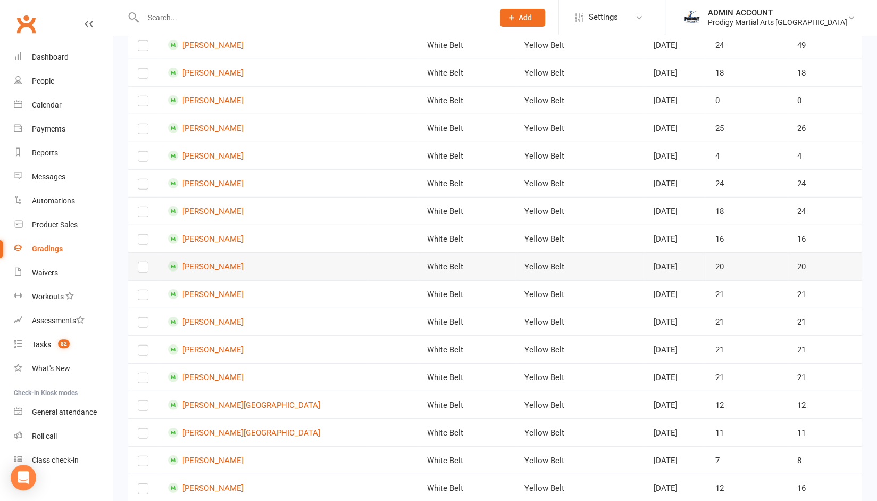
click at [140, 269] on label at bounding box center [143, 269] width 11 height 0
click at [140, 262] on input "checkbox" at bounding box center [143, 262] width 11 height 0
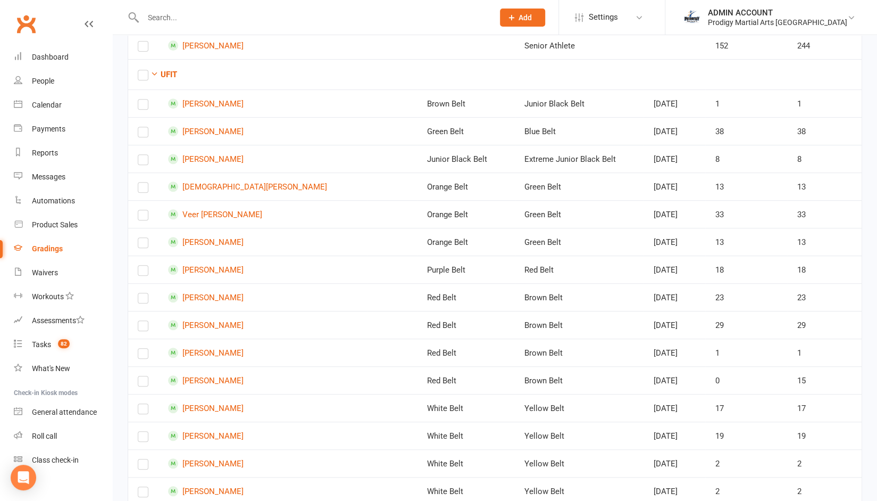
scroll to position [2899, 0]
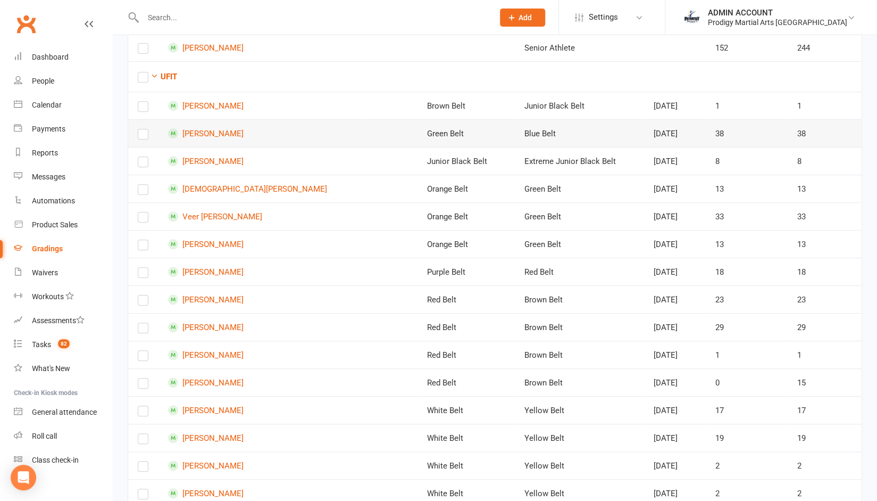
click at [144, 136] on label at bounding box center [143, 136] width 11 height 0
click at [144, 129] on input "checkbox" at bounding box center [143, 129] width 11 height 0
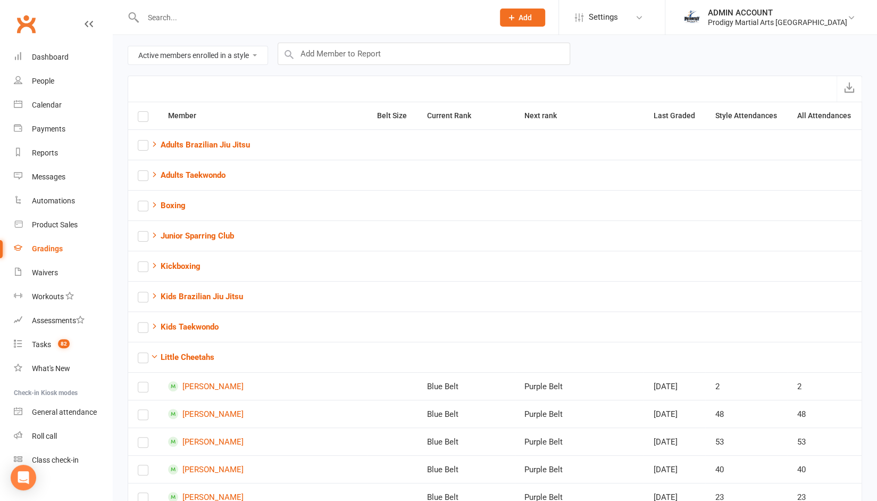
scroll to position [0, 0]
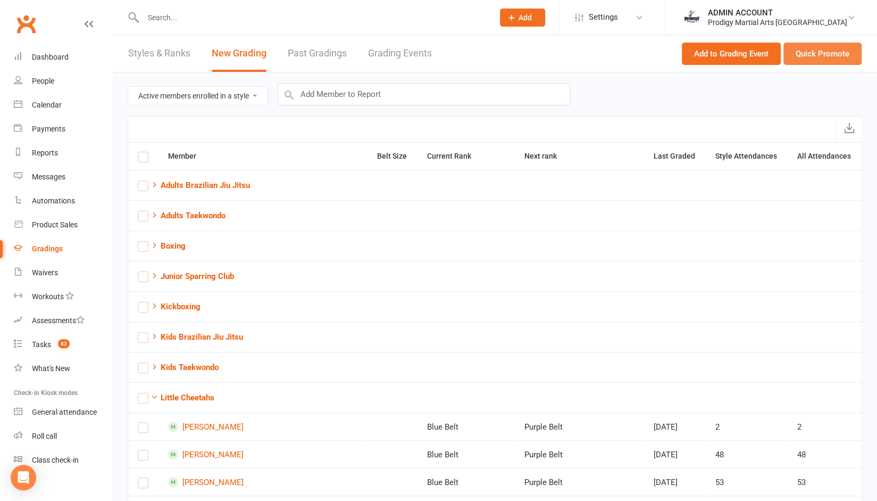
click at [825, 54] on button "Quick Promote" at bounding box center [823, 54] width 78 height 22
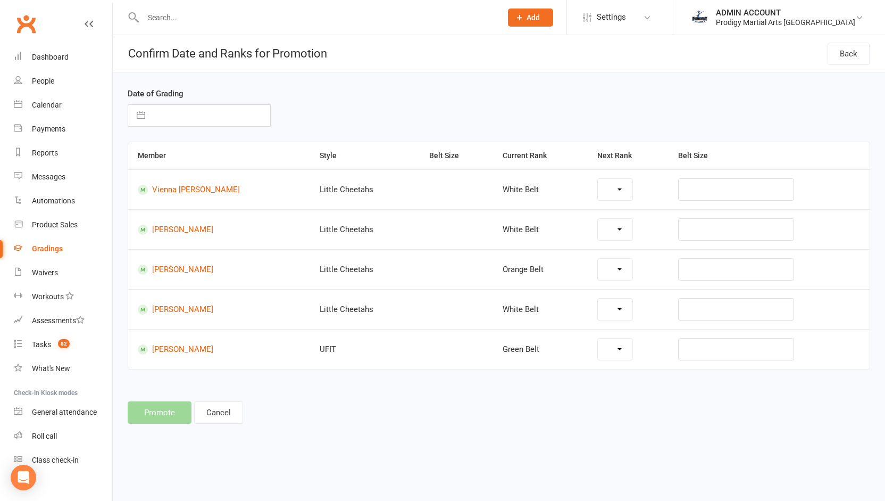
select select "29968"
select select "29970"
select select "29968"
select select "30032"
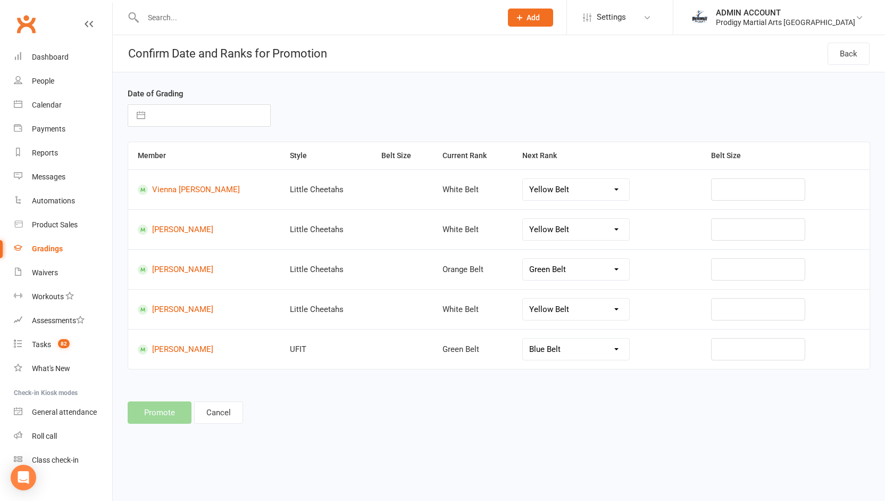
click at [555, 224] on select "Yellow Belt Orange Belt Green Belt Blue Belt Purple Belt Red Belt Brown Belt Ch…" at bounding box center [576, 229] width 107 height 21
select select "29970"
click at [542, 265] on select "Green Belt Blue Belt Purple Belt Red Belt Brown Belt Cheetahs Master Belt Extre…" at bounding box center [576, 269] width 107 height 21
select select "29971"
click at [544, 344] on select "Blue Belt Purple Belt Red Belt Brown Belt Junior Black Belt Extreme Junior Blac…" at bounding box center [576, 348] width 107 height 21
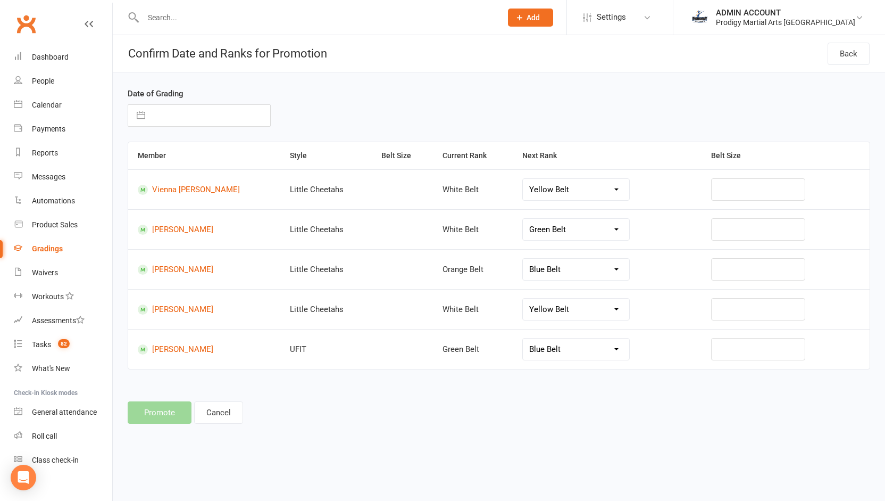
select select "30035"
click at [149, 117] on button "button" at bounding box center [140, 115] width 19 height 21
select select "8"
select select "2025"
select select "9"
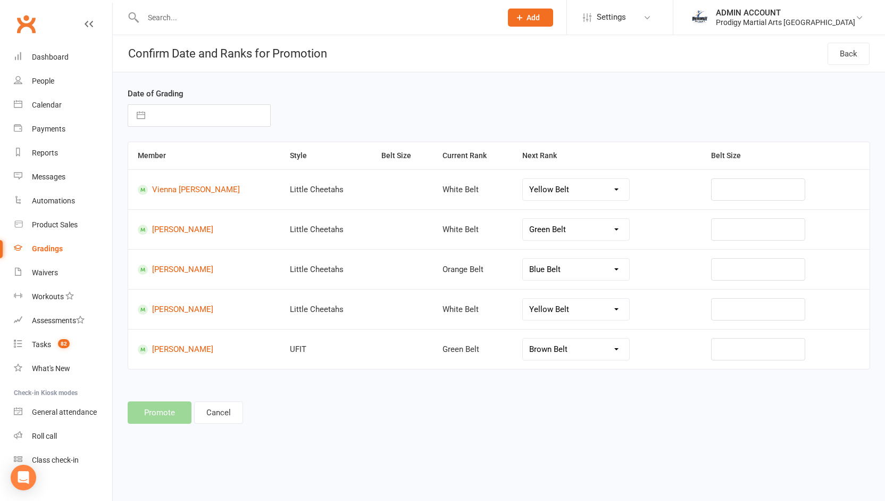
select select "2025"
select select "10"
select select "2025"
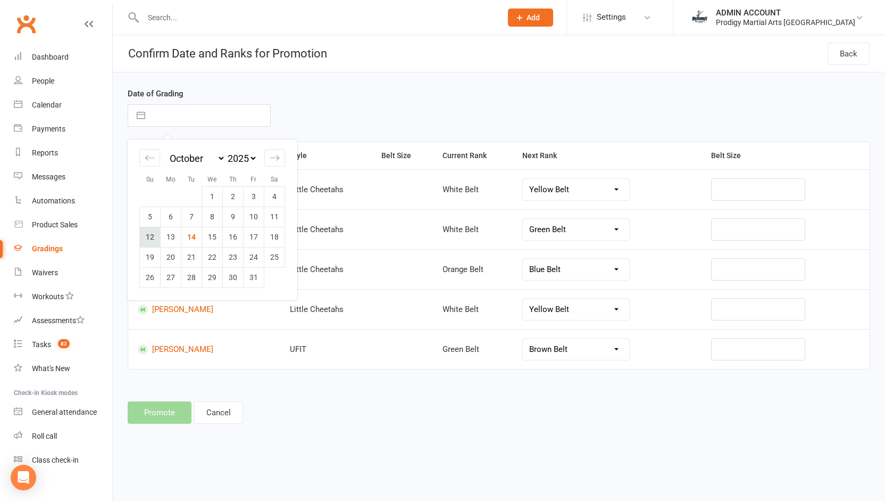
click at [154, 237] on td "12" at bounding box center [150, 237] width 21 height 20
type input "12 Oct 2025"
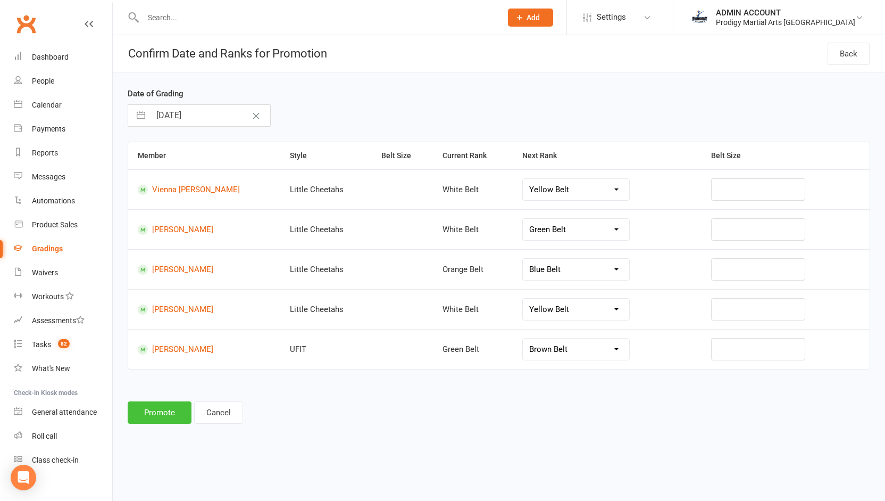
click at [154, 407] on button "Promote" at bounding box center [160, 412] width 64 height 22
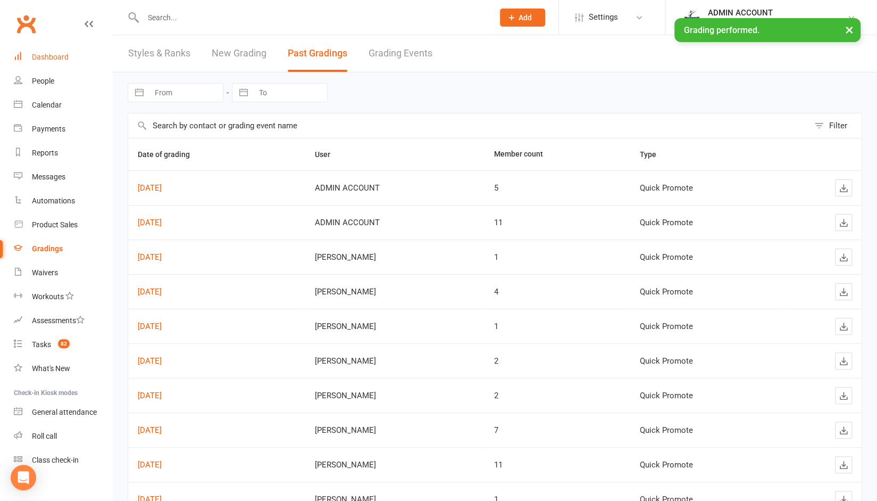
click at [48, 56] on div "Dashboard" at bounding box center [50, 57] width 37 height 9
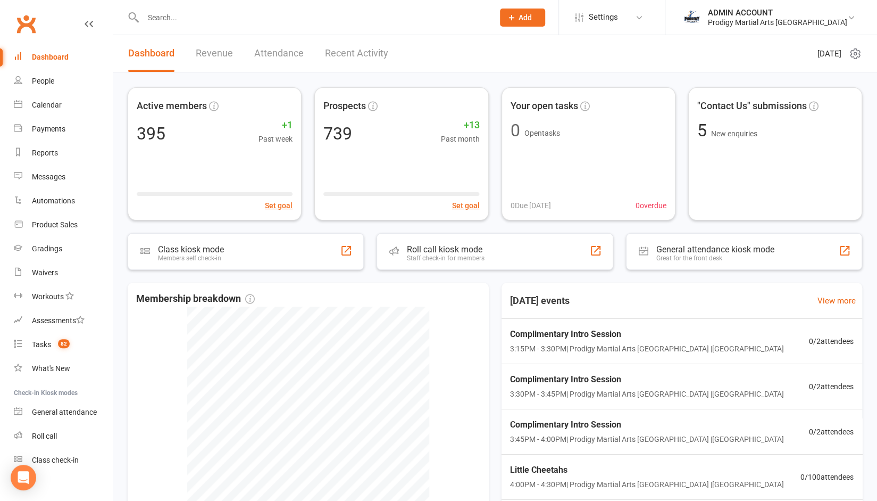
click at [179, 19] on input "text" at bounding box center [313, 17] width 346 height 15
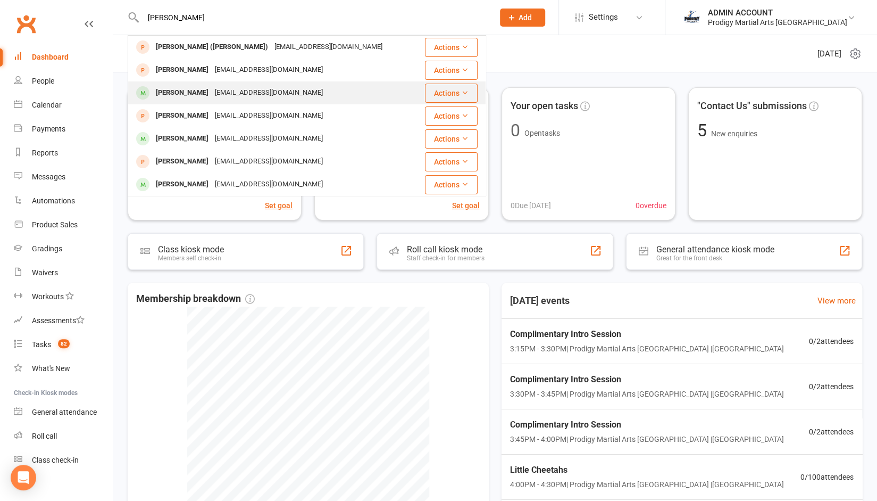
type input "hassan"
click at [192, 94] on div "Hassan Alhashem" at bounding box center [182, 92] width 59 height 15
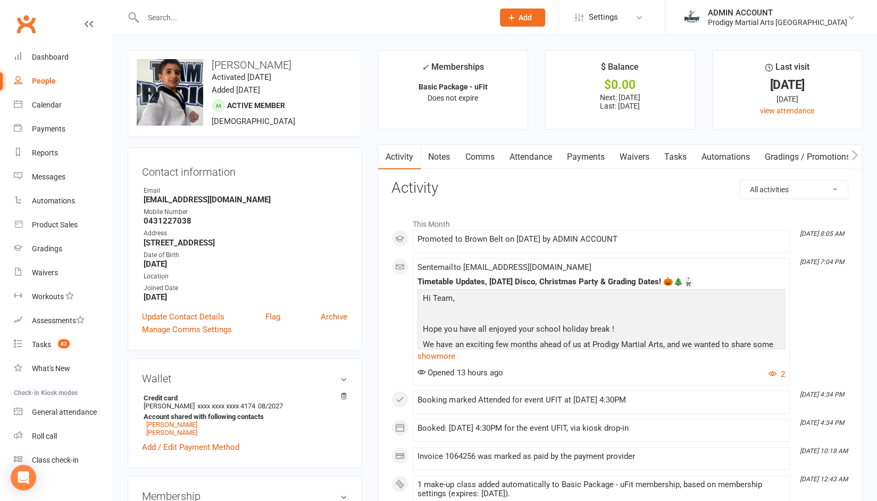
click at [578, 158] on link "Payments" at bounding box center [585, 157] width 53 height 24
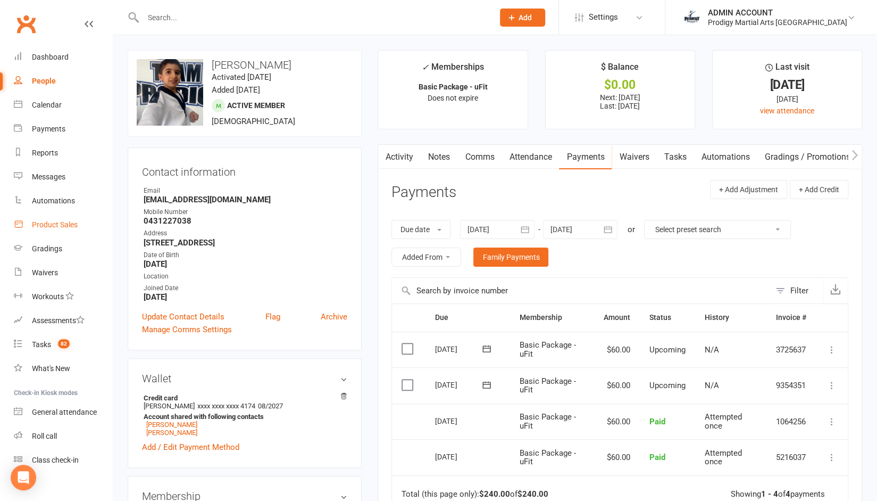
click at [48, 226] on div "Product Sales" at bounding box center [55, 224] width 46 height 9
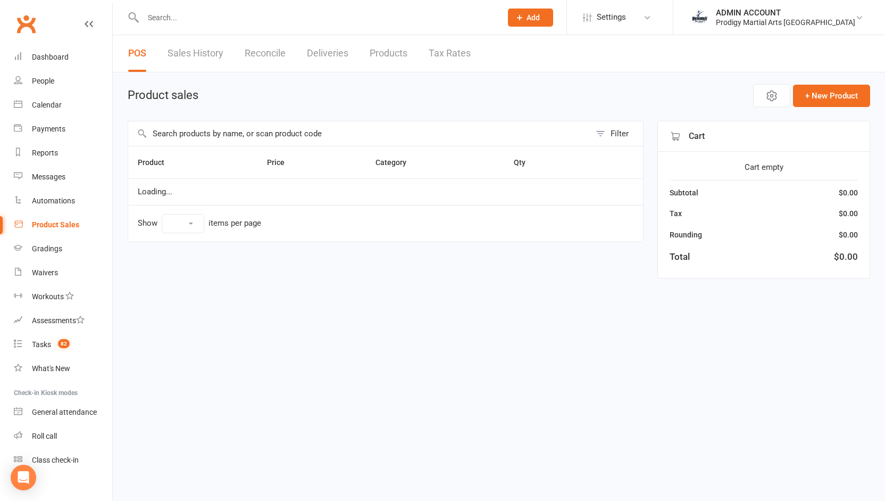
select select "10"
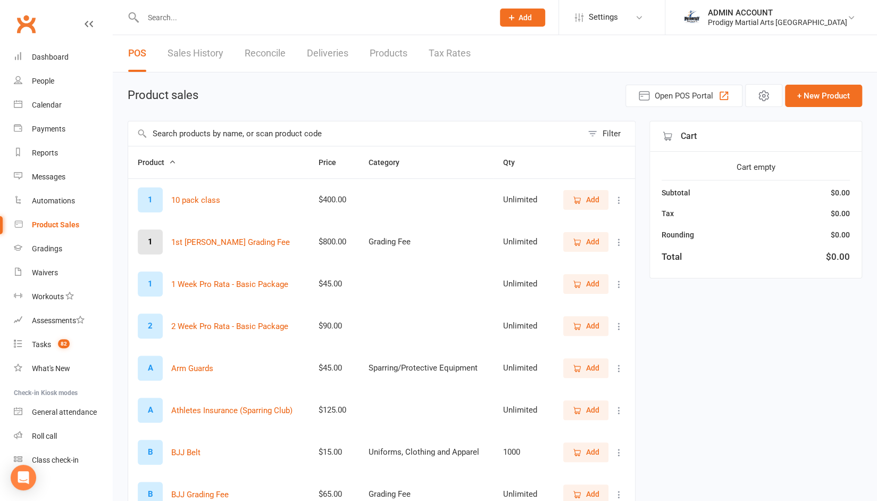
click at [665, 453] on div "Filter Product Price Category Qty 1 10 pack class $400.00 Unlimited Add 1 1st D…" at bounding box center [495, 386] width 735 height 530
click at [222, 124] on input "text" at bounding box center [355, 133] width 454 height 24
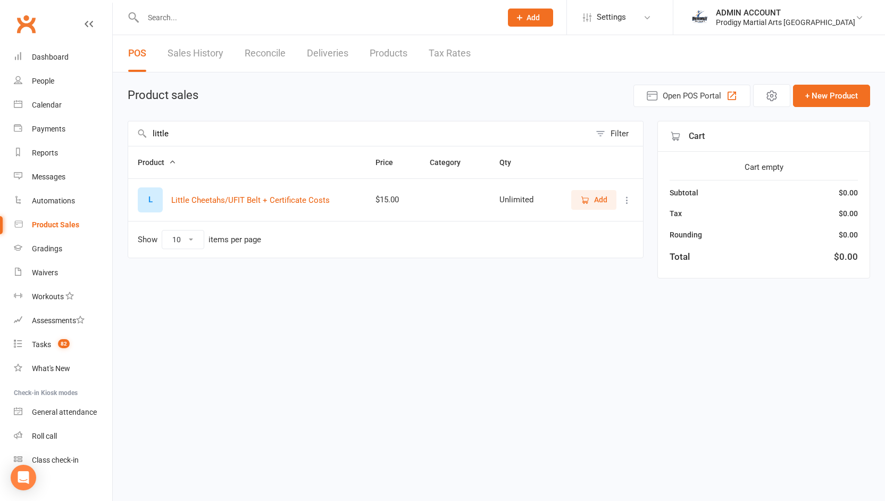
type input "little"
click at [587, 195] on icon "button" at bounding box center [585, 200] width 10 height 10
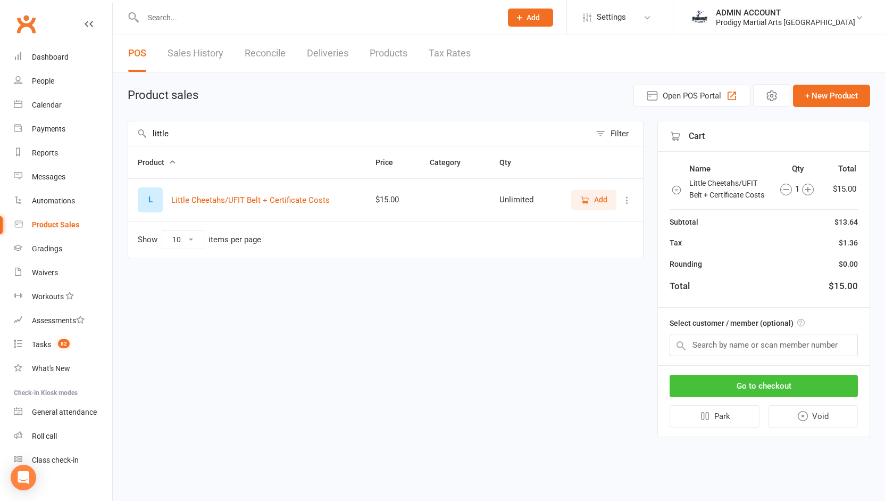
click at [689, 381] on button "Go to checkout" at bounding box center [764, 386] width 188 height 22
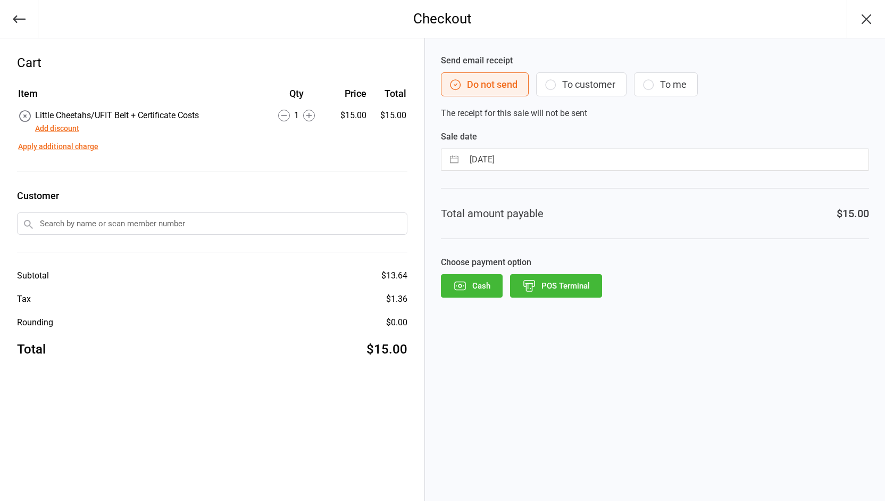
click at [235, 223] on input "text" at bounding box center [212, 223] width 390 height 22
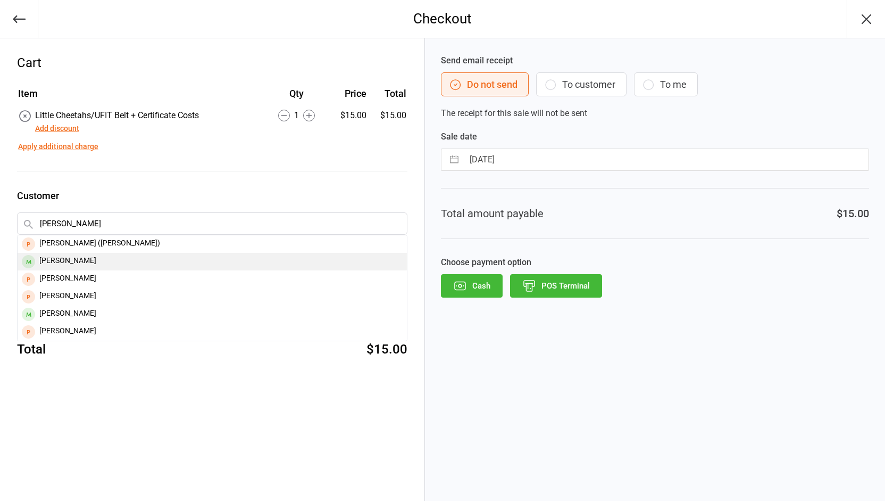
type input "[PERSON_NAME]"
click at [79, 258] on div "[PERSON_NAME]" at bounding box center [212, 262] width 389 height 18
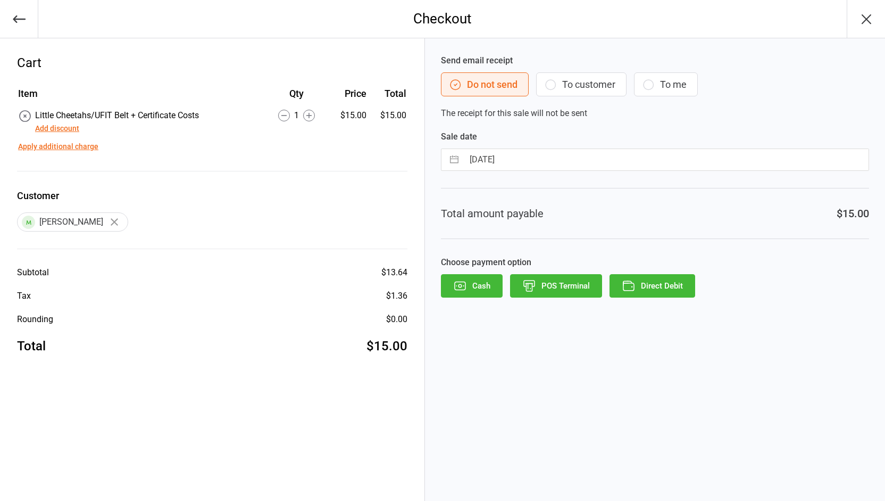
click at [648, 286] on button "Direct Debit" at bounding box center [653, 285] width 86 height 23
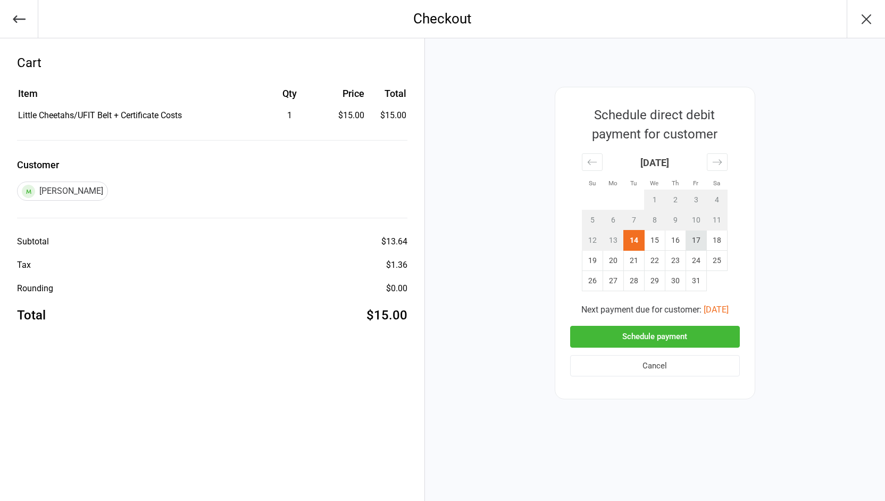
click at [689, 236] on td "17" at bounding box center [696, 240] width 21 height 20
click at [633, 338] on button "Schedule payment" at bounding box center [655, 337] width 170 height 22
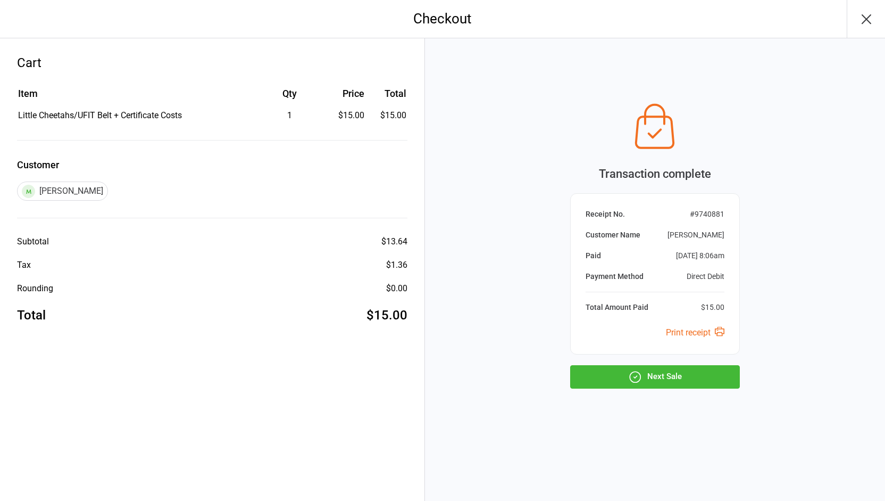
click at [615, 369] on button "Next Sale" at bounding box center [655, 376] width 170 height 23
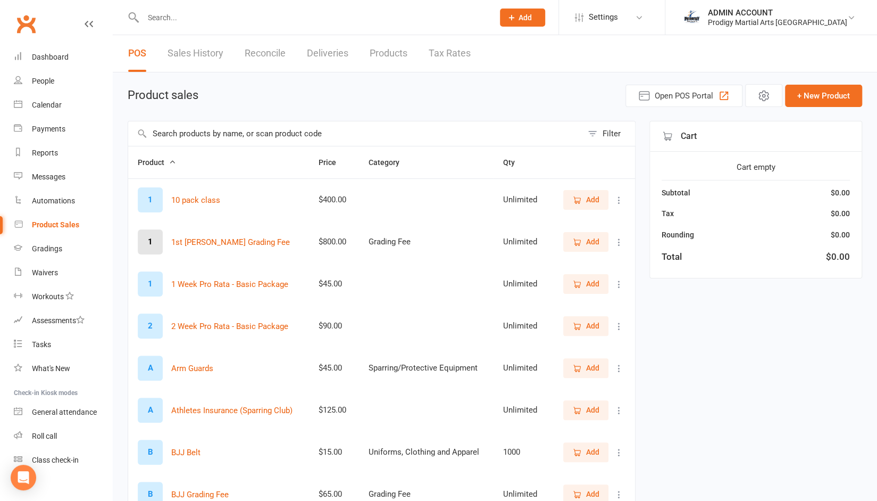
click at [228, 129] on input "text" at bounding box center [355, 133] width 454 height 24
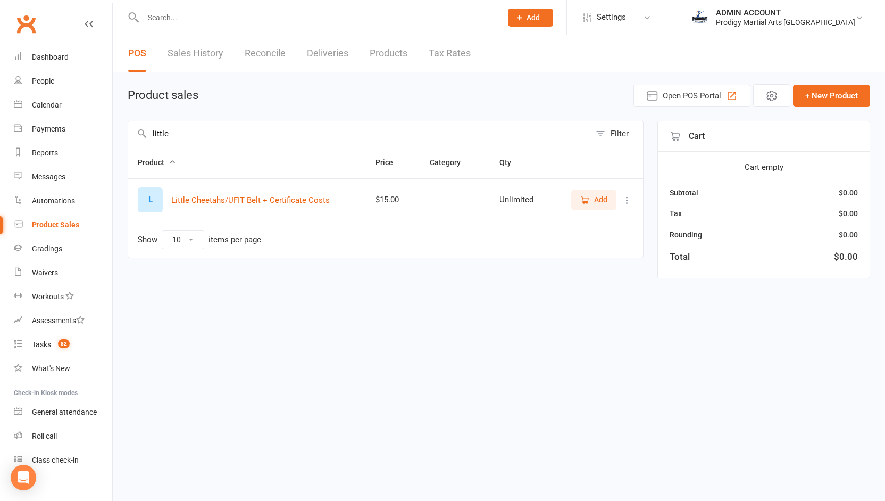
type input "little"
click at [602, 202] on span "Add" at bounding box center [600, 200] width 13 height 12
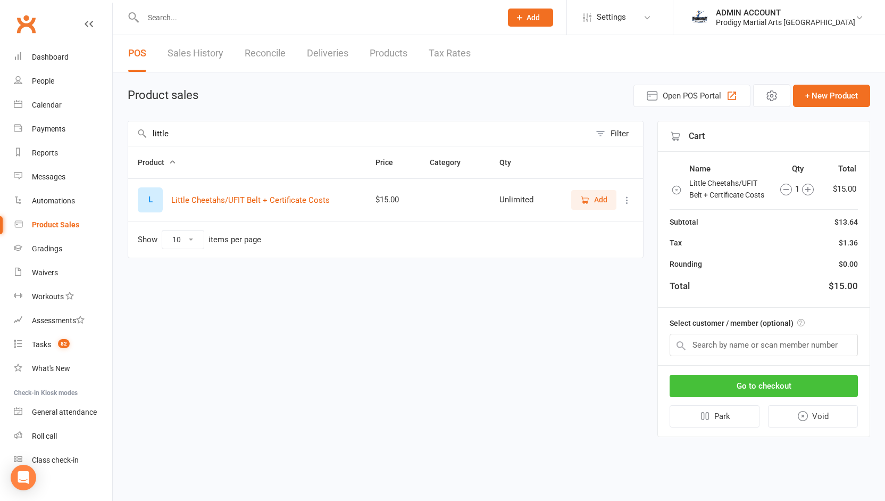
click at [684, 381] on button "Go to checkout" at bounding box center [764, 386] width 188 height 22
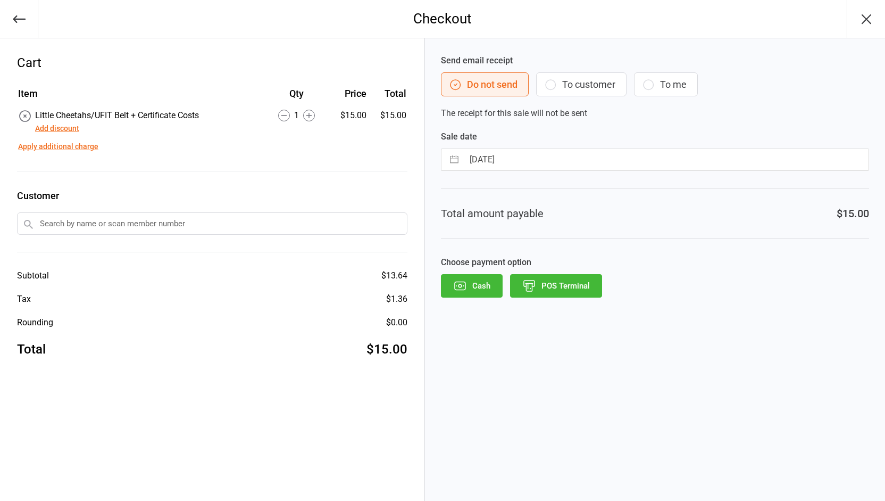
click at [146, 219] on input "text" at bounding box center [212, 223] width 390 height 22
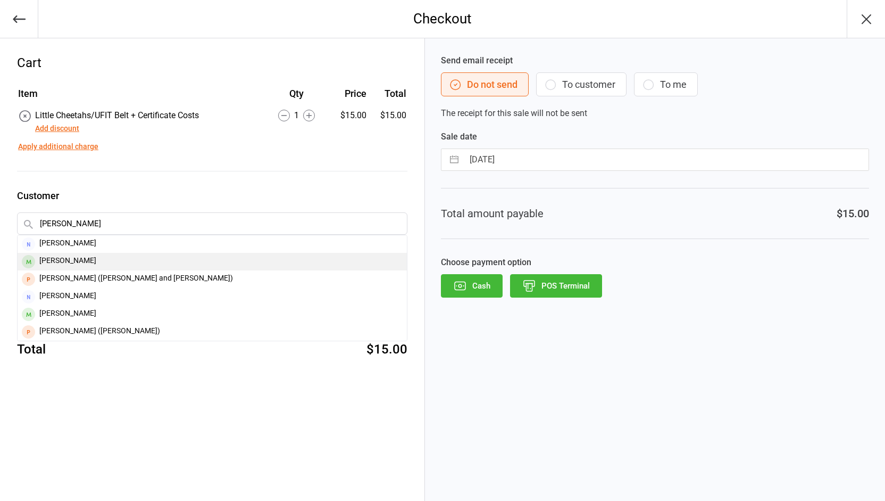
type input "[PERSON_NAME]"
click at [67, 263] on div "[PERSON_NAME]" at bounding box center [212, 262] width 389 height 18
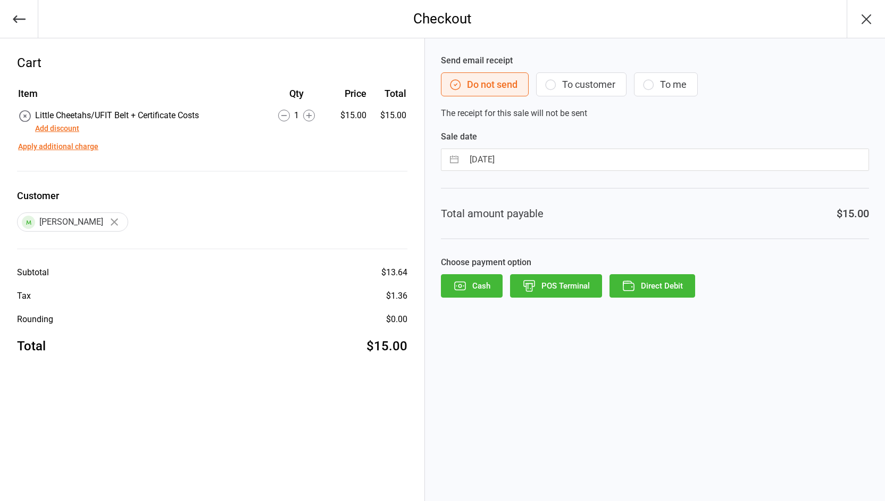
click at [661, 281] on button "Direct Debit" at bounding box center [653, 285] width 86 height 23
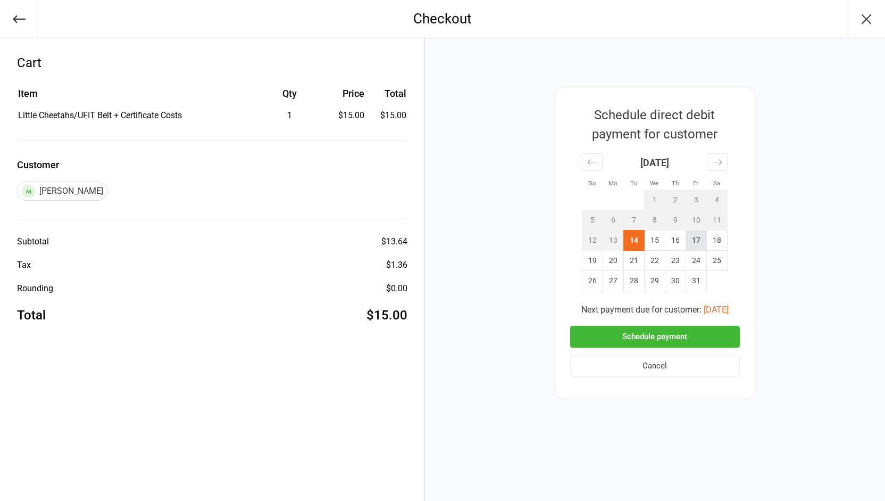
click at [695, 248] on td "17" at bounding box center [696, 240] width 21 height 20
click at [640, 337] on button "Schedule payment" at bounding box center [655, 337] width 170 height 22
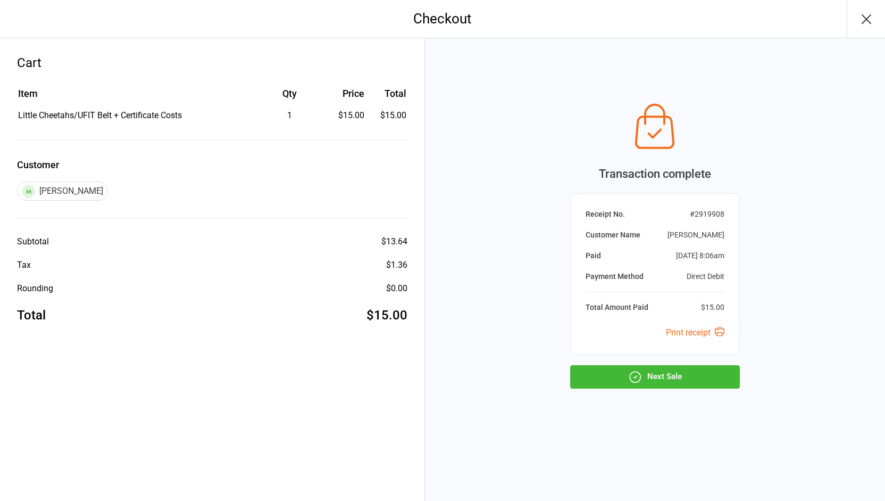
click at [636, 375] on icon "button" at bounding box center [635, 377] width 14 height 14
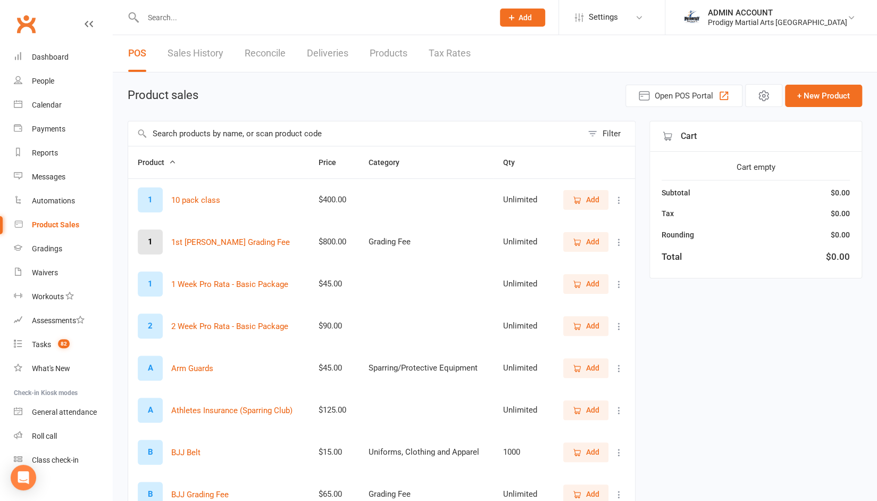
click at [205, 131] on input "text" at bounding box center [355, 133] width 454 height 24
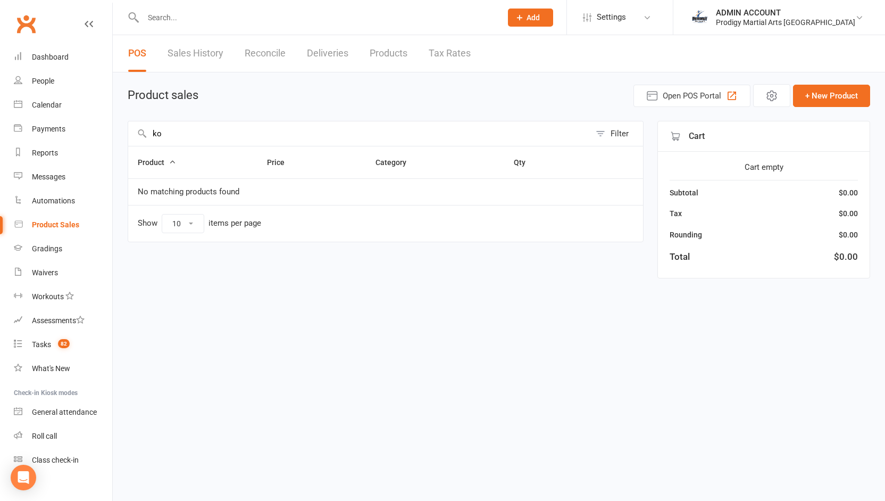
type input "k"
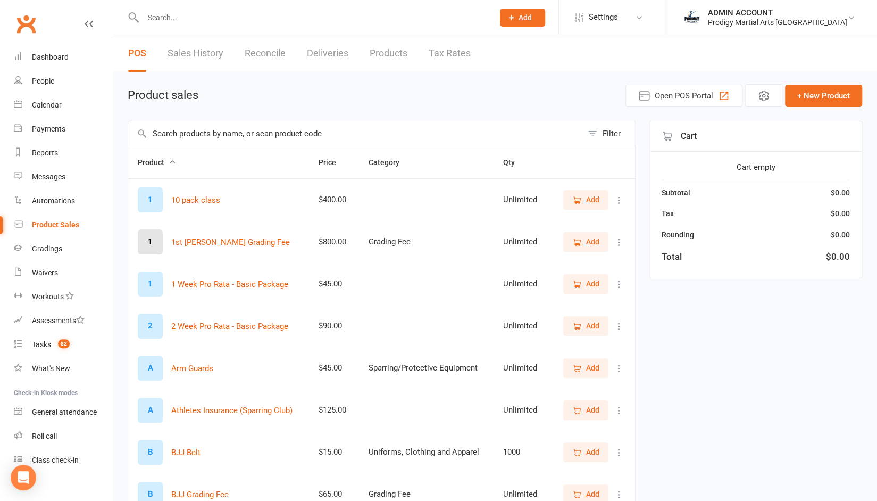
type input "t"
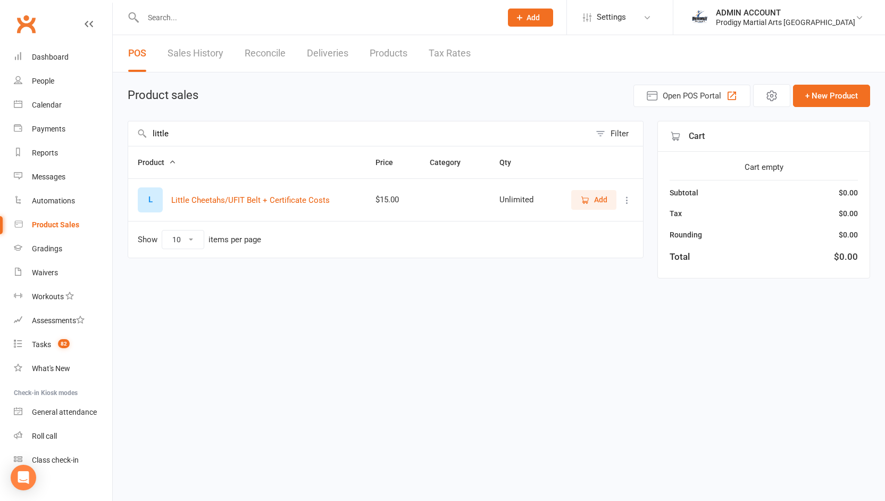
type input "little"
click at [594, 190] on button "Add" at bounding box center [593, 199] width 45 height 19
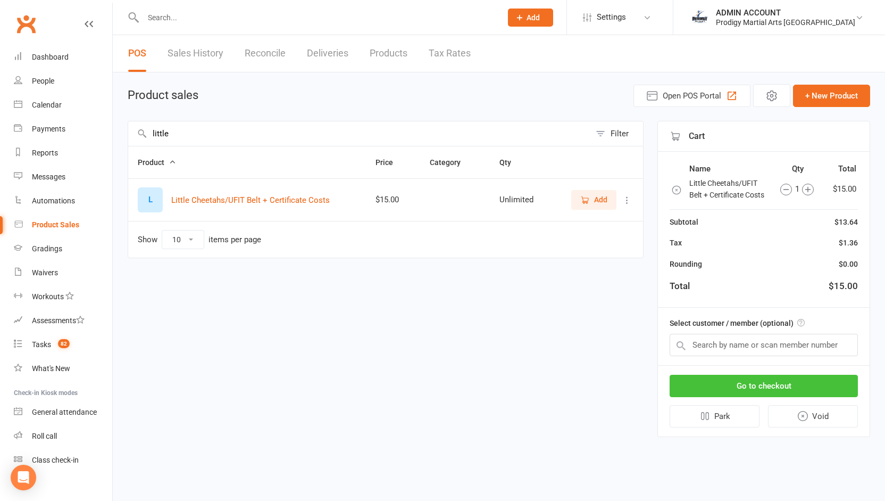
click at [689, 389] on button "Go to checkout" at bounding box center [764, 386] width 188 height 22
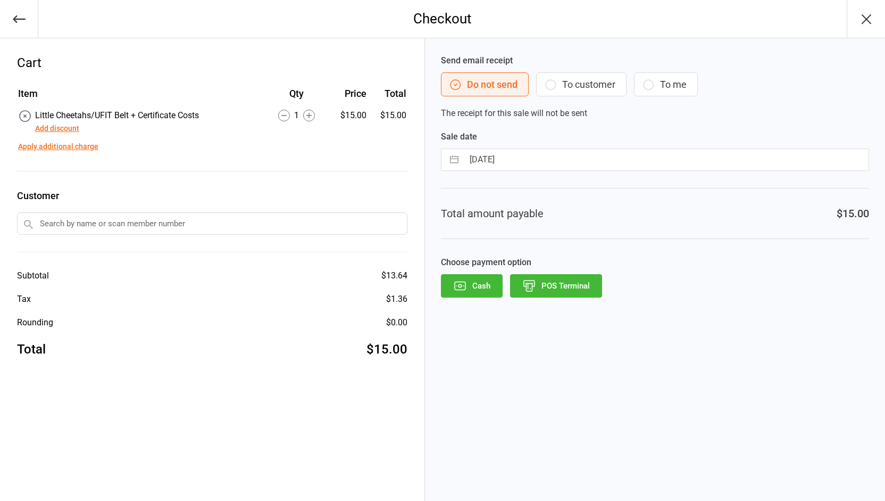
click at [152, 229] on input "text" at bounding box center [212, 223] width 390 height 22
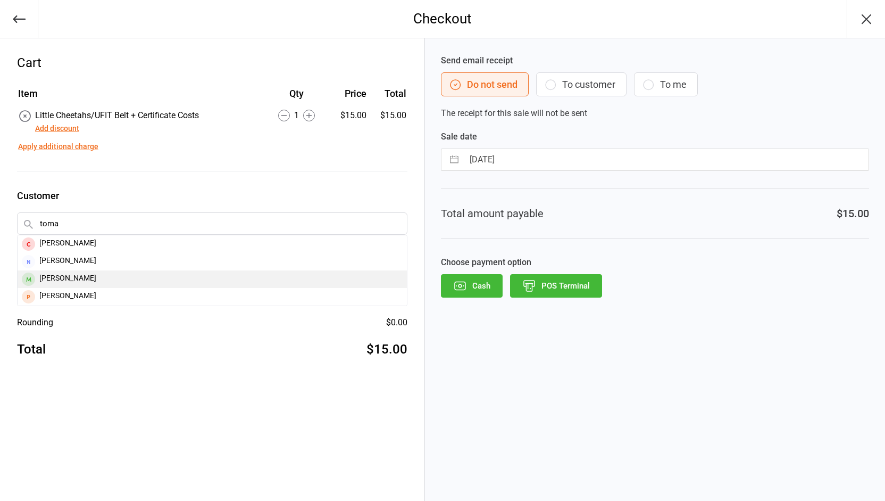
type input "toma"
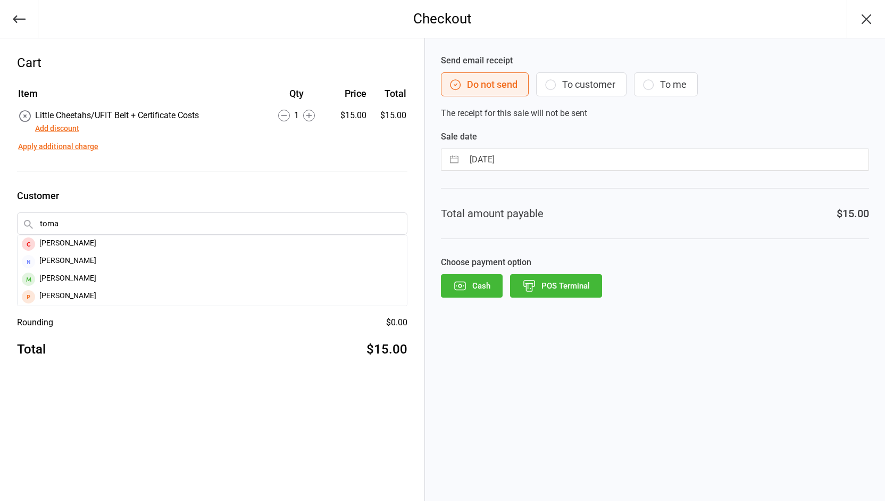
drag, startPoint x: 62, startPoint y: 278, endPoint x: 56, endPoint y: 276, distance: 5.6
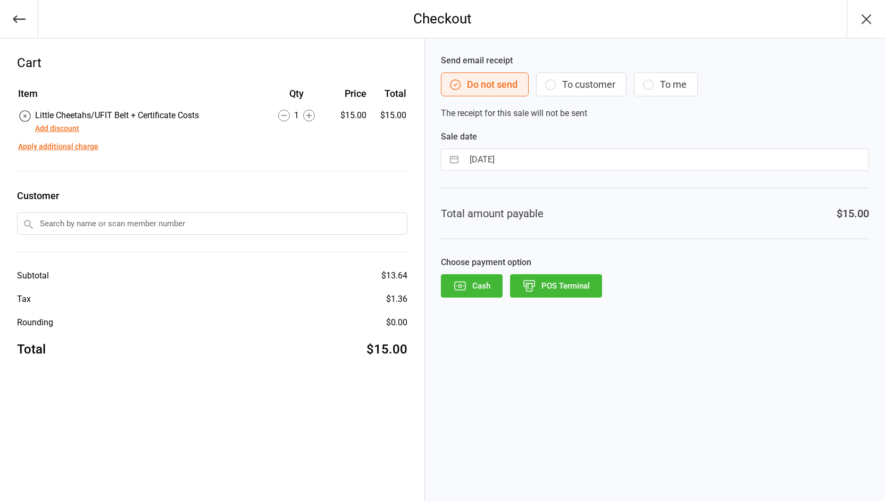
click at [57, 223] on input "text" at bounding box center [212, 223] width 390 height 22
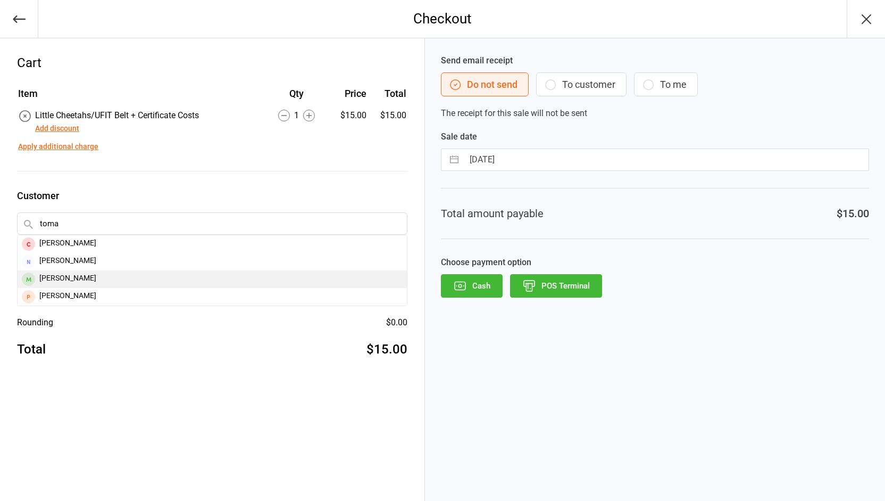
type input "toma"
click at [45, 274] on div "[PERSON_NAME]" at bounding box center [212, 279] width 389 height 18
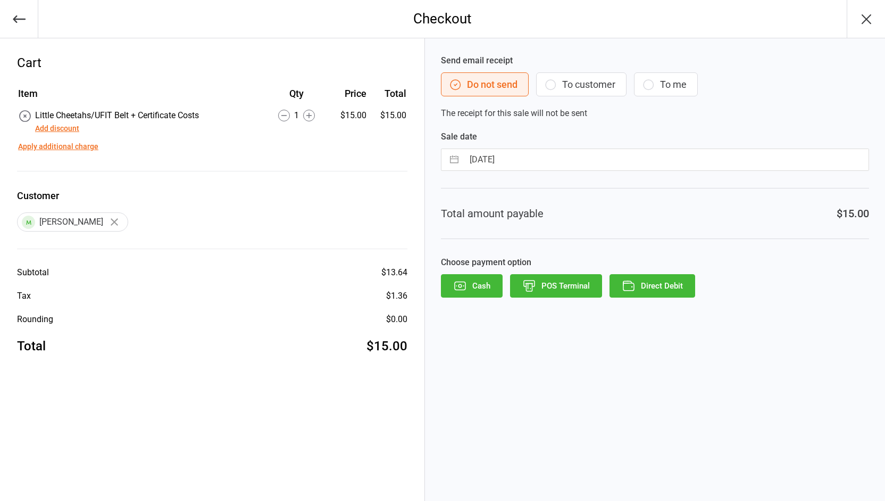
click at [640, 279] on button "Direct Debit" at bounding box center [653, 285] width 86 height 23
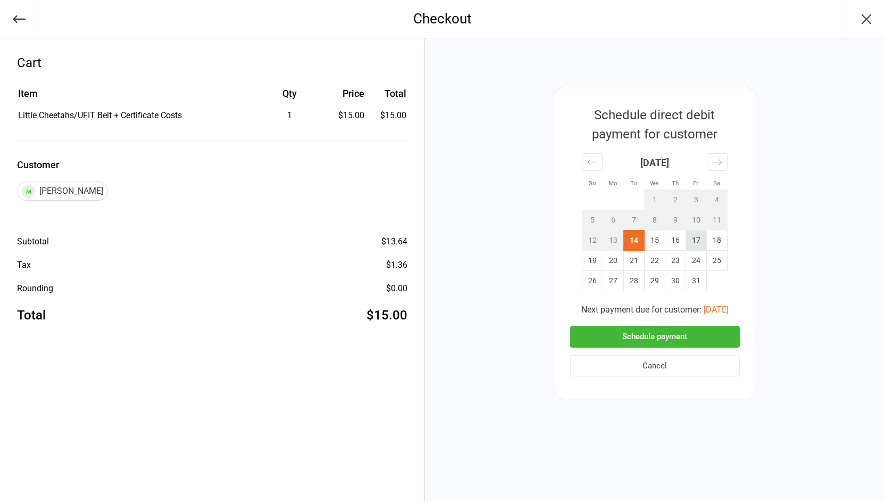
click at [692, 238] on td "17" at bounding box center [696, 240] width 21 height 20
click at [627, 338] on button "Schedule payment" at bounding box center [655, 337] width 170 height 22
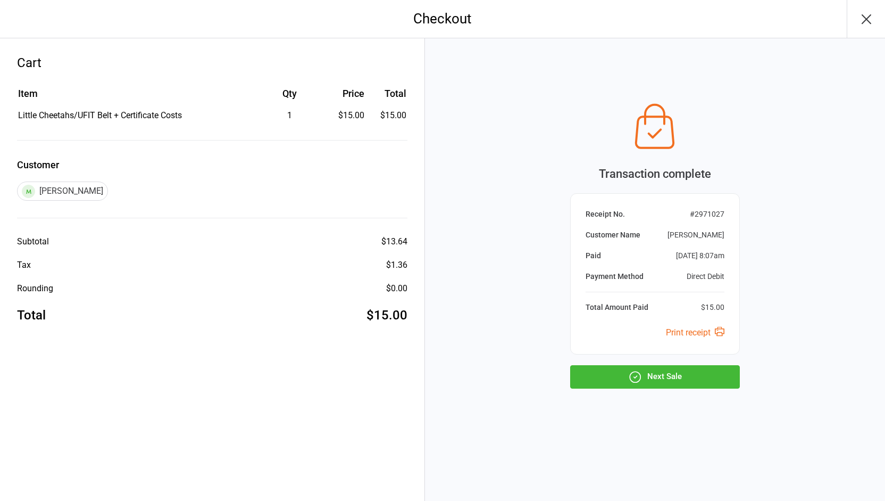
click at [632, 384] on button "Next Sale" at bounding box center [655, 376] width 170 height 23
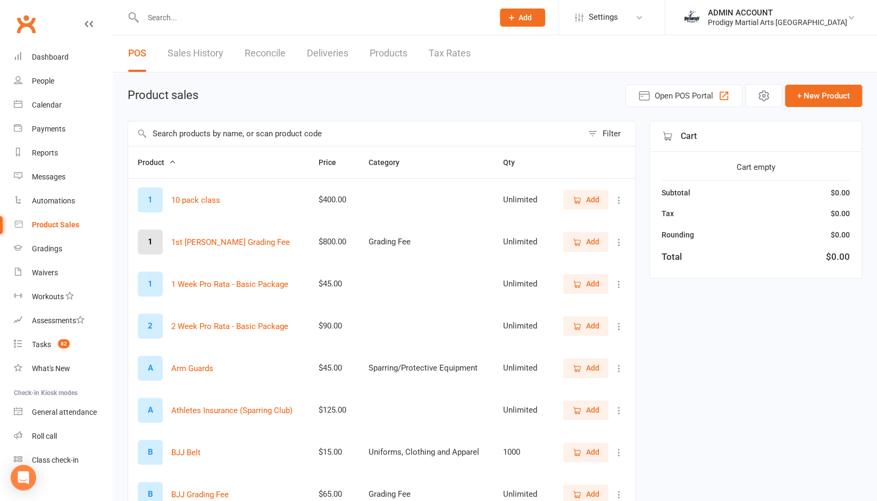
click at [257, 136] on input "text" at bounding box center [355, 133] width 454 height 24
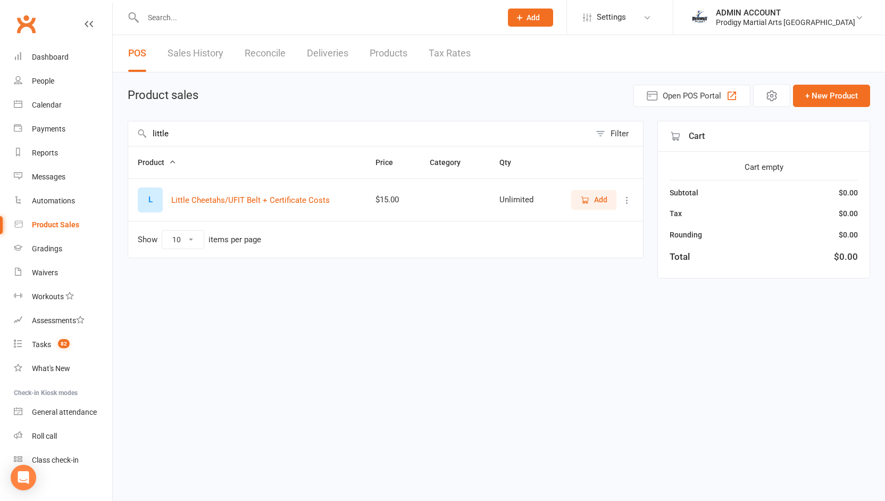
type input "little"
click at [576, 196] on button "Add" at bounding box center [593, 199] width 45 height 19
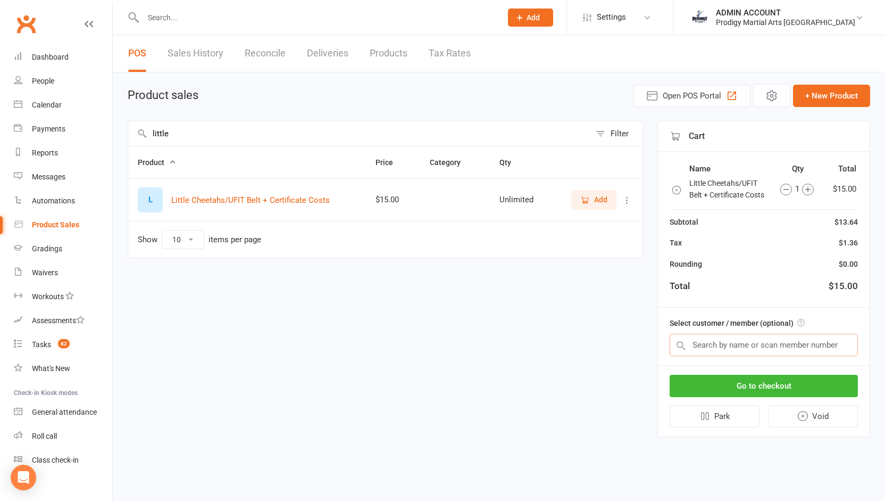
click at [703, 345] on input "text" at bounding box center [764, 345] width 188 height 22
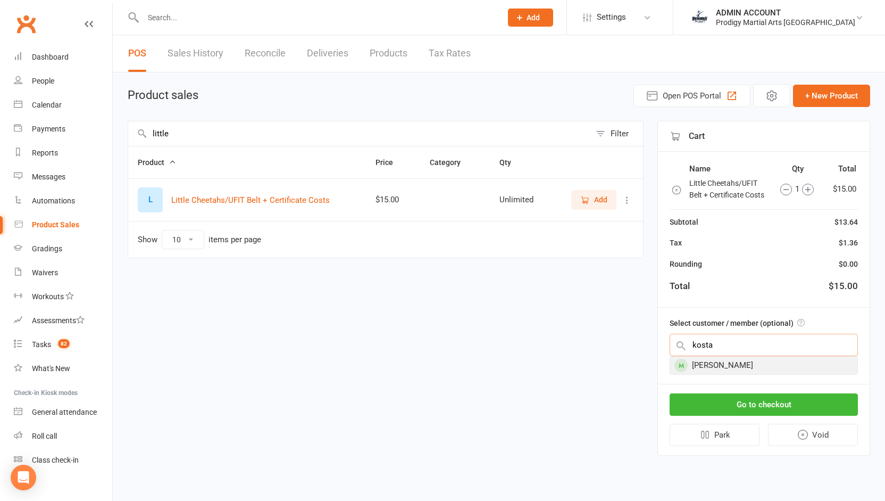
type input "kosta"
click at [702, 357] on div "Kostas Constantinou" at bounding box center [763, 365] width 187 height 18
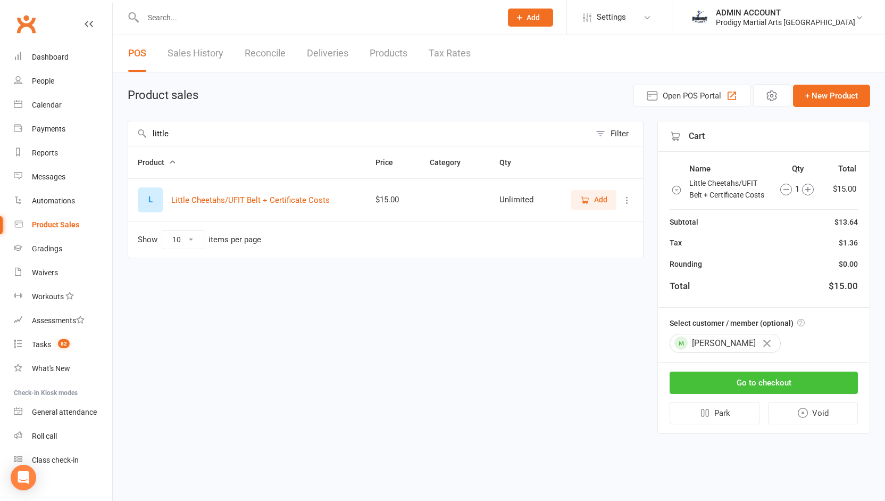
click at [702, 381] on button "Go to checkout" at bounding box center [764, 382] width 188 height 22
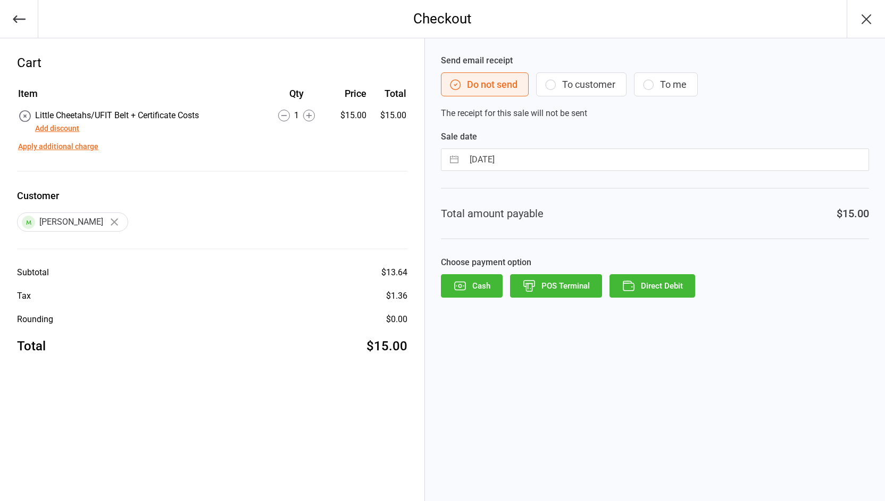
click at [642, 289] on button "Direct Debit" at bounding box center [653, 285] width 86 height 23
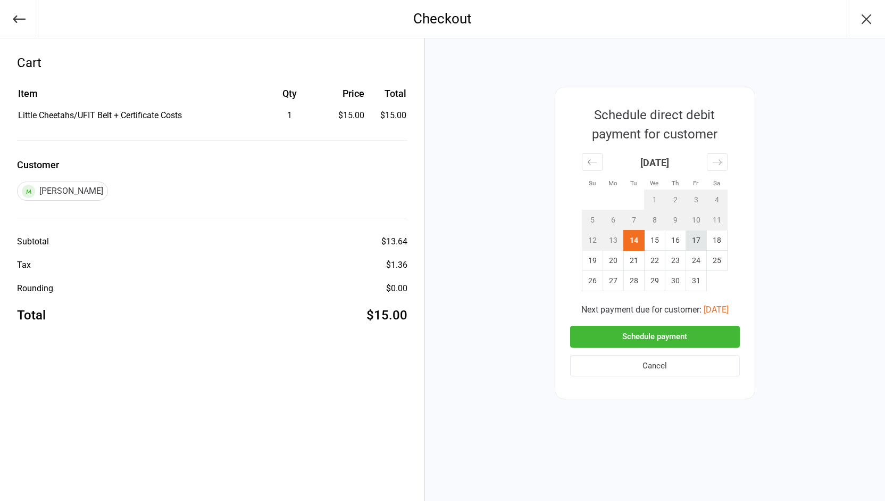
click at [688, 244] on td "17" at bounding box center [696, 240] width 21 height 20
click at [635, 339] on button "Schedule payment" at bounding box center [655, 337] width 170 height 22
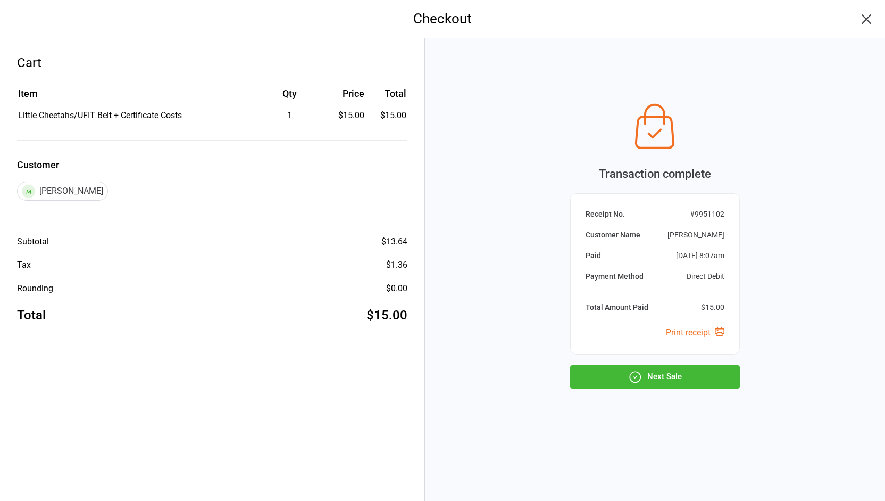
click at [627, 367] on button "Next Sale" at bounding box center [655, 376] width 170 height 23
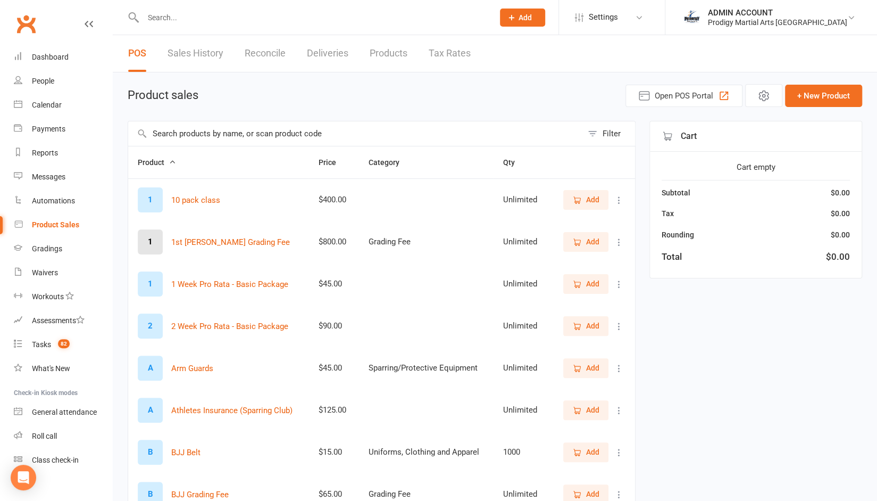
click at [263, 135] on input "text" at bounding box center [355, 133] width 454 height 24
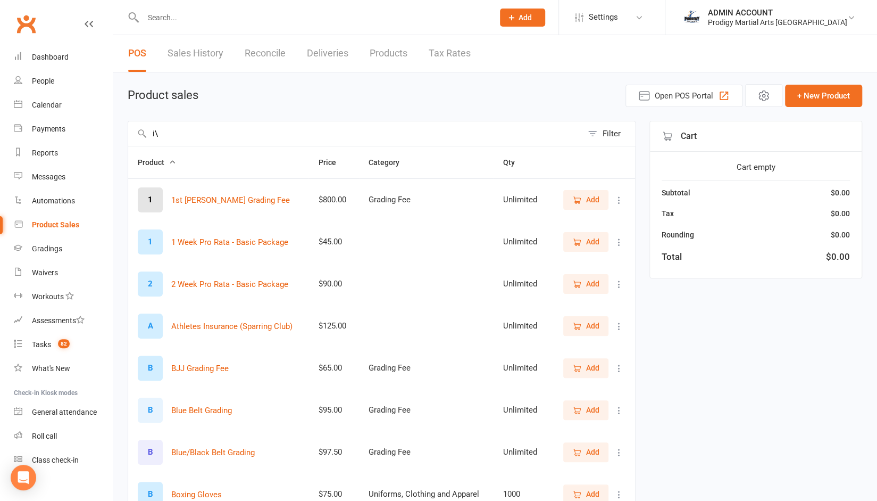
type input "i"
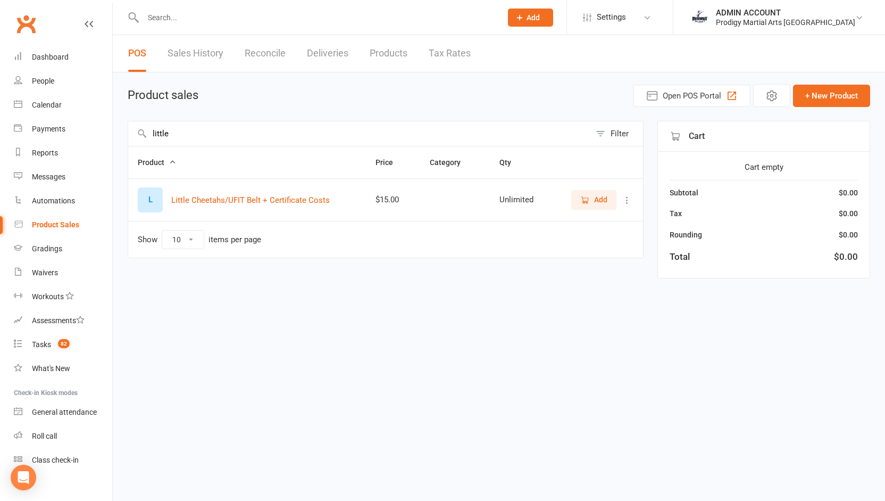
type input "little"
click at [583, 203] on icon "button" at bounding box center [585, 200] width 10 height 10
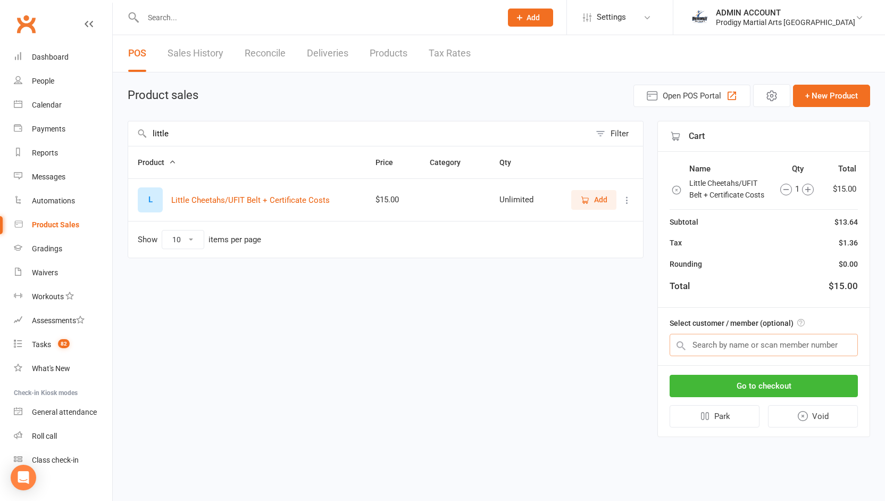
click at [694, 342] on input "text" at bounding box center [764, 345] width 188 height 22
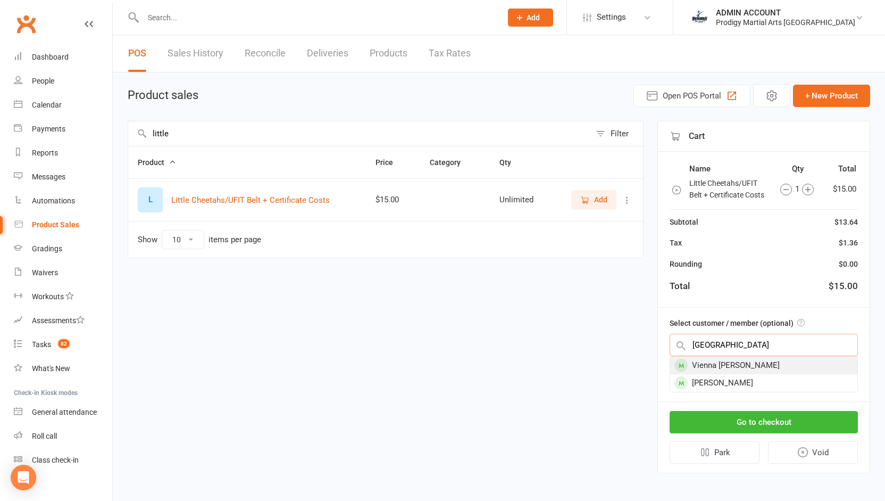
type input "vienna"
click at [699, 363] on div "Vienna [PERSON_NAME]" at bounding box center [763, 365] width 187 height 18
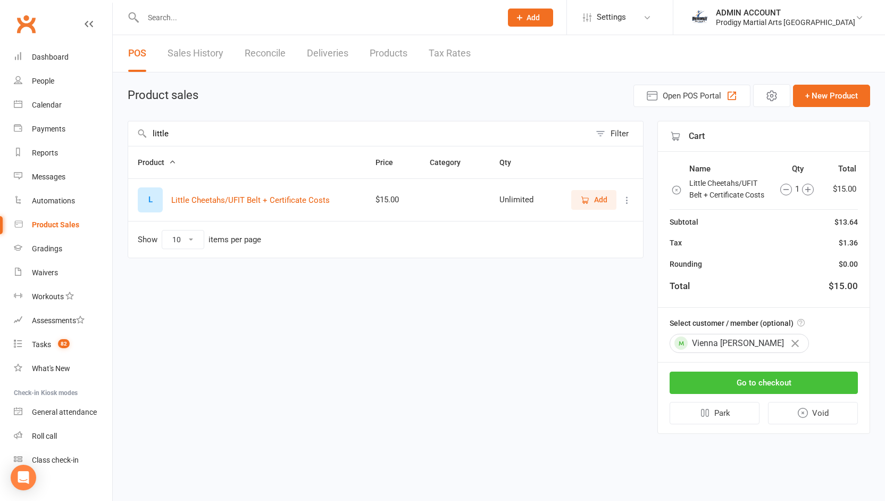
click at [697, 380] on button "Go to checkout" at bounding box center [764, 382] width 188 height 22
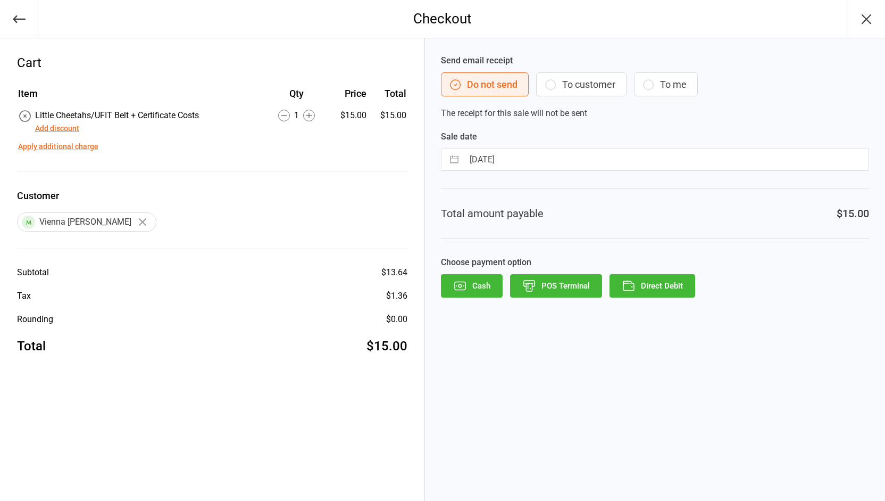
click at [640, 282] on button "Direct Debit" at bounding box center [653, 285] width 86 height 23
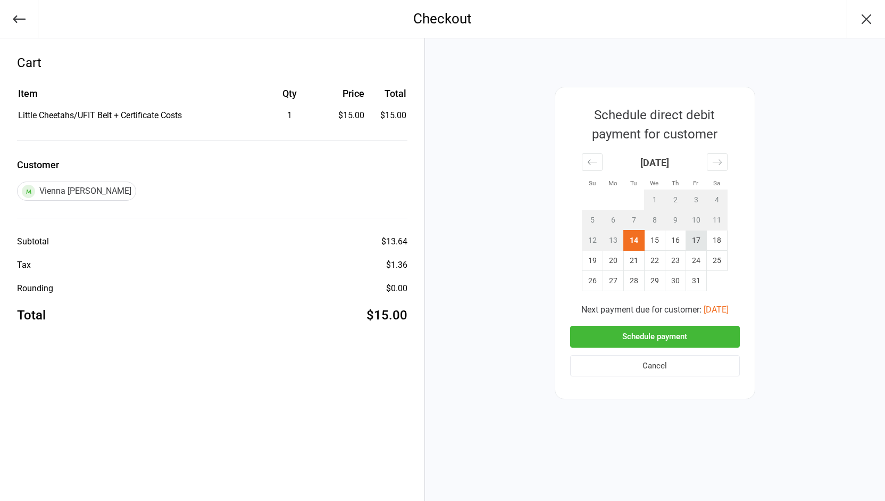
click at [692, 237] on td "17" at bounding box center [696, 240] width 21 height 20
click at [643, 337] on button "Schedule payment" at bounding box center [655, 337] width 170 height 22
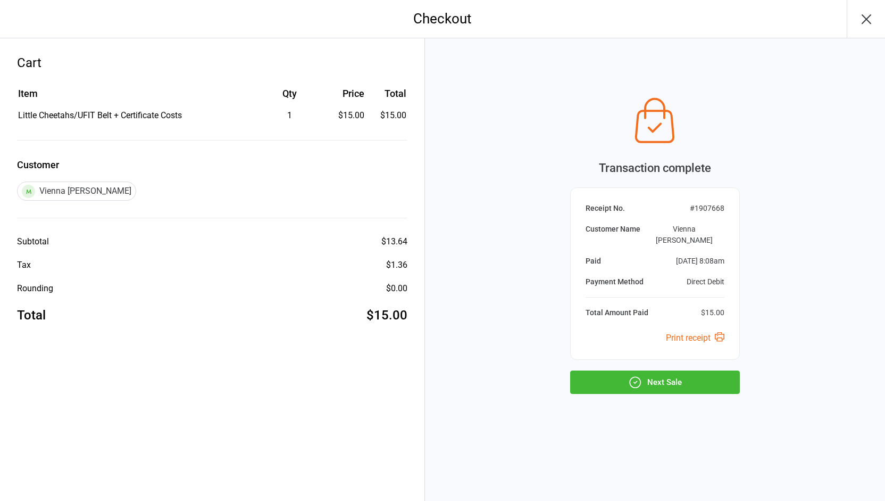
click at [636, 381] on icon "button" at bounding box center [636, 382] width 2 height 2
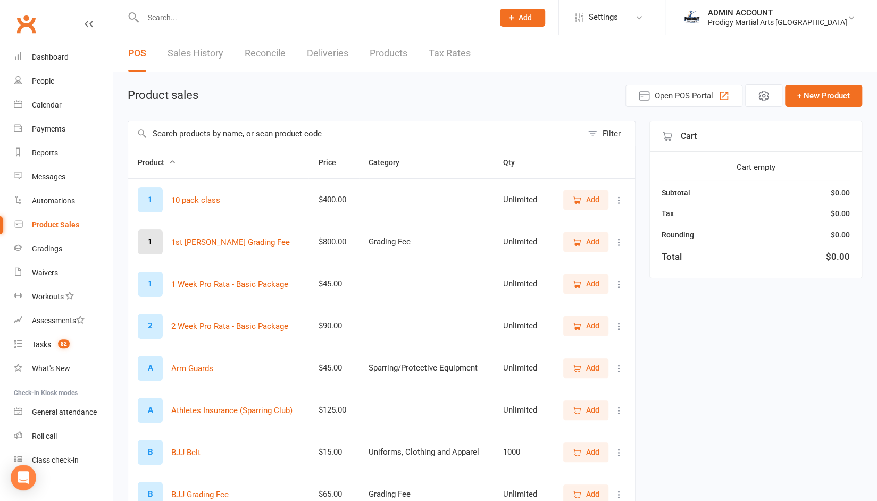
click at [172, 15] on input "text" at bounding box center [313, 17] width 346 height 15
click at [52, 245] on div "Gradings" at bounding box center [47, 248] width 30 height 9
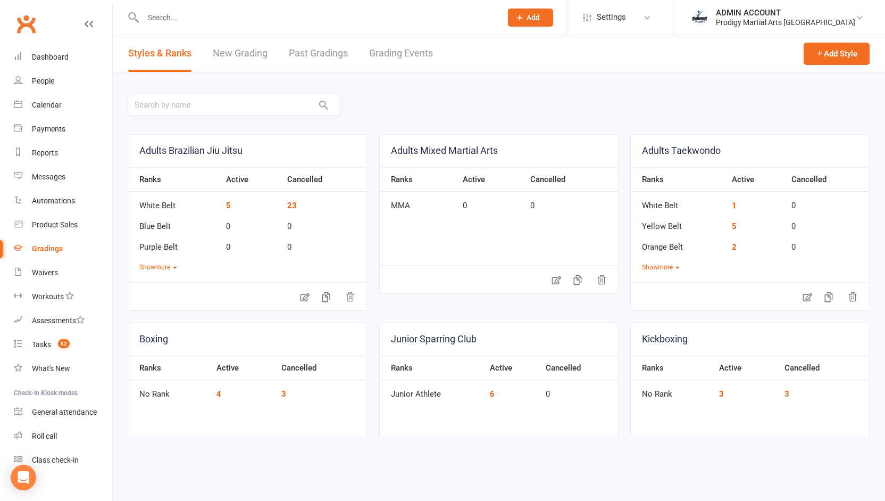
click at [318, 55] on link "Past Gradings" at bounding box center [318, 53] width 59 height 37
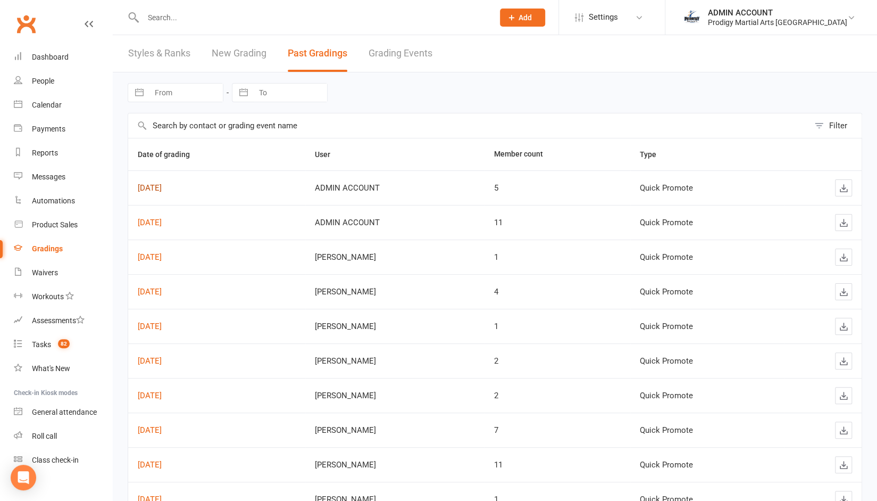
click at [156, 187] on link "Oct 12, 2025" at bounding box center [150, 188] width 24 height 10
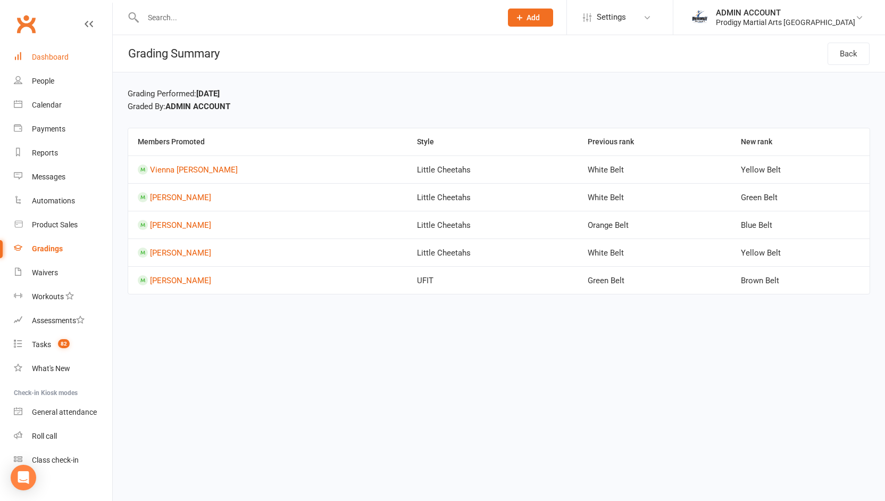
click at [35, 60] on div "Dashboard" at bounding box center [50, 57] width 37 height 9
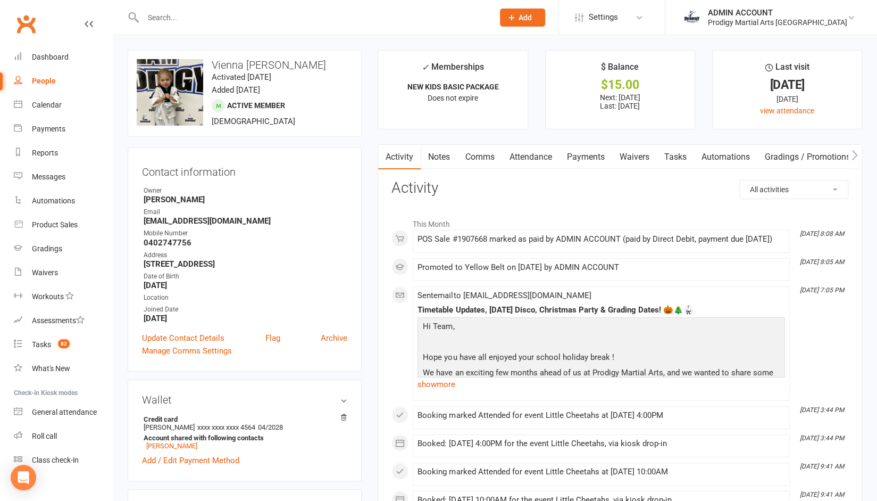
click at [478, 150] on link "Comms" at bounding box center [479, 157] width 44 height 24
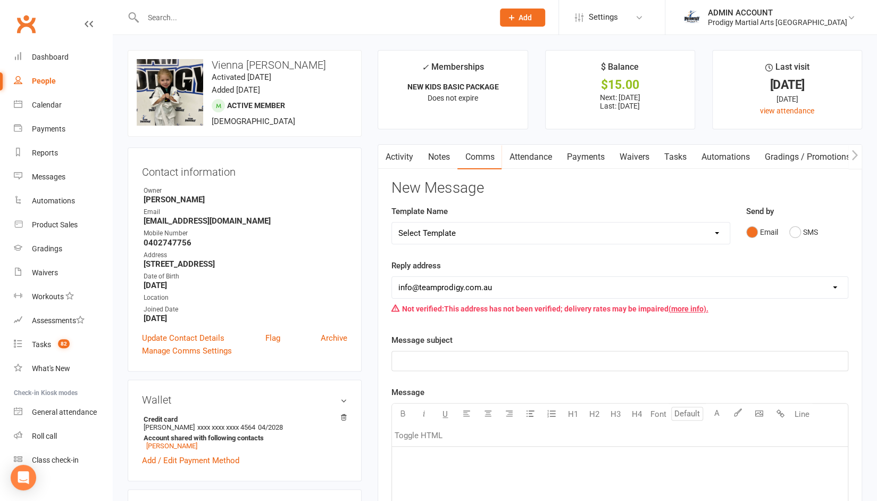
click at [443, 234] on select "Select Template [Email] Existing Member Transfer to Clubworx [Email] Active Kid…" at bounding box center [560, 232] width 337 height 21
select select "15"
click at [392, 222] on select "Select Template [Email] Existing Member Transfer to Clubworx [Email] Active Kid…" at bounding box center [560, 232] width 337 height 21
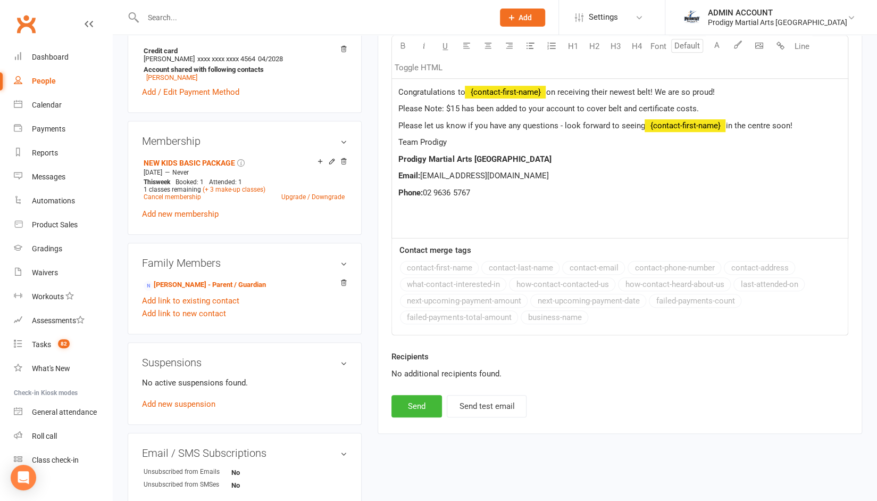
scroll to position [369, 0]
click at [420, 406] on button "Send" at bounding box center [417, 405] width 51 height 22
select select
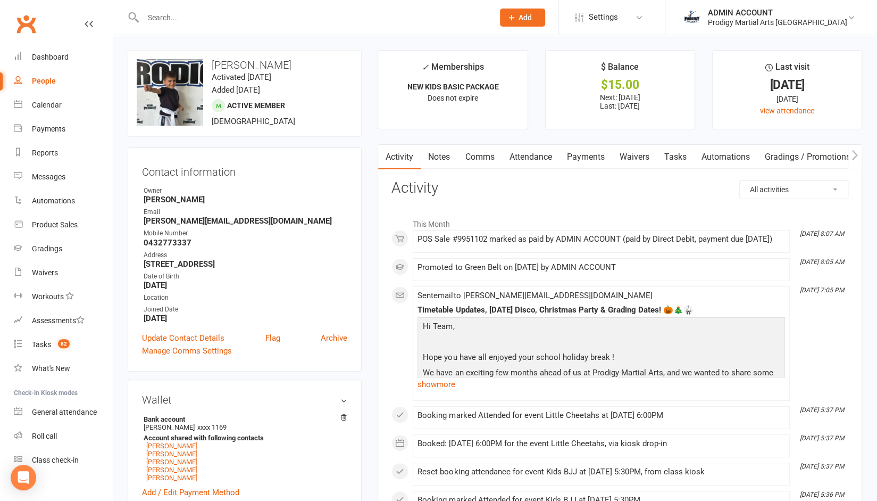
click at [481, 156] on link "Comms" at bounding box center [479, 157] width 44 height 24
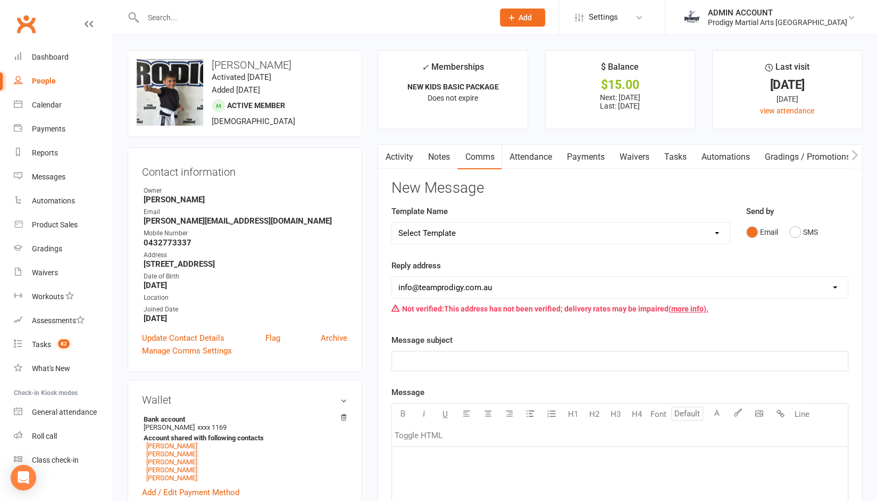
click at [445, 239] on select "Select Template [Email] Existing Member Transfer to Clubworx [Email] Active Kid…" at bounding box center [560, 232] width 337 height 21
select select "15"
click at [392, 222] on select "Select Template [Email] Existing Member Transfer to Clubworx [Email] Active Kid…" at bounding box center [560, 232] width 337 height 21
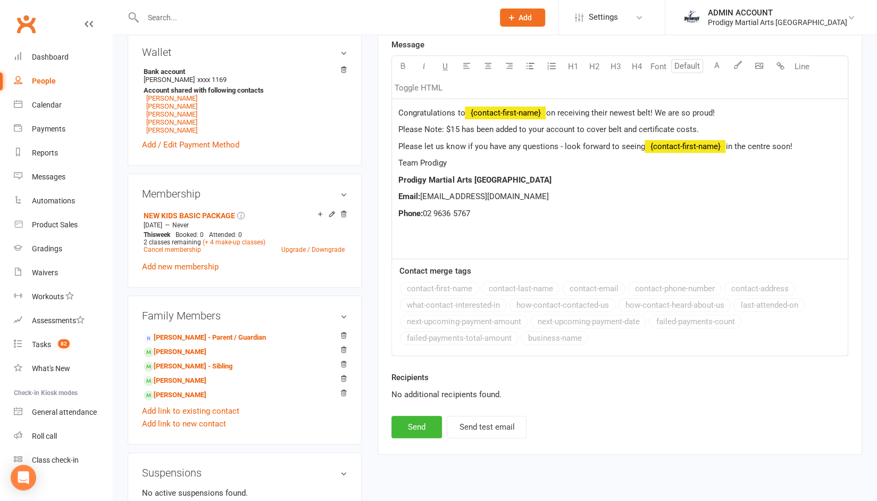
scroll to position [350, 0]
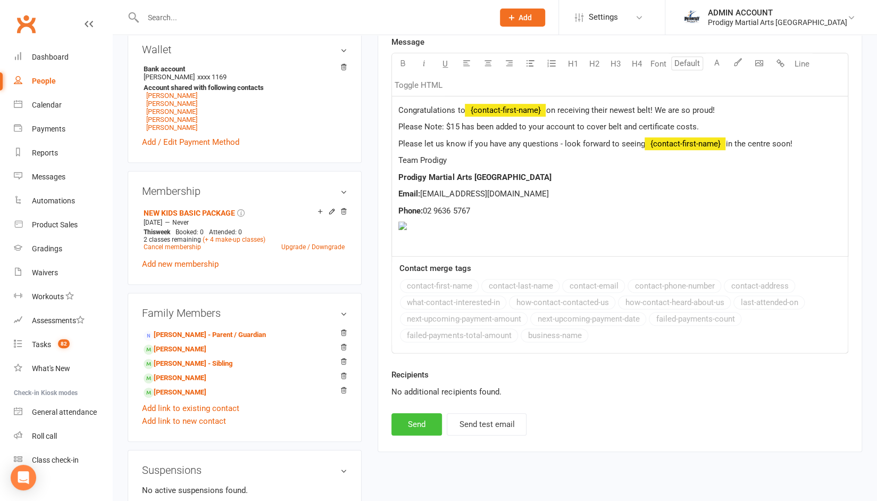
click at [416, 423] on button "Send" at bounding box center [417, 424] width 51 height 22
select select
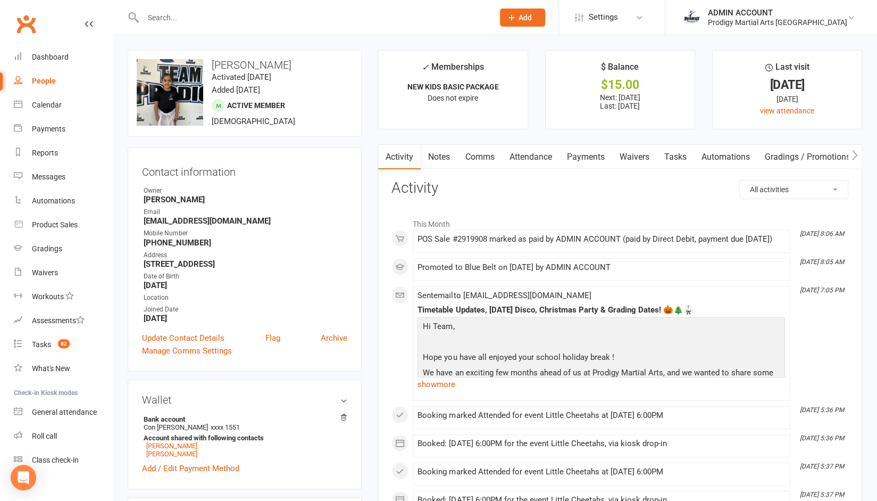
click at [480, 147] on link "Comms" at bounding box center [479, 157] width 44 height 24
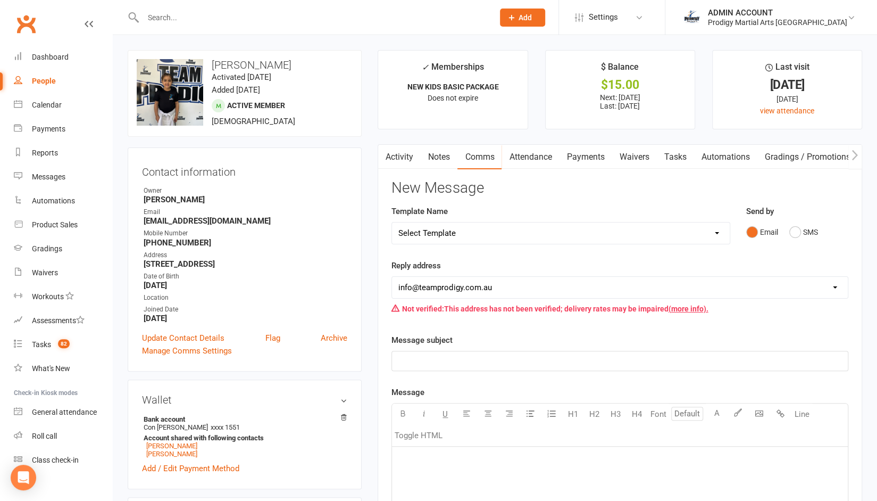
click at [453, 227] on select "Select Template [Email] Existing Member Transfer to Clubworx [Email] Active Kid…" at bounding box center [560, 232] width 337 height 21
click at [481, 155] on link "Comms" at bounding box center [479, 157] width 44 height 24
click at [446, 230] on select "Select Template [Email] Existing Member Transfer to Clubworx [Email] Active Kid…" at bounding box center [560, 232] width 337 height 21
select select "15"
click at [392, 222] on select "Select Template [Email] Existing Member Transfer to Clubworx [Email] Active Kid…" at bounding box center [560, 232] width 337 height 21
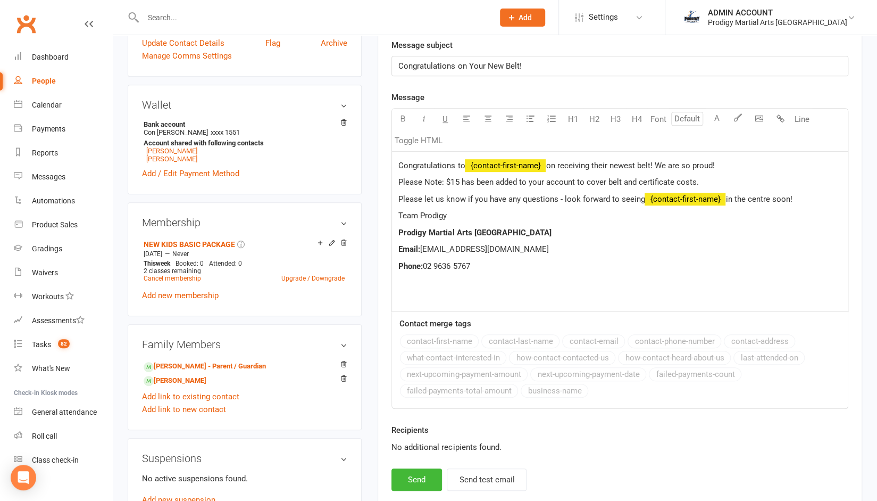
scroll to position [301, 0]
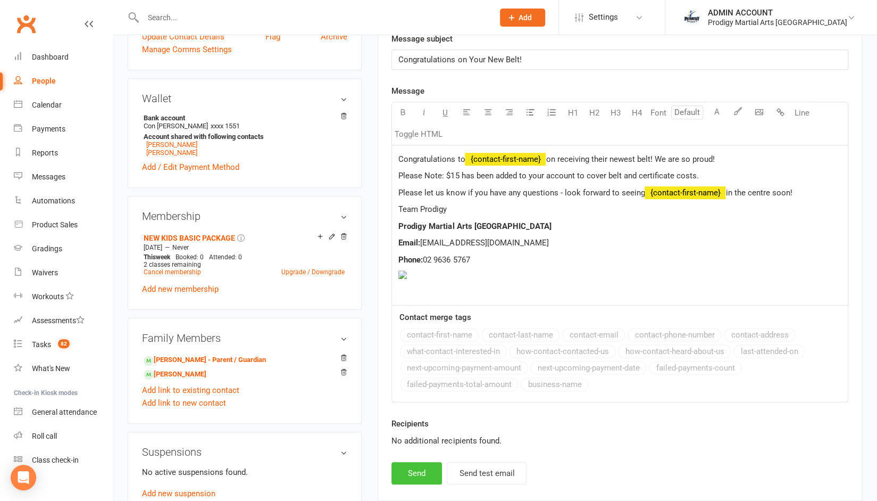
click at [417, 464] on button "Send" at bounding box center [417, 473] width 51 height 22
select select
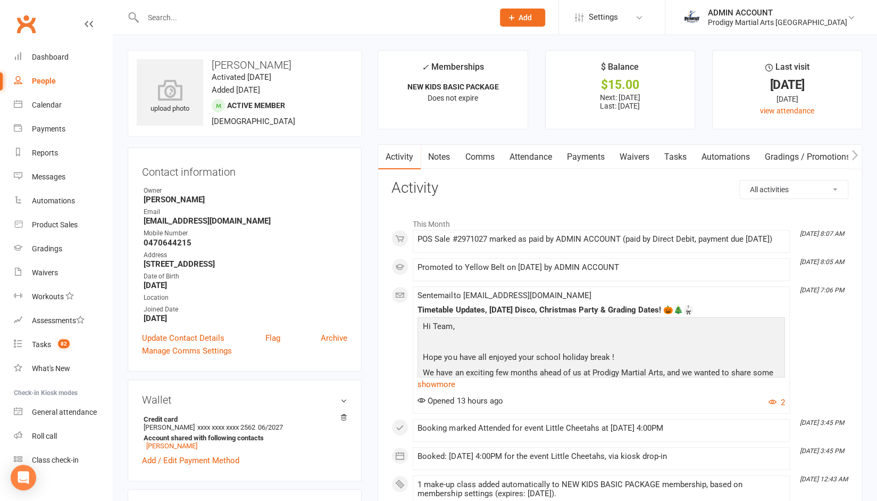
click at [475, 149] on link "Comms" at bounding box center [479, 157] width 44 height 24
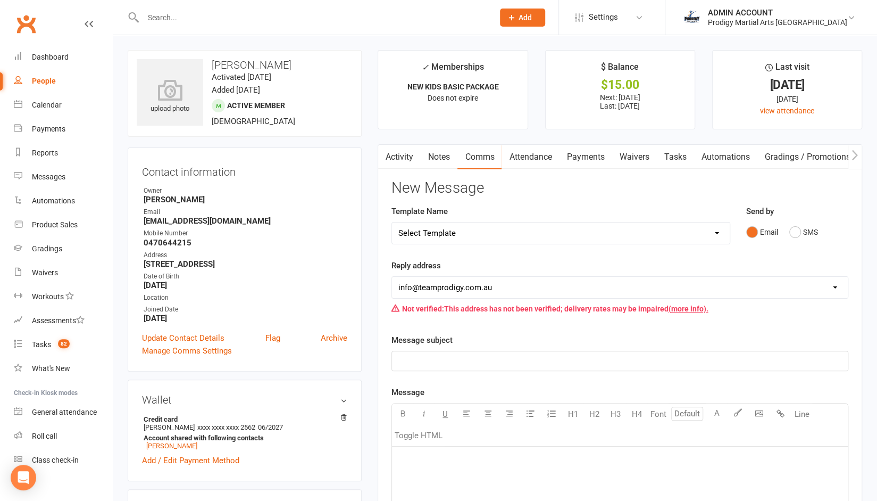
click at [457, 231] on select "Select Template [Email] Existing Member Transfer to Clubworx [Email] Active Kid…" at bounding box center [560, 232] width 337 height 21
click at [392, 222] on select "Select Template [Email] Existing Member Transfer to Clubworx [Email] Active Kid…" at bounding box center [560, 232] width 337 height 21
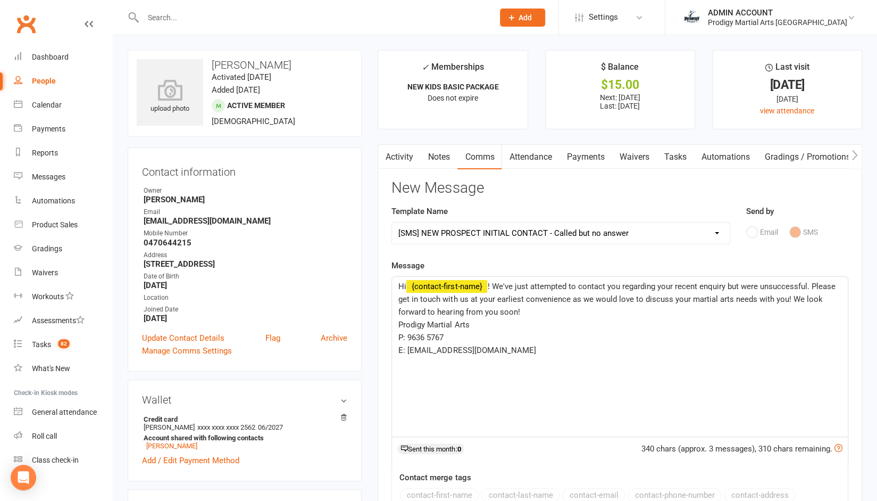
click at [461, 241] on select "Select Template [Email] Existing Member Transfer to Clubworx [Email] Active Kid…" at bounding box center [560, 232] width 337 height 21
select select "15"
click at [392, 222] on select "Select Template [Email] Existing Member Transfer to Clubworx [Email] Active Kid…" at bounding box center [560, 232] width 337 height 21
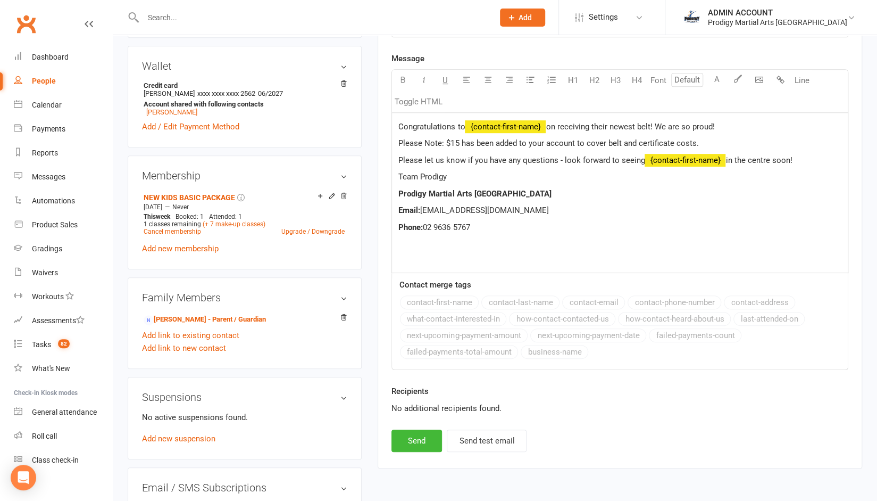
scroll to position [343, 0]
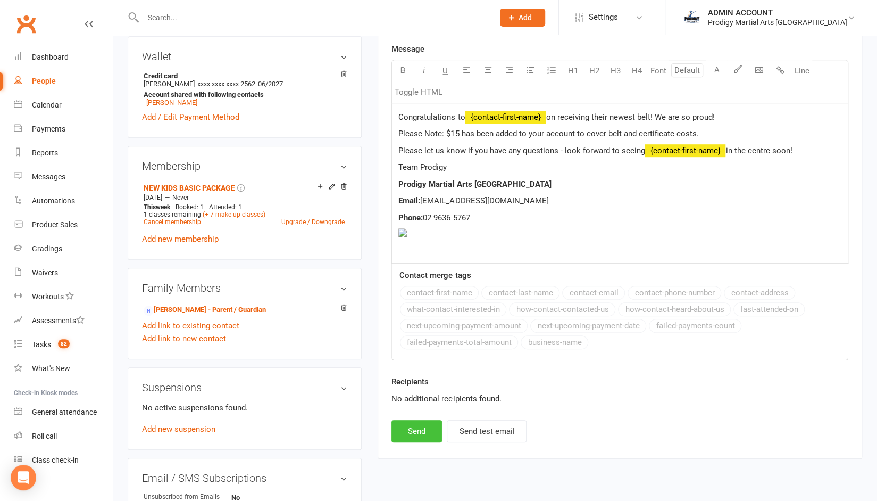
click at [416, 430] on button "Send" at bounding box center [417, 431] width 51 height 22
select select
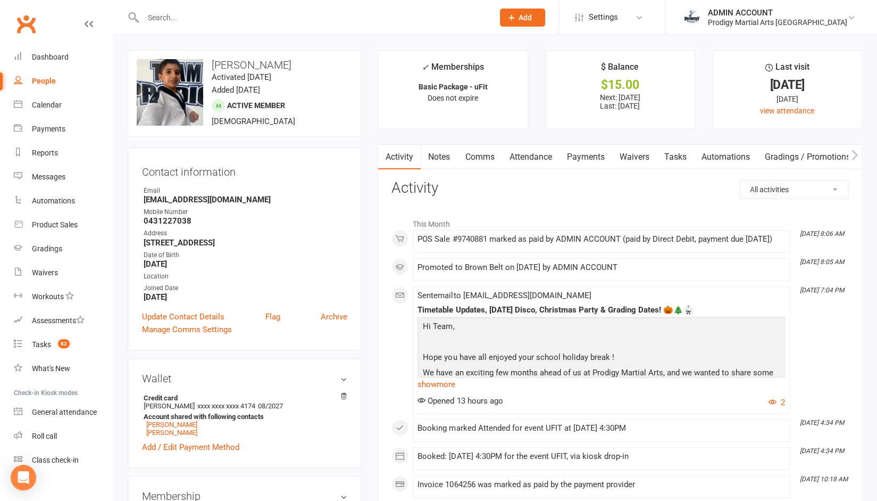
click at [482, 152] on link "Comms" at bounding box center [479, 157] width 44 height 24
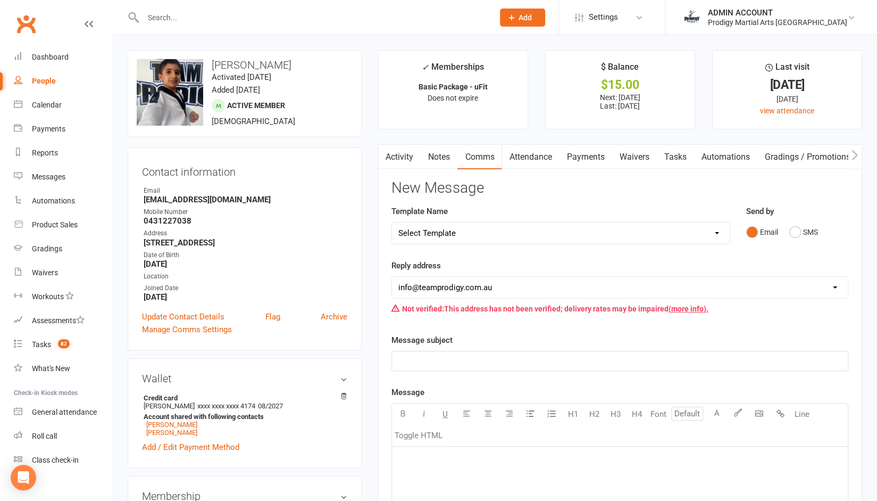
click at [466, 235] on select "Select Template [Email] Existing Member Transfer to Clubworx [Email] Active Kid…" at bounding box center [560, 232] width 337 height 21
select select "15"
click at [392, 222] on select "Select Template [Email] Existing Member Transfer to Clubworx [Email] Active Kid…" at bounding box center [560, 232] width 337 height 21
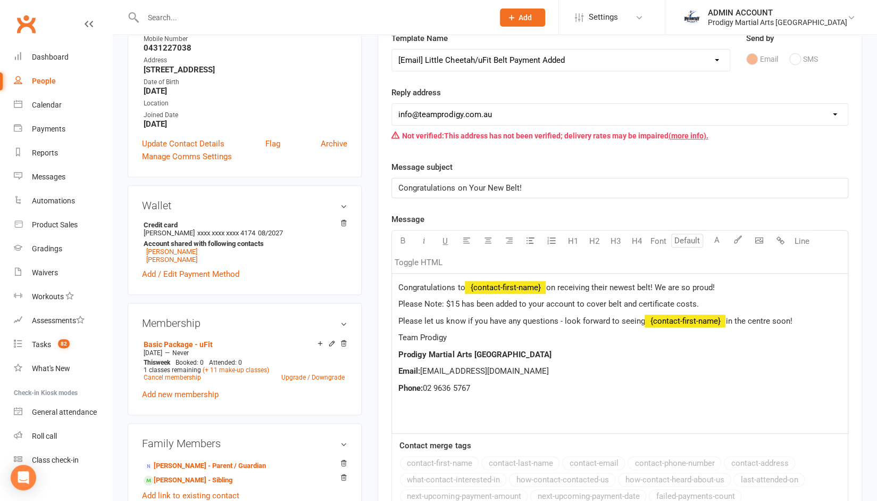
scroll to position [354, 0]
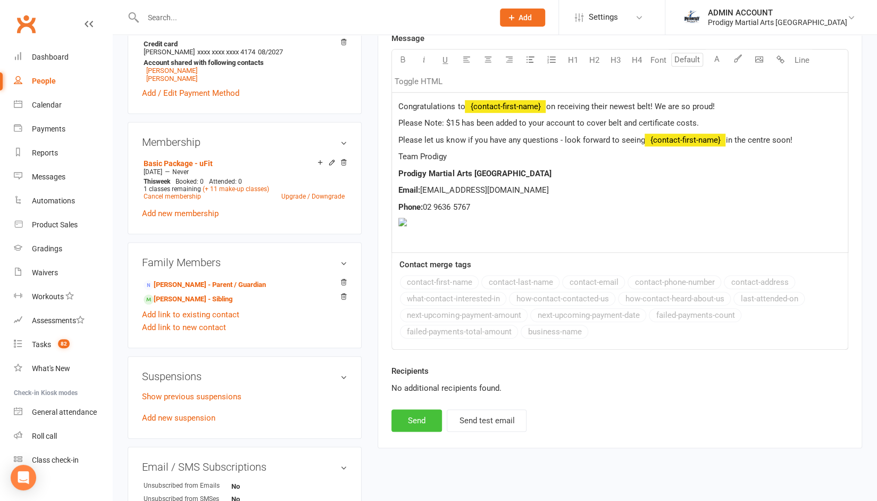
click at [410, 420] on button "Send" at bounding box center [417, 420] width 51 height 22
select select
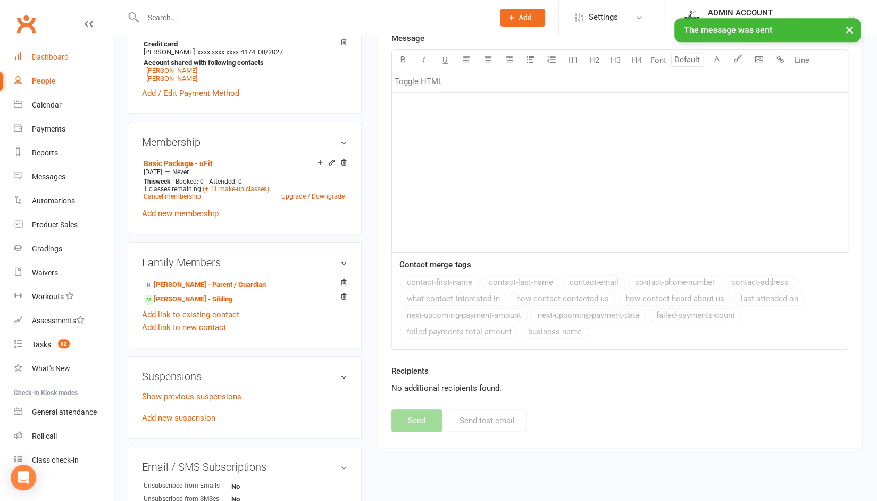
click at [49, 54] on div "Dashboard" at bounding box center [50, 57] width 37 height 9
